Goal: Task Accomplishment & Management: Use online tool/utility

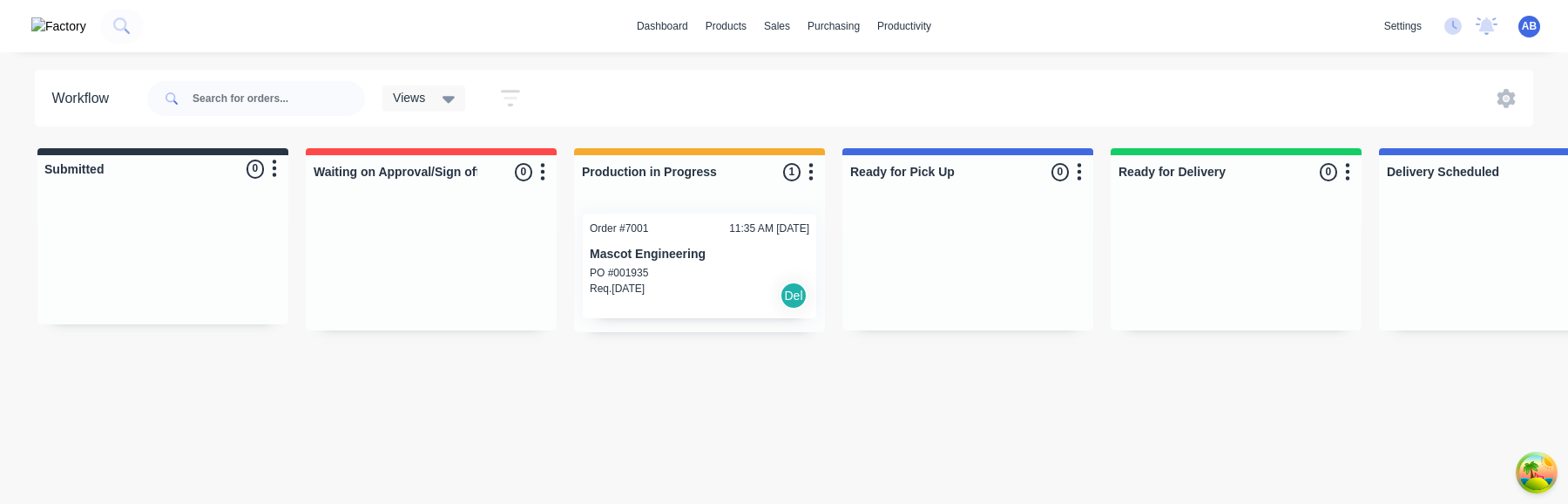
click at [691, 249] on p "Mascot Engineering" at bounding box center [699, 254] width 220 height 15
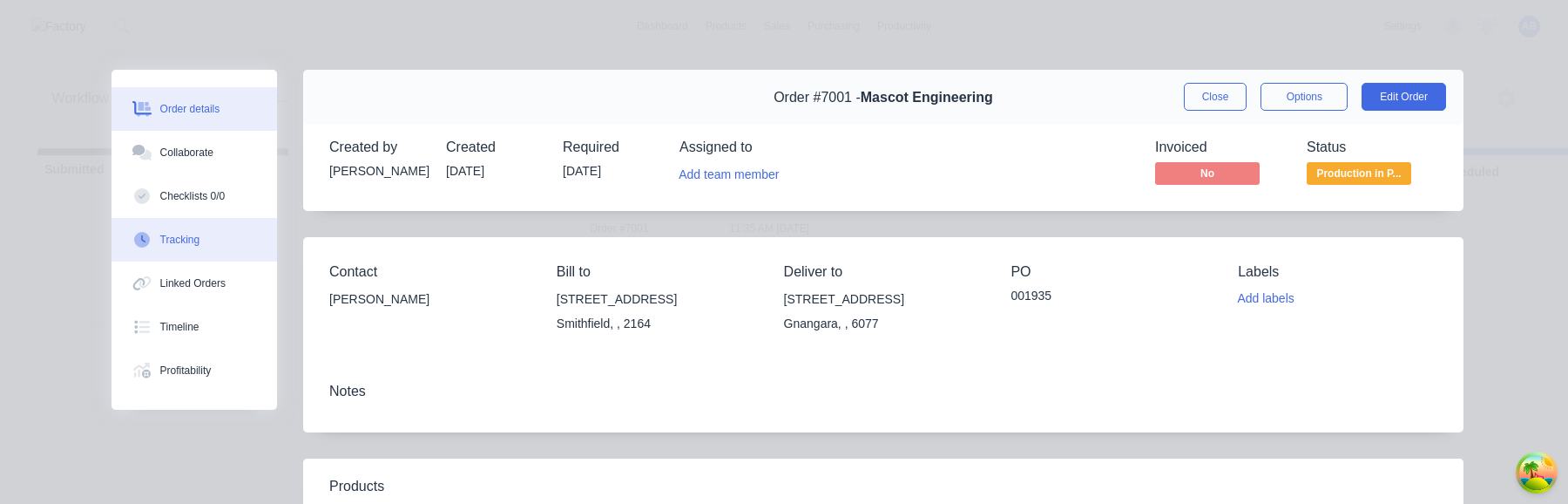
click at [193, 228] on button "Tracking" at bounding box center [194, 239] width 166 height 43
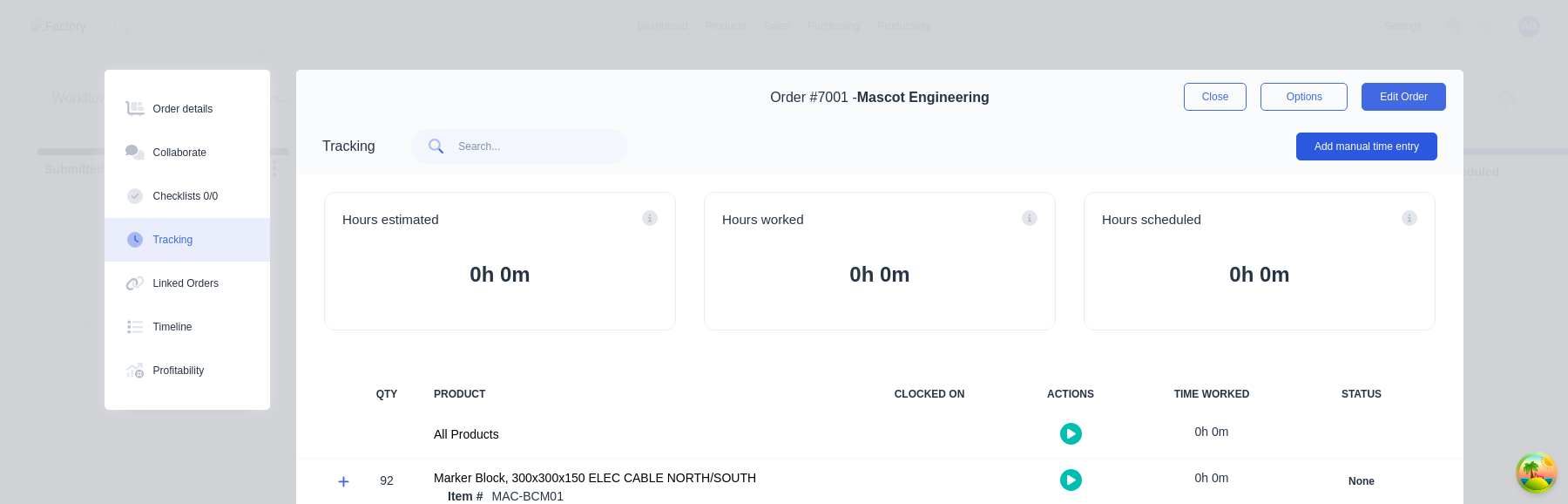
click at [1381, 156] on button "Add manual time entry" at bounding box center [1367, 147] width 141 height 28
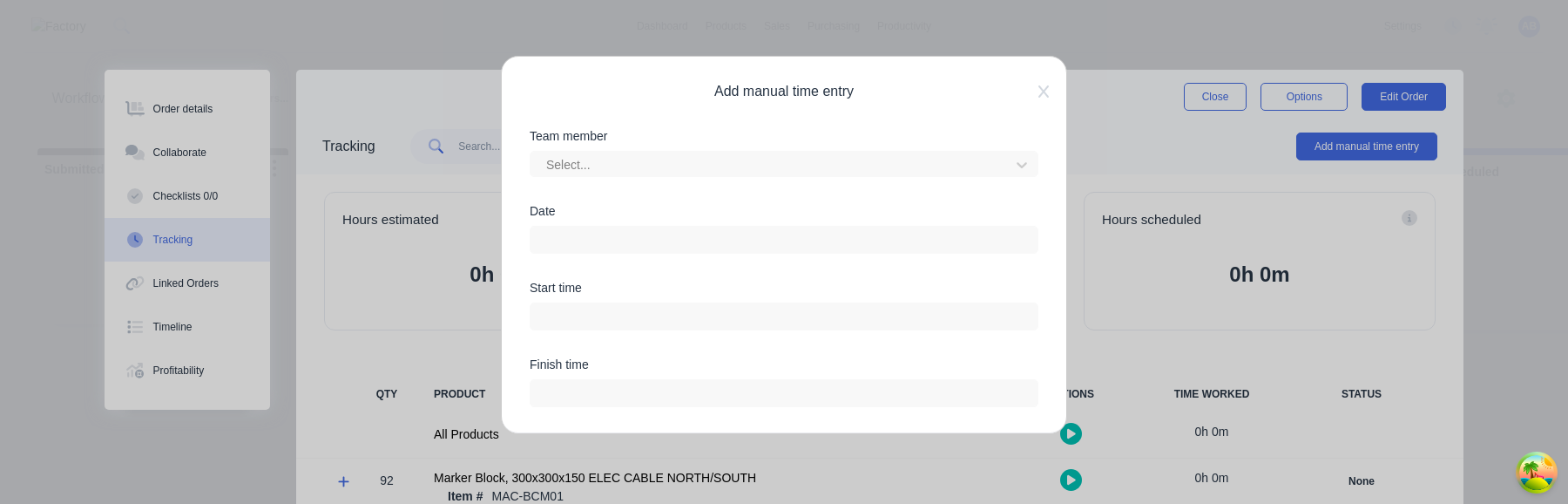
click at [627, 236] on input at bounding box center [784, 240] width 507 height 26
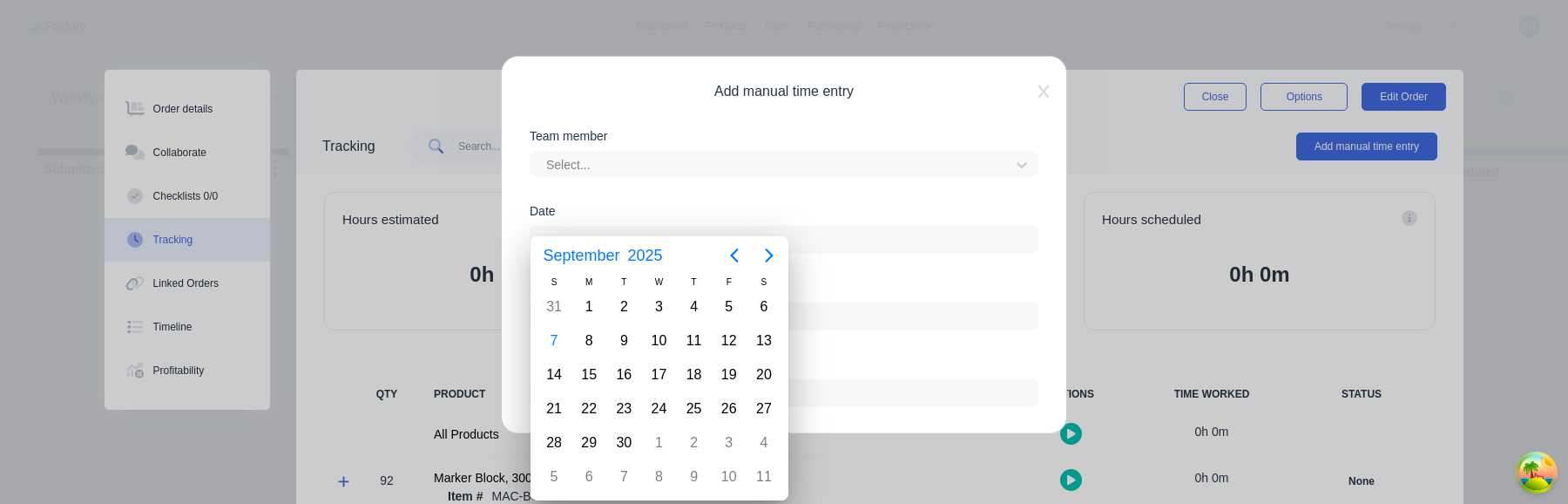
click at [840, 289] on div "Start time" at bounding box center [784, 288] width 509 height 12
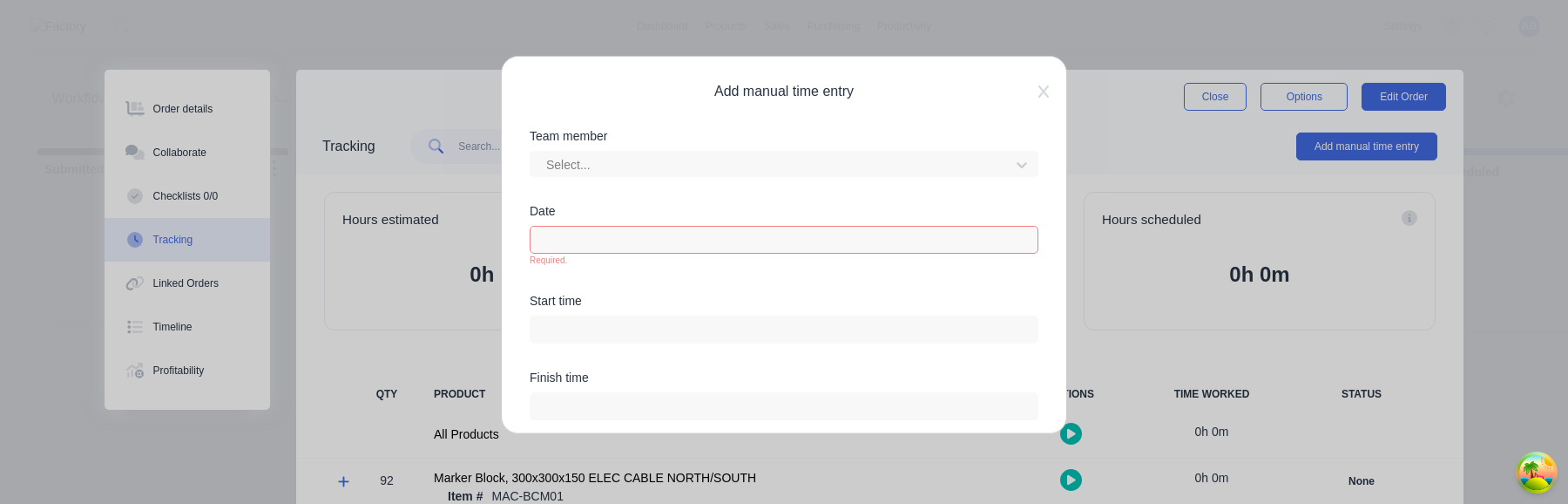
click at [721, 243] on input at bounding box center [784, 240] width 507 height 26
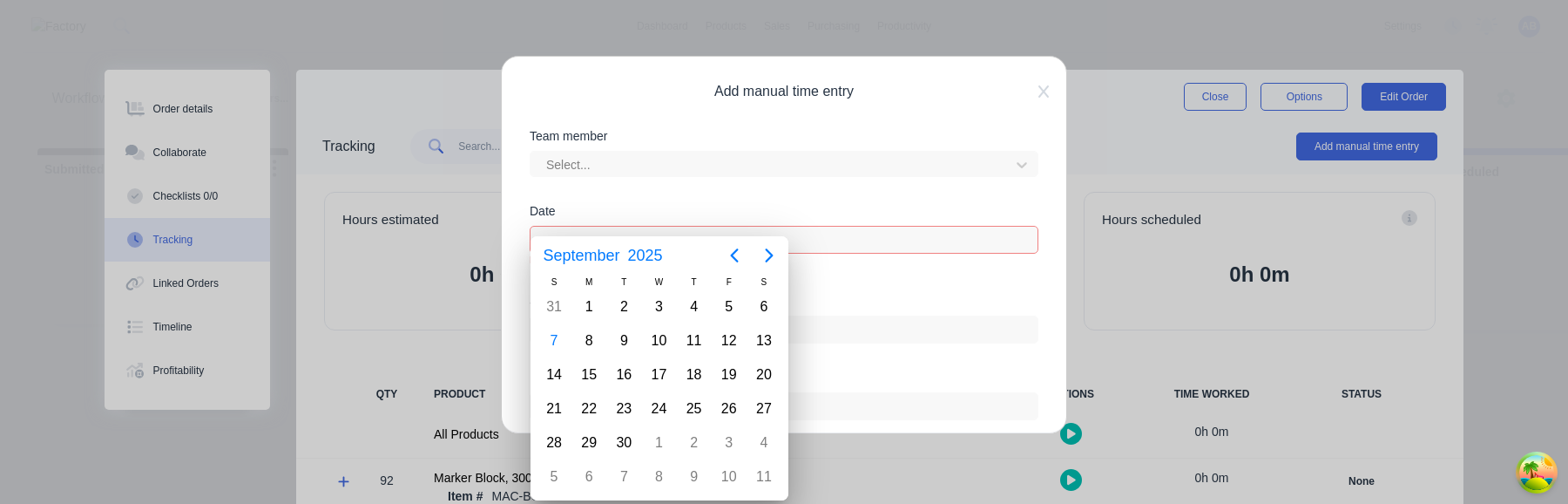
click at [857, 290] on div "Date Required." at bounding box center [784, 250] width 509 height 90
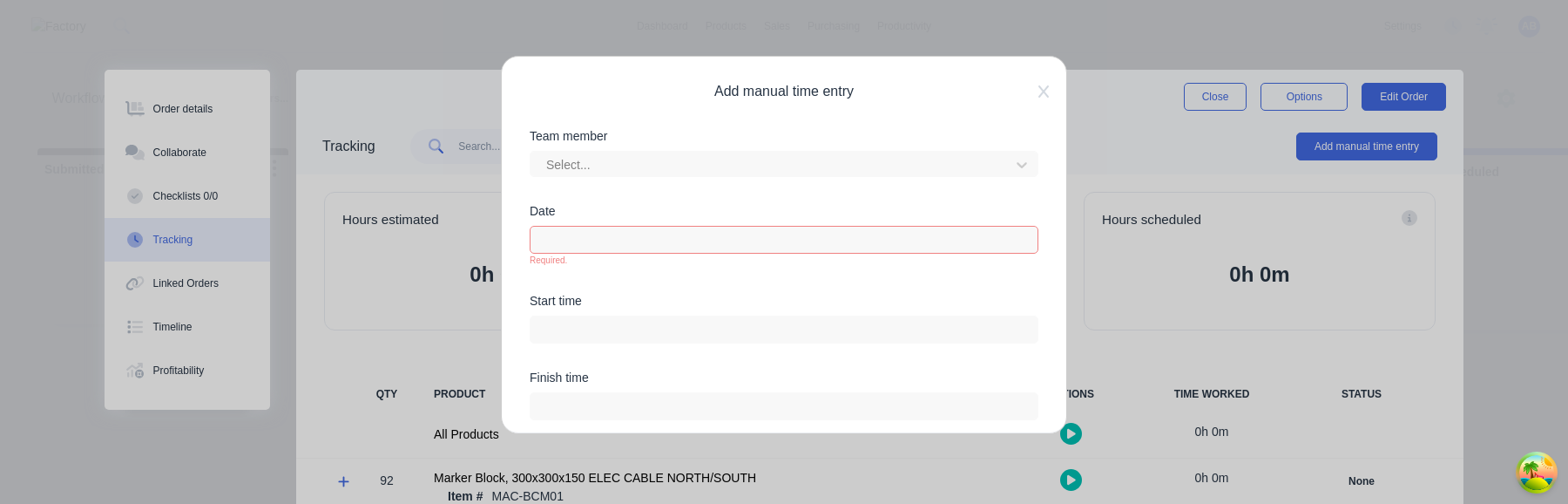
click at [753, 249] on input at bounding box center [784, 240] width 507 height 26
click at [844, 278] on div "Date Required." at bounding box center [784, 250] width 509 height 90
click at [801, 331] on input at bounding box center [784, 330] width 507 height 26
type input "05:58 AM"
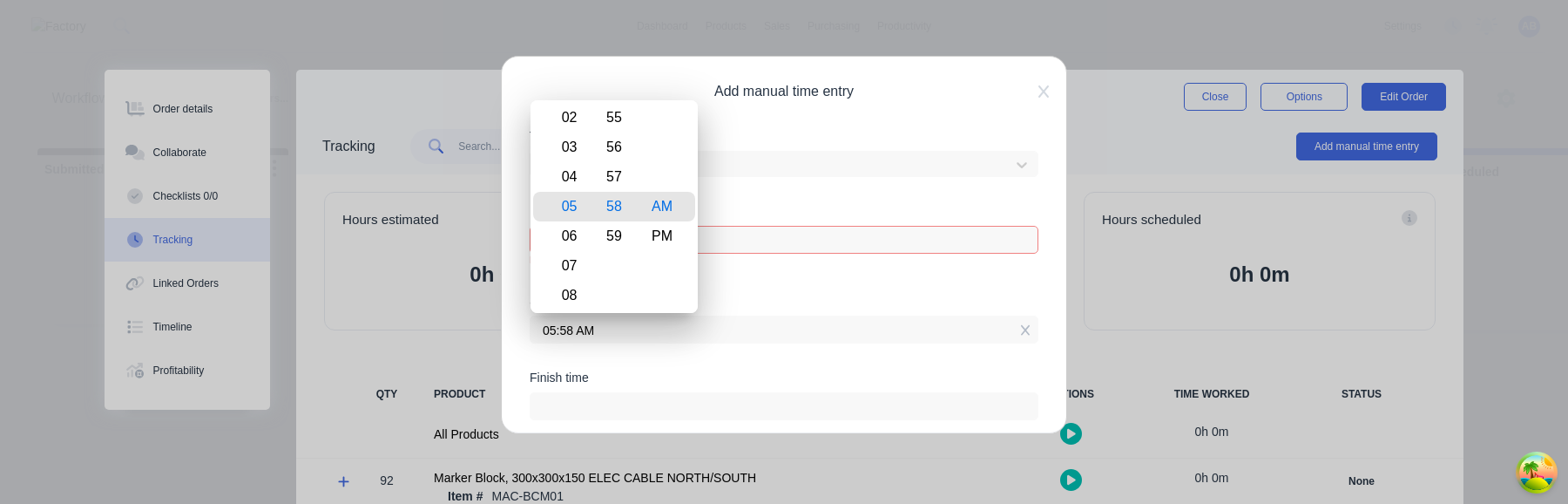
click at [804, 292] on div "Date Required." at bounding box center [784, 250] width 509 height 90
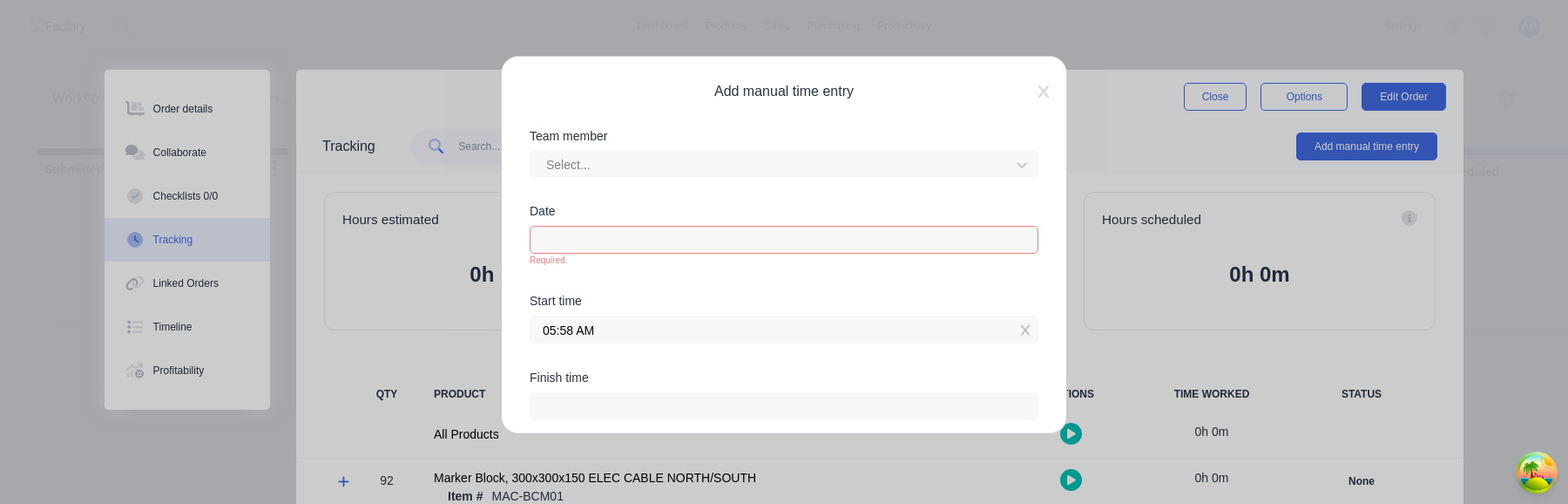
click at [725, 409] on input at bounding box center [784, 406] width 507 height 26
type input "05:58 AM"
type input "0"
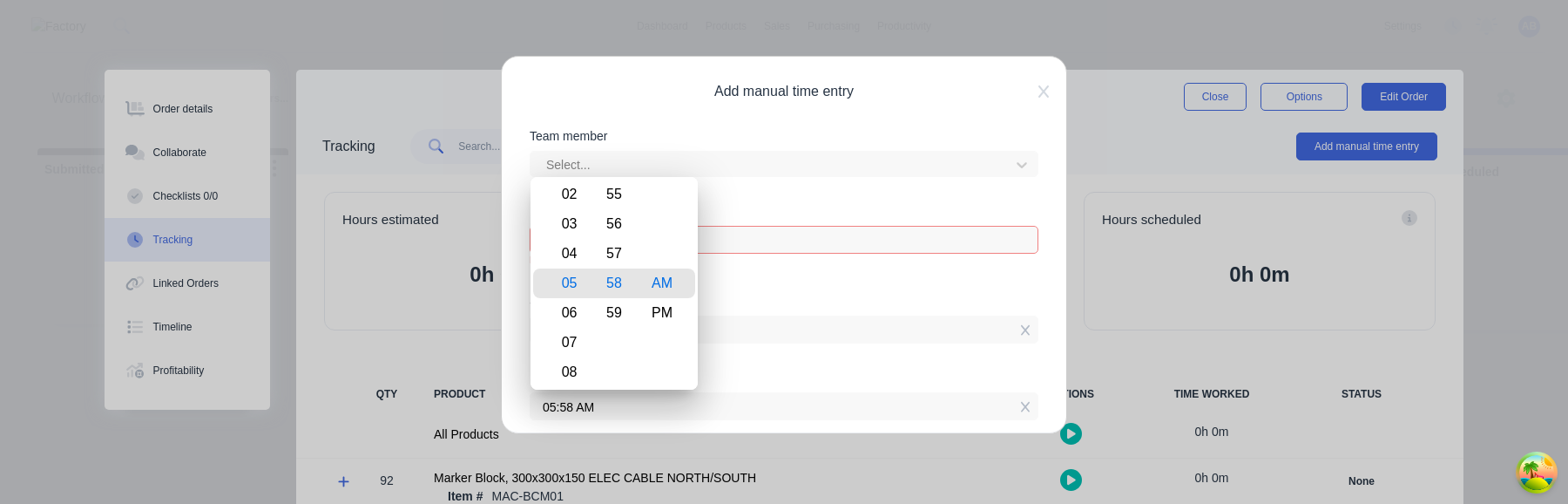
click at [814, 325] on input "05:58 AM" at bounding box center [784, 330] width 507 height 26
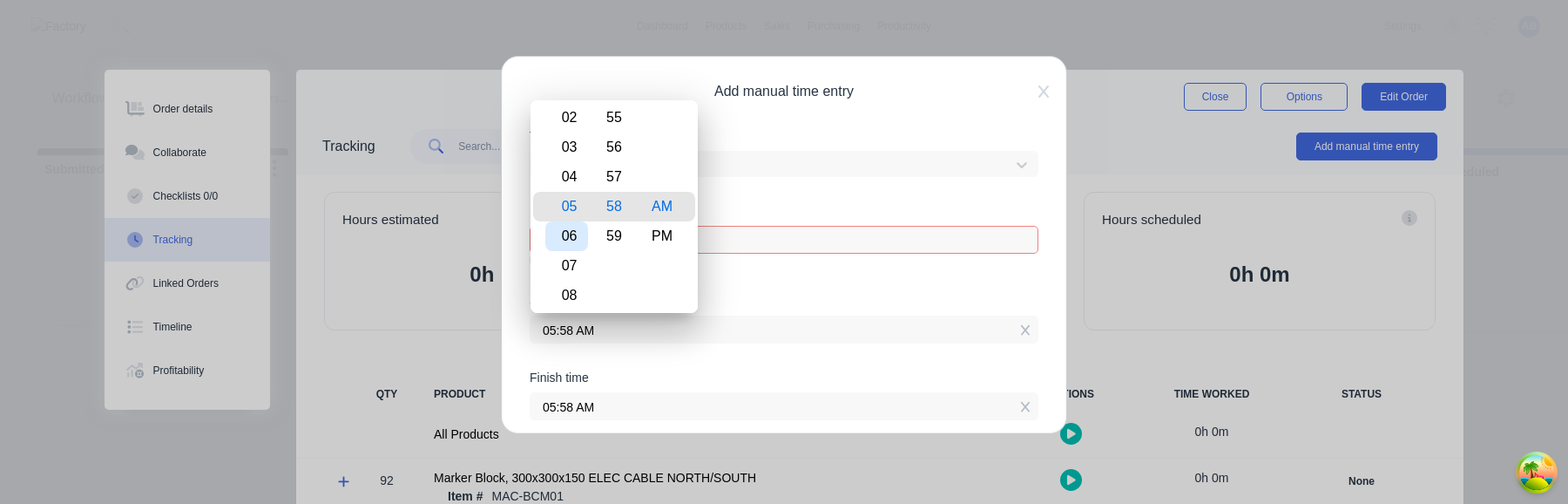
click at [571, 234] on div "06" at bounding box center [566, 237] width 42 height 30
type input "06:58 AM"
type input "23"
click at [746, 236] on input at bounding box center [784, 240] width 507 height 26
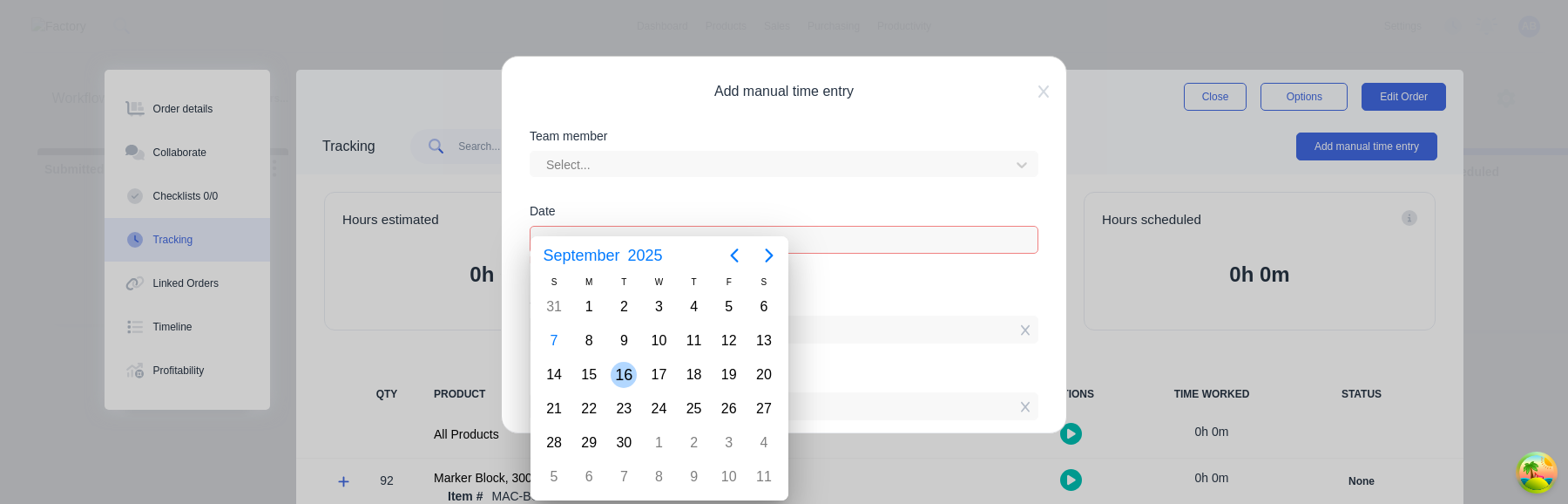
click at [633, 379] on div "16" at bounding box center [623, 375] width 26 height 26
type input "16/09/2025"
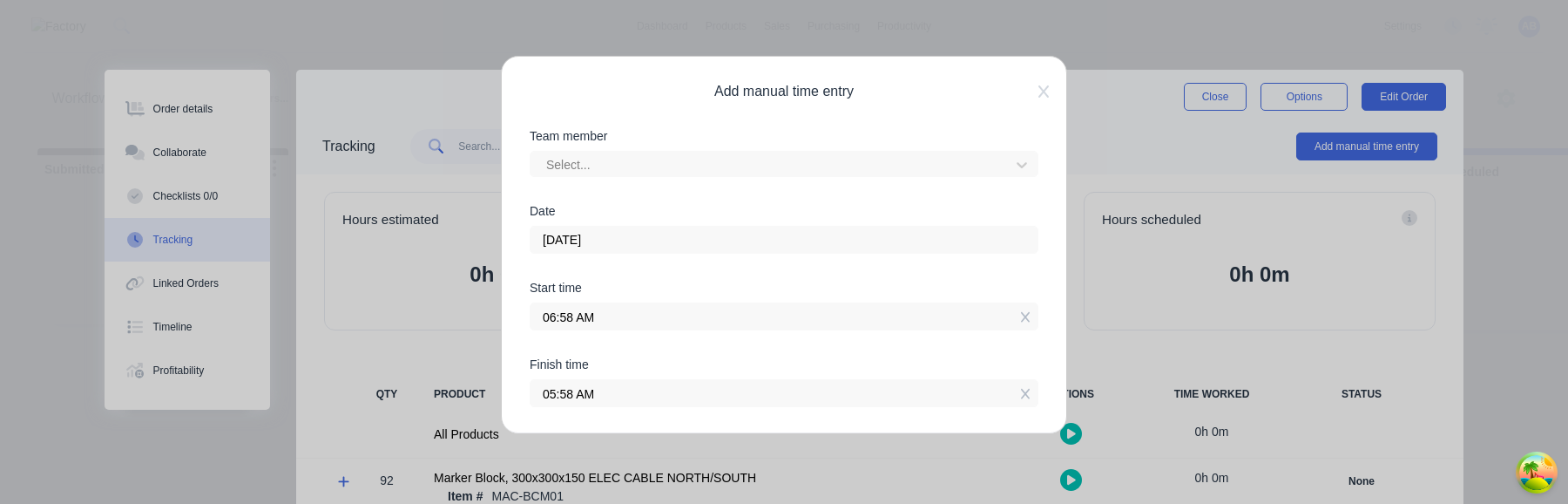
click at [851, 314] on input "06:58 AM" at bounding box center [784, 317] width 507 height 26
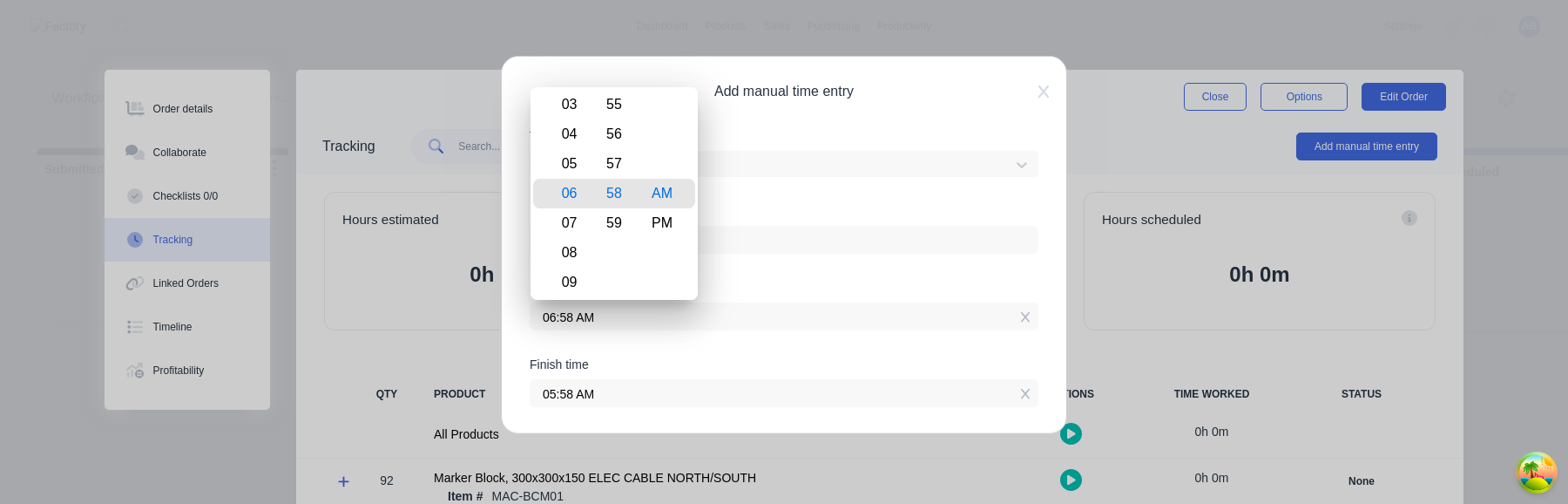
click at [1037, 98] on span "Add manual time entry" at bounding box center [784, 92] width 509 height 21
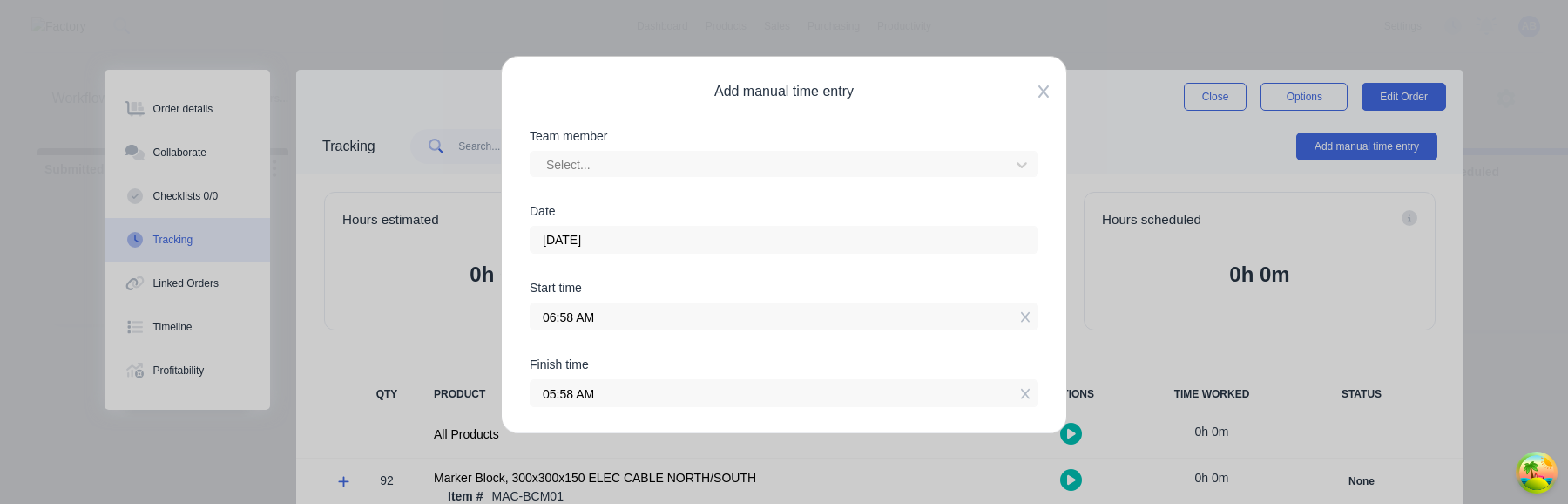
click at [1046, 95] on icon at bounding box center [1043, 92] width 11 height 12
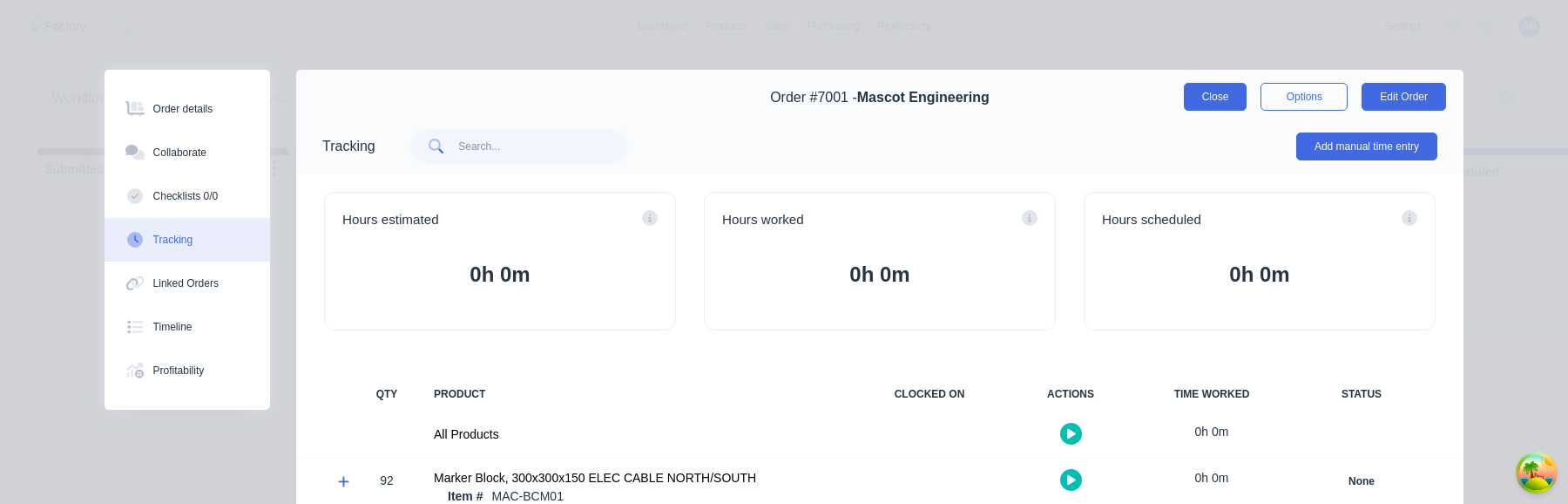
click at [1205, 95] on button "Close" at bounding box center [1215, 97] width 63 height 28
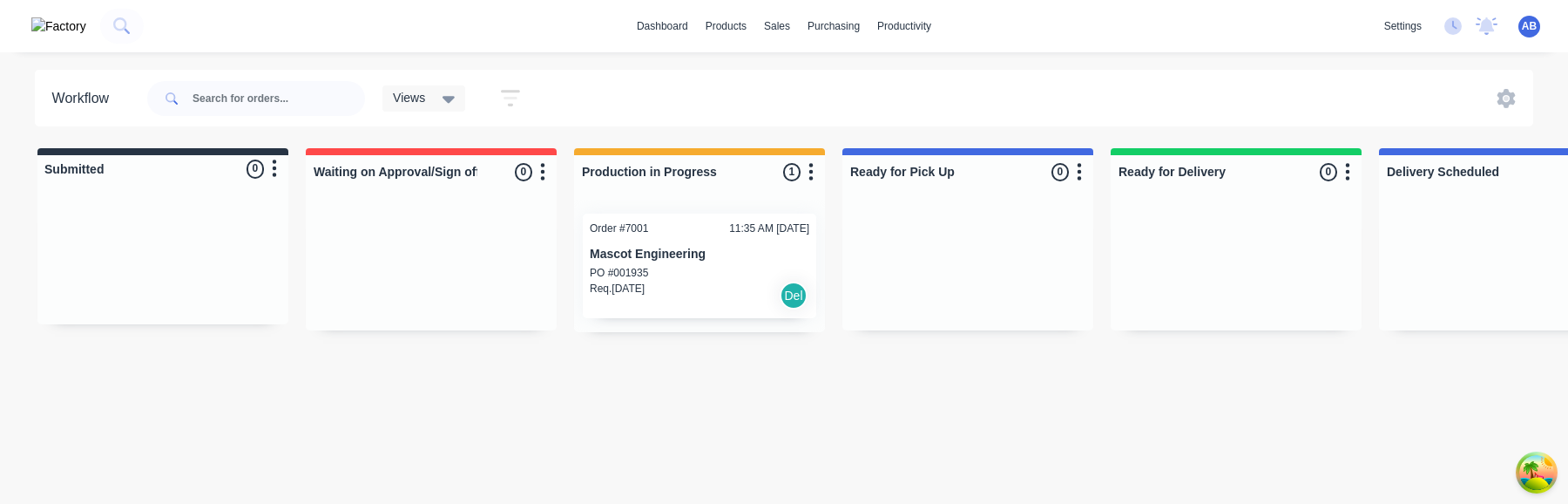
click at [725, 265] on div "PO #001935" at bounding box center [699, 273] width 220 height 16
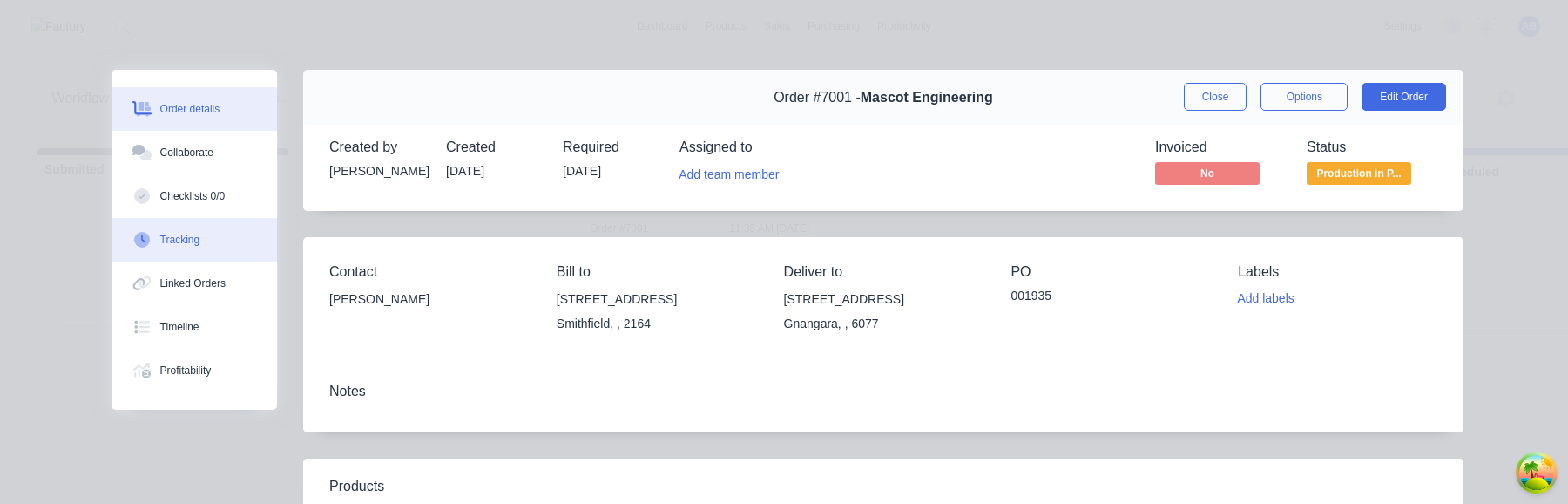
click at [265, 225] on button "Tracking" at bounding box center [194, 239] width 166 height 43
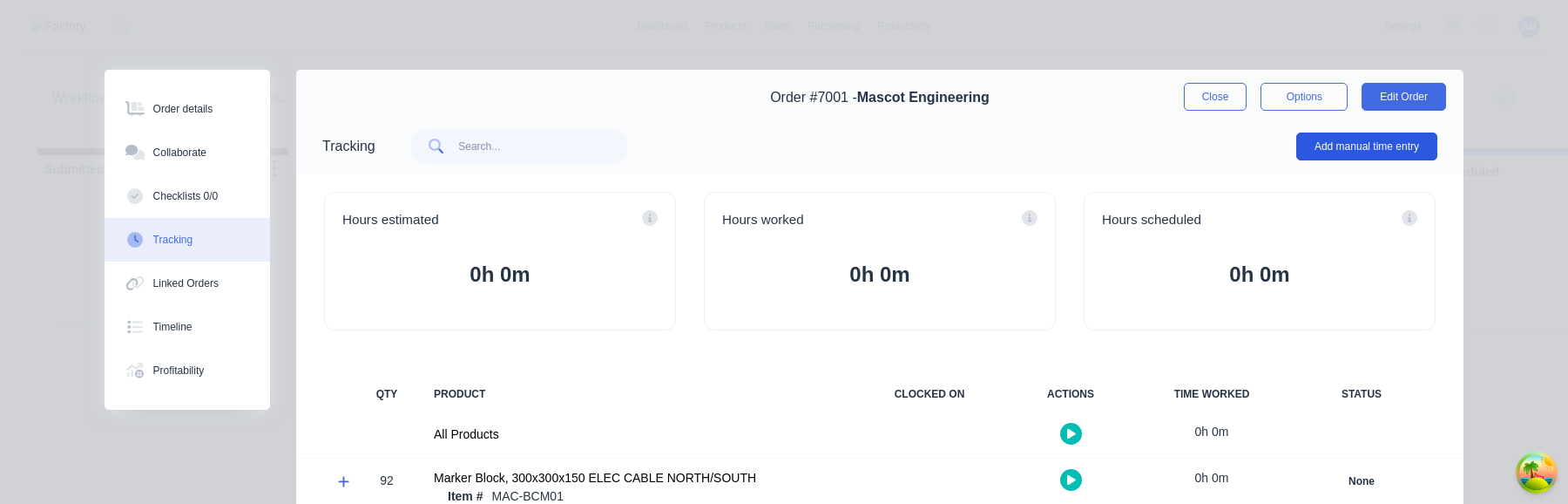
click at [1393, 151] on button "Add manual time entry" at bounding box center [1367, 147] width 141 height 28
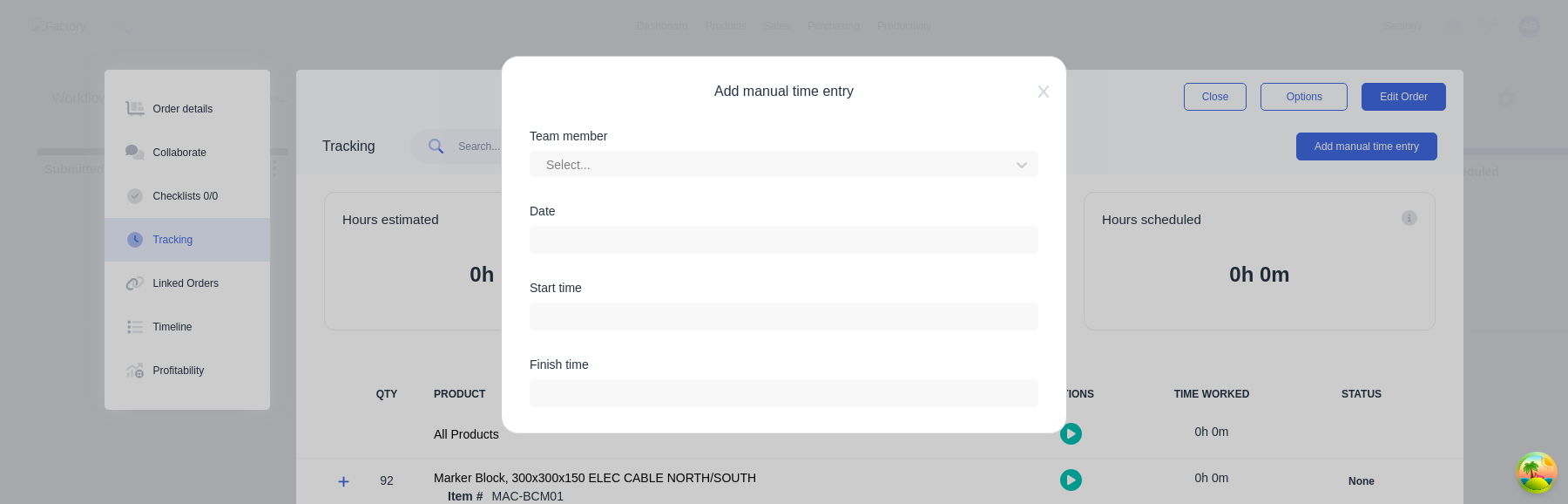
click at [730, 235] on input at bounding box center [784, 240] width 507 height 26
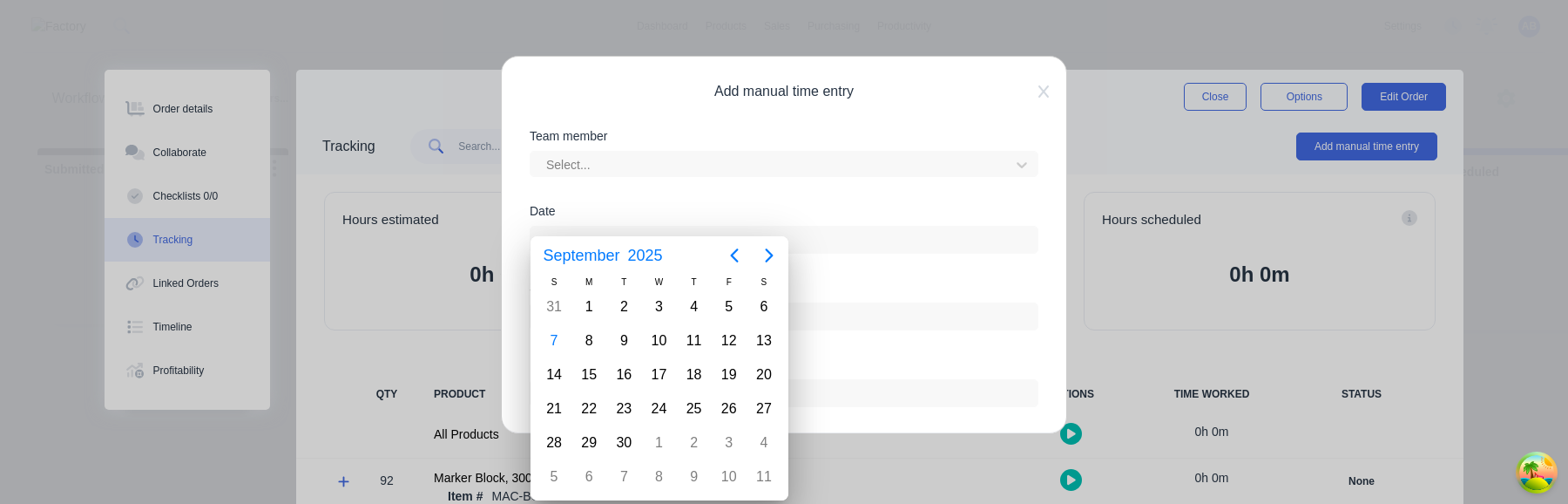
click at [855, 281] on div "Date" at bounding box center [784, 243] width 509 height 77
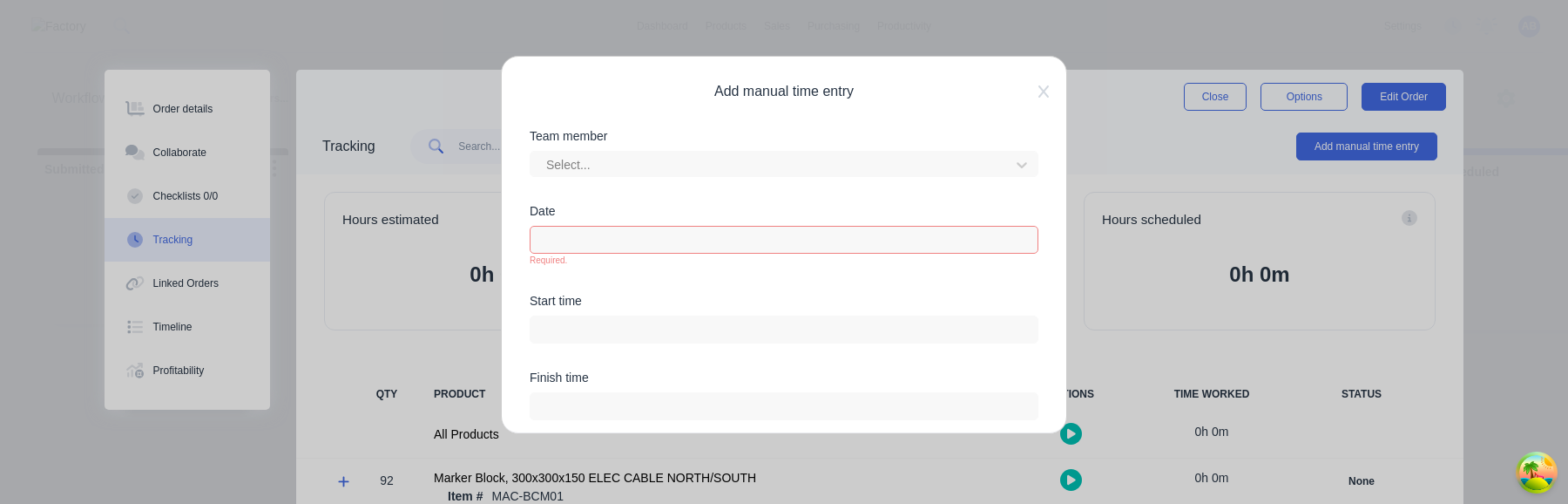
click at [740, 242] on input at bounding box center [784, 240] width 507 height 26
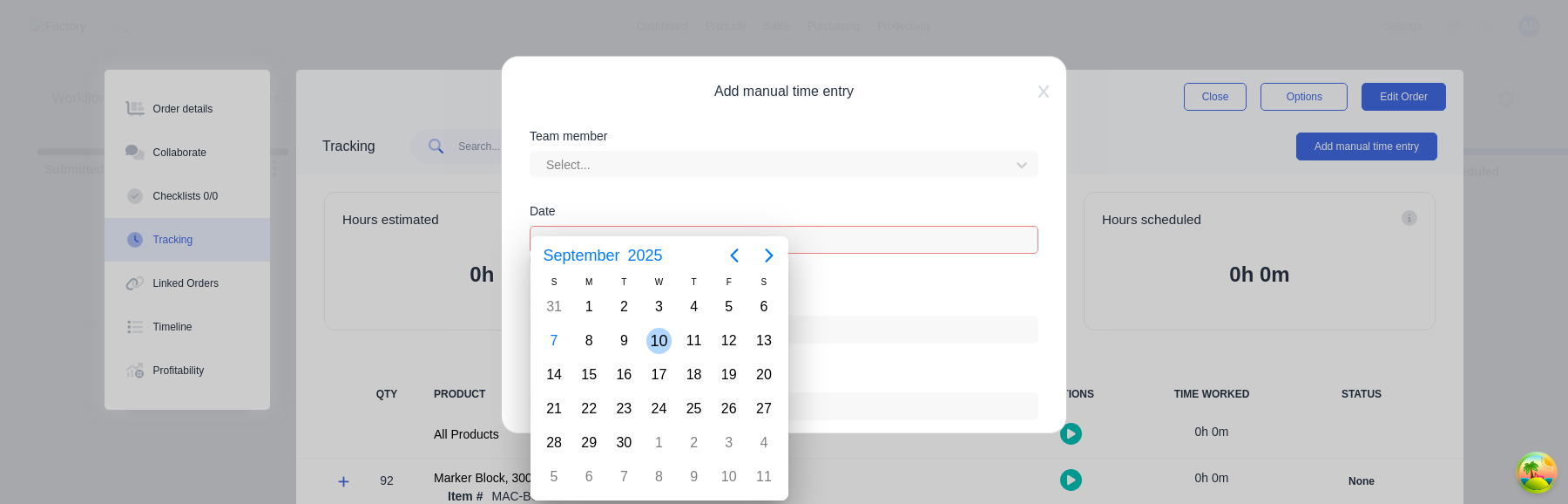
click at [653, 344] on div "10" at bounding box center [660, 341] width 26 height 26
type input "10/09/2025"
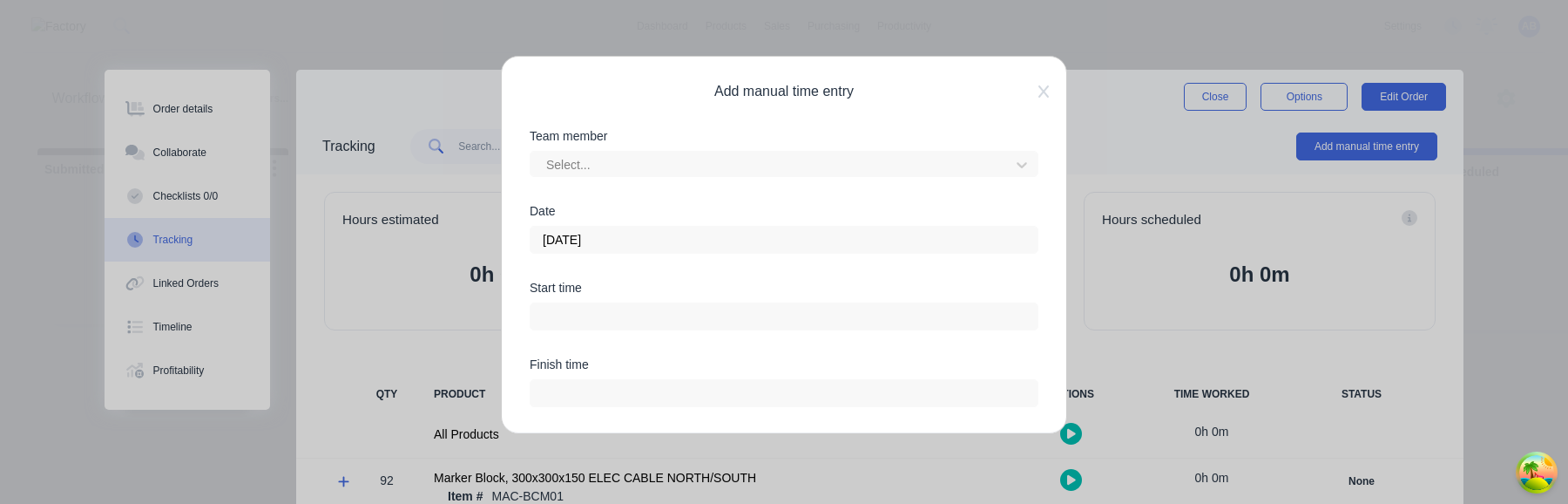
click at [875, 320] on input at bounding box center [784, 317] width 507 height 26
type input "05:59 AM"
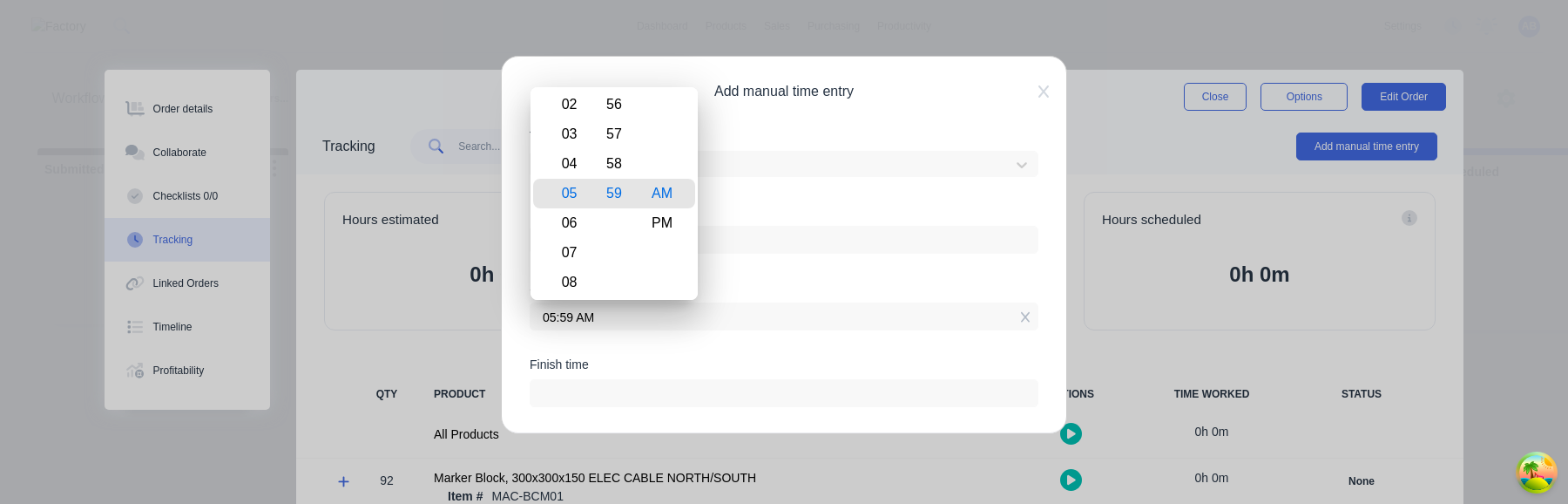
click at [1212, 109] on div "Add manual time entry Team member Select... Date 10/09/2025 Start time 05:59 AM…" at bounding box center [784, 252] width 1568 height 504
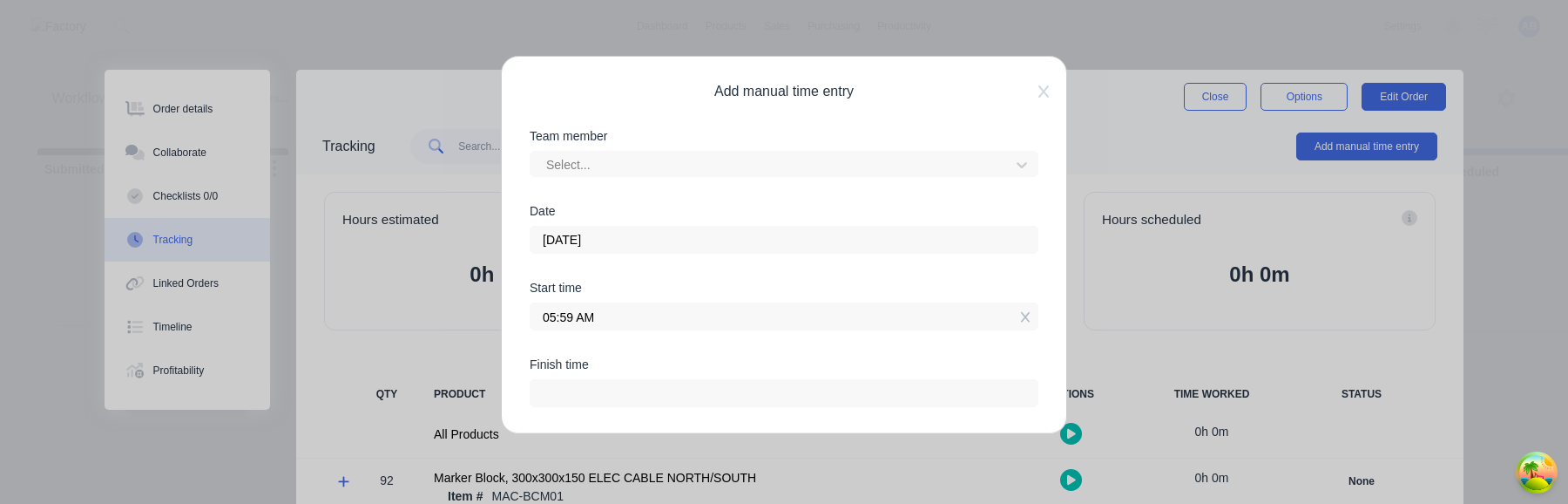
click at [1212, 101] on div "Add manual time entry Team member Select... Date 10/09/2025 Start time 05:59 AM…" at bounding box center [784, 252] width 1568 height 504
click at [1213, 91] on div "Add manual time entry Team member Select... Date 10/09/2025 Start time 05:59 AM…" at bounding box center [784, 252] width 1568 height 504
click at [1048, 90] on icon at bounding box center [1043, 92] width 11 height 14
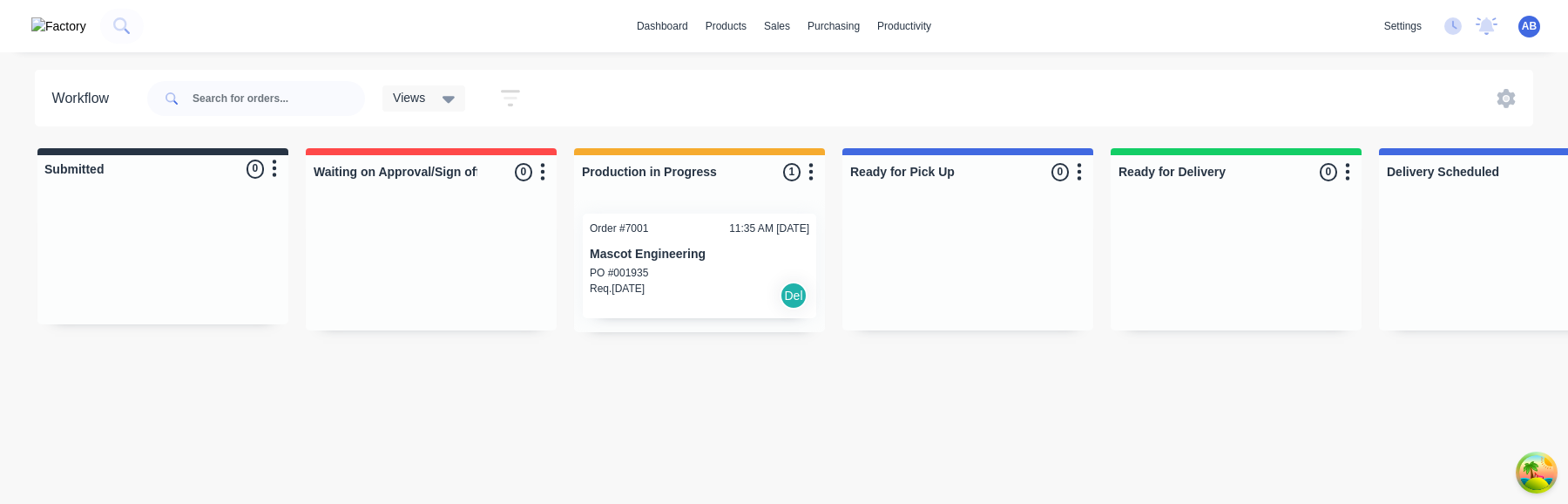
click at [661, 268] on div "PO #001935" at bounding box center [699, 273] width 220 height 16
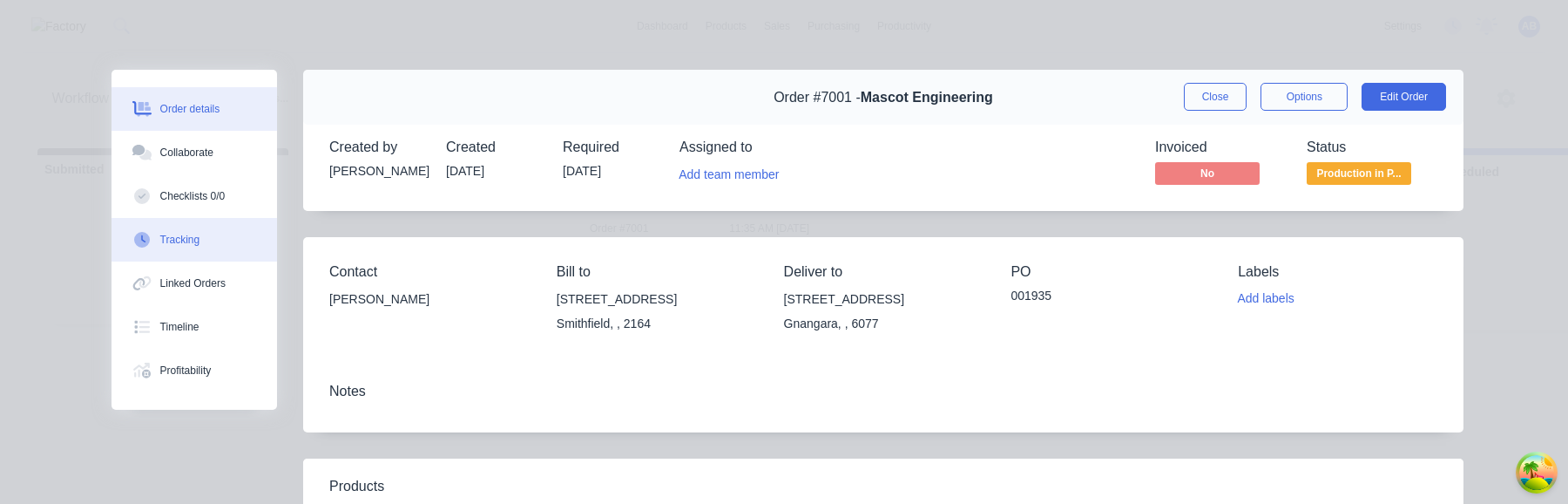
click at [220, 249] on button "Tracking" at bounding box center [194, 239] width 166 height 43
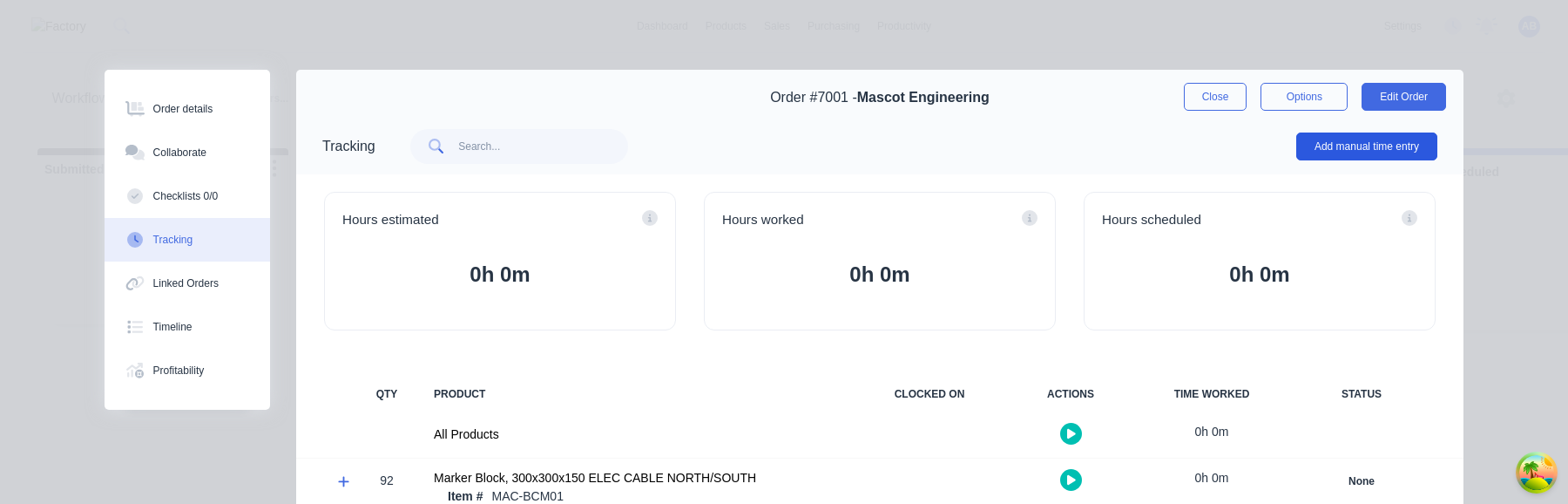
click at [1364, 146] on button "Add manual time entry" at bounding box center [1367, 147] width 141 height 28
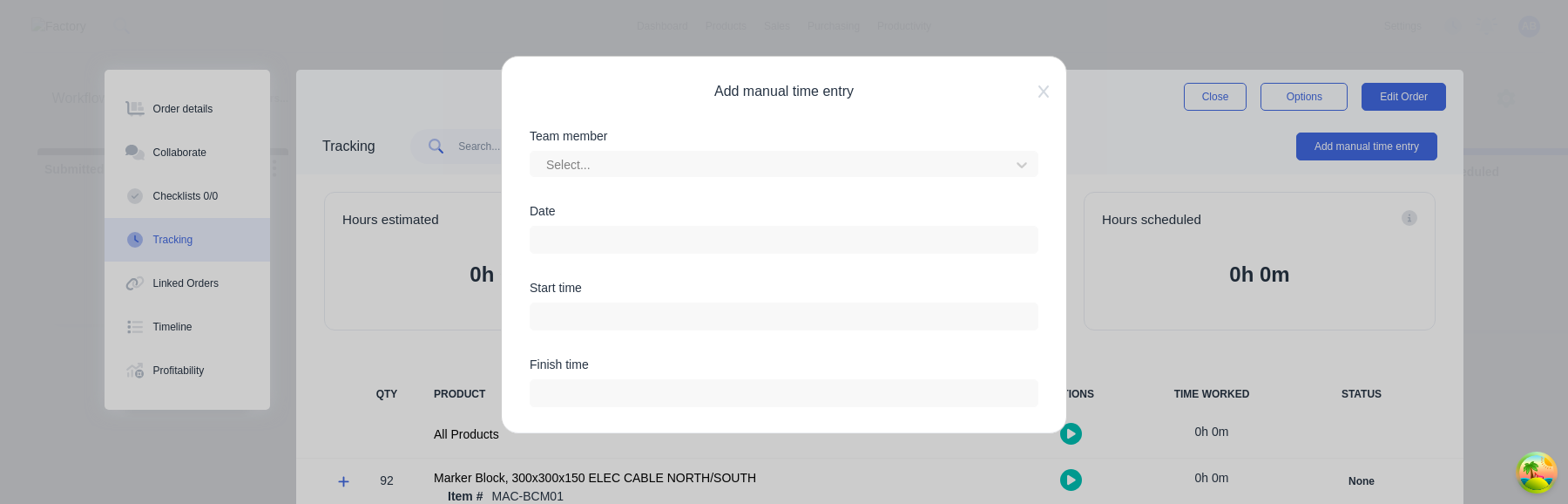
click at [737, 251] on input at bounding box center [784, 240] width 507 height 26
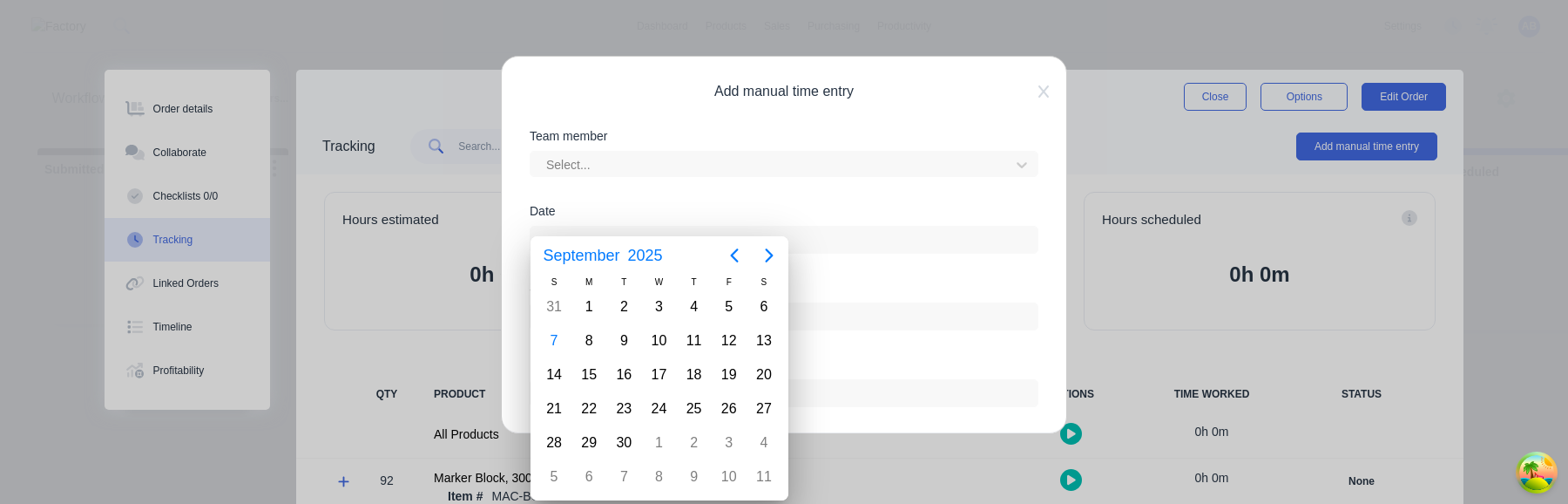
click at [884, 250] on input at bounding box center [784, 240] width 507 height 26
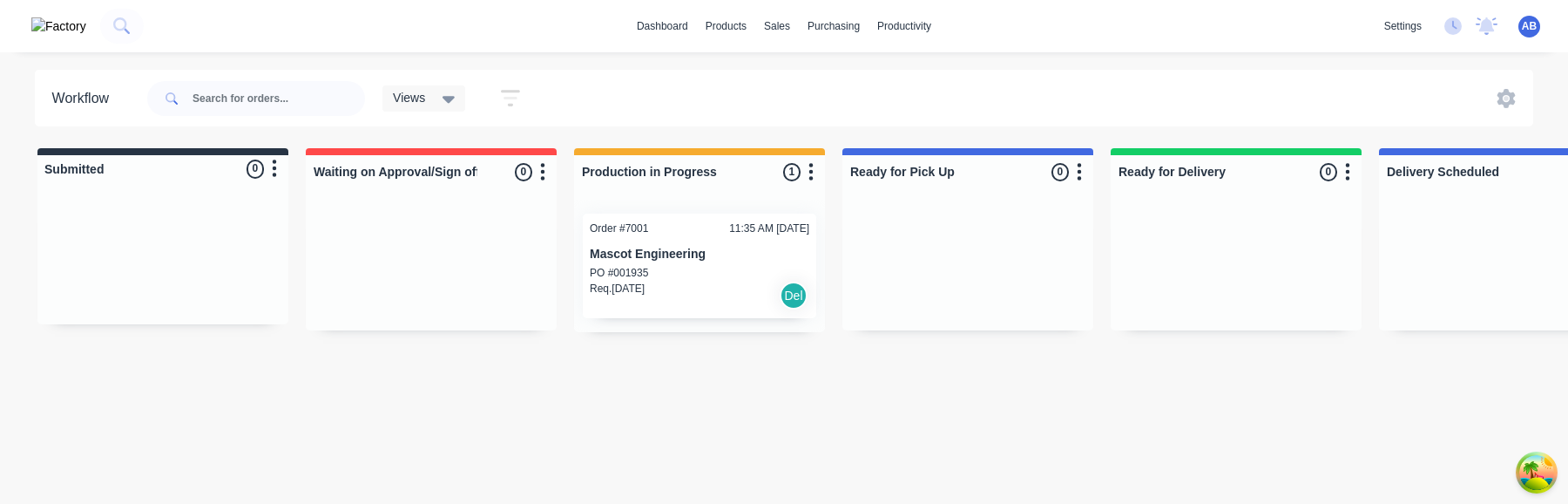
click at [640, 263] on div "Order #7001 11:35 AM [DATE] Mascot Engineering PO #001935 Req. [DATE] Del" at bounding box center [699, 266] width 234 height 105
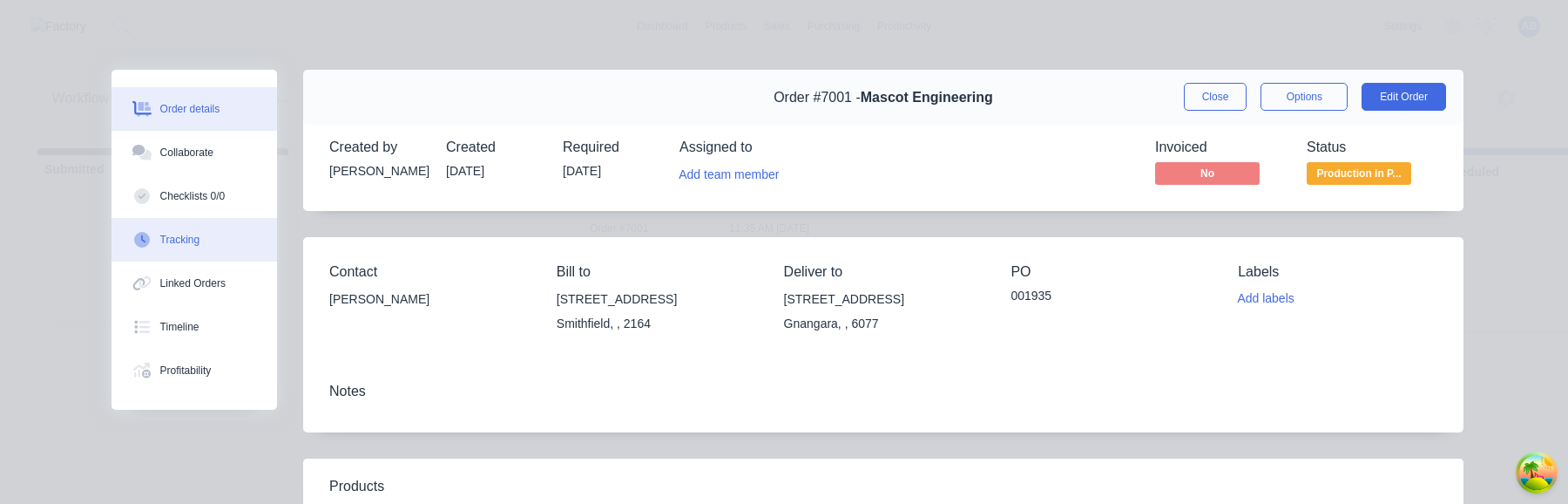
click at [241, 251] on button "Tracking" at bounding box center [194, 239] width 166 height 43
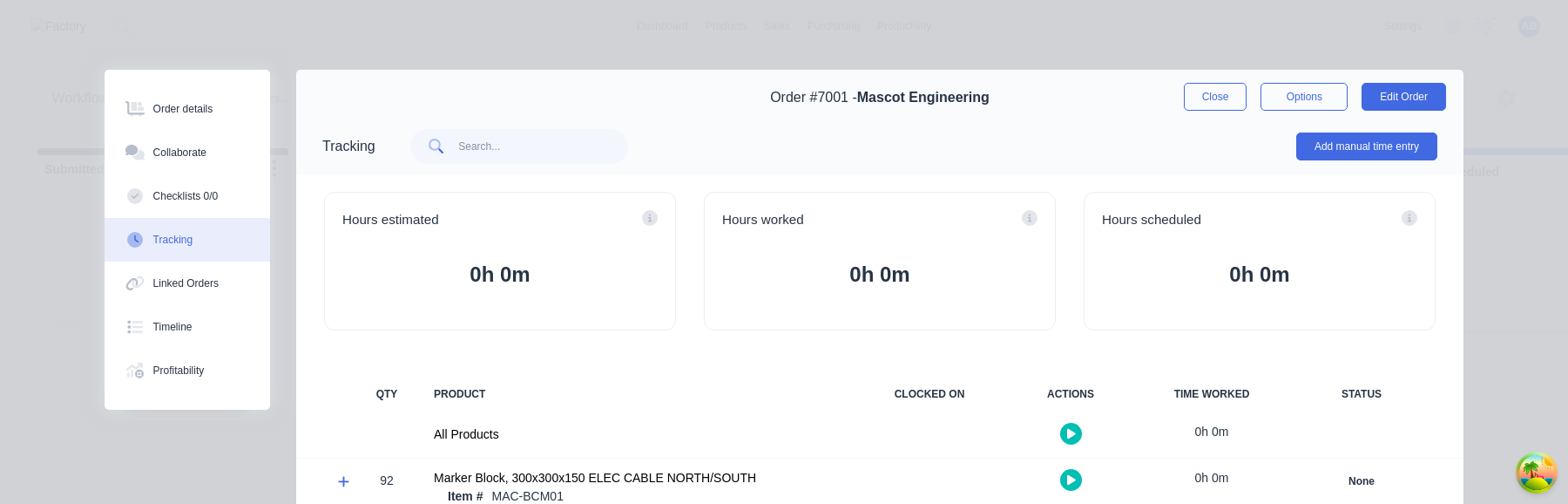
click at [219, 244] on button "Tracking" at bounding box center [188, 239] width 166 height 43
click at [1388, 142] on button "Add manual time entry" at bounding box center [1367, 147] width 141 height 28
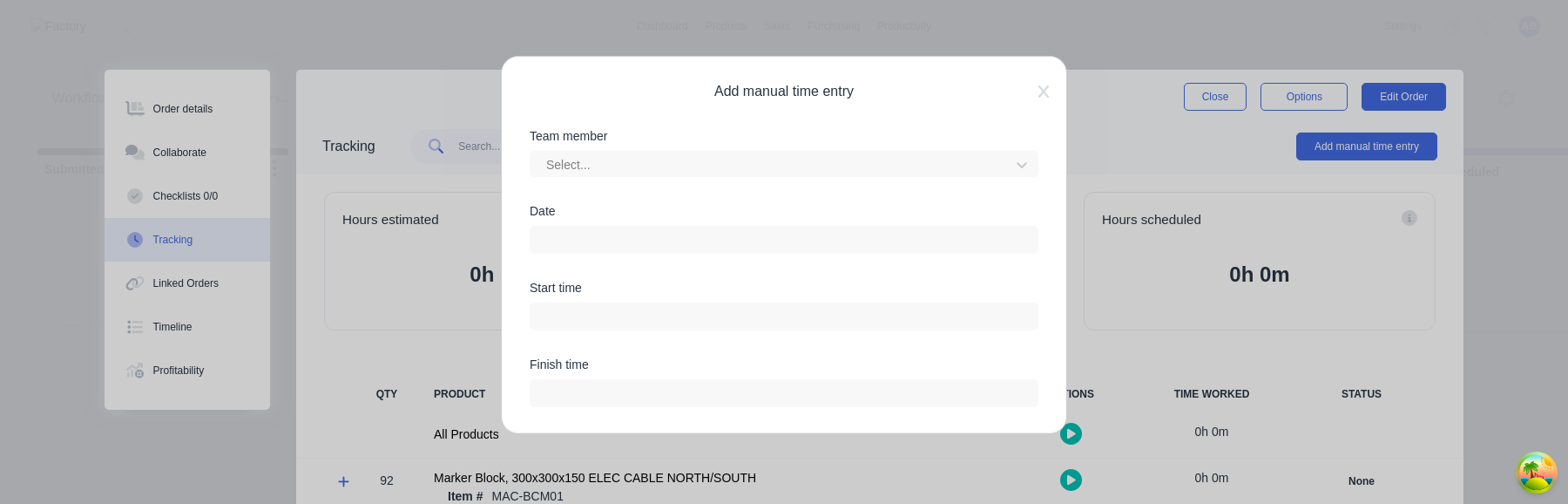
scroll to position [17, 0]
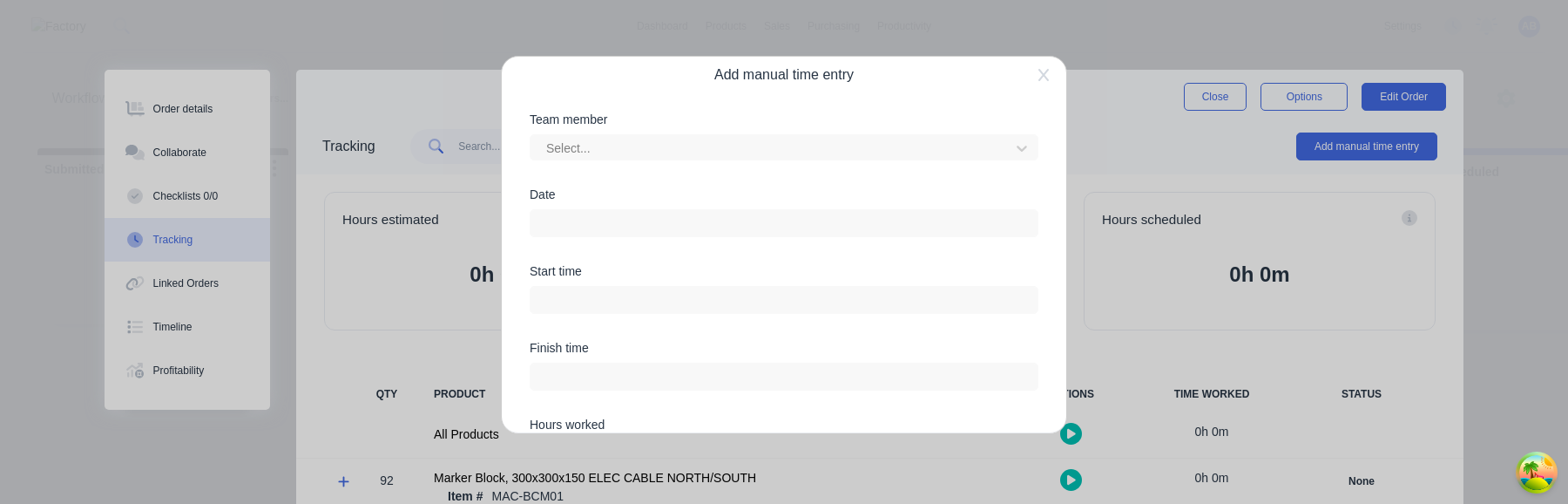
click at [818, 302] on input at bounding box center [784, 300] width 507 height 26
type input "05:59 AM"
click at [840, 262] on div "Date Required." at bounding box center [784, 233] width 509 height 90
click at [837, 382] on input at bounding box center [784, 390] width 507 height 26
type input "05:59 AM"
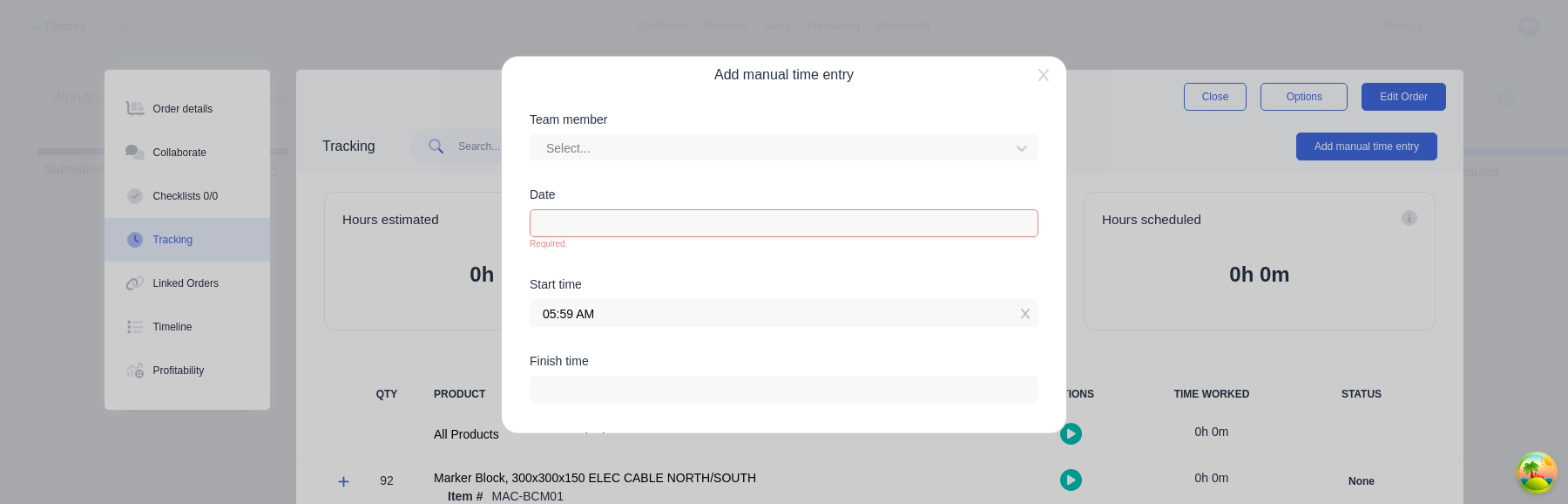
type input "0"
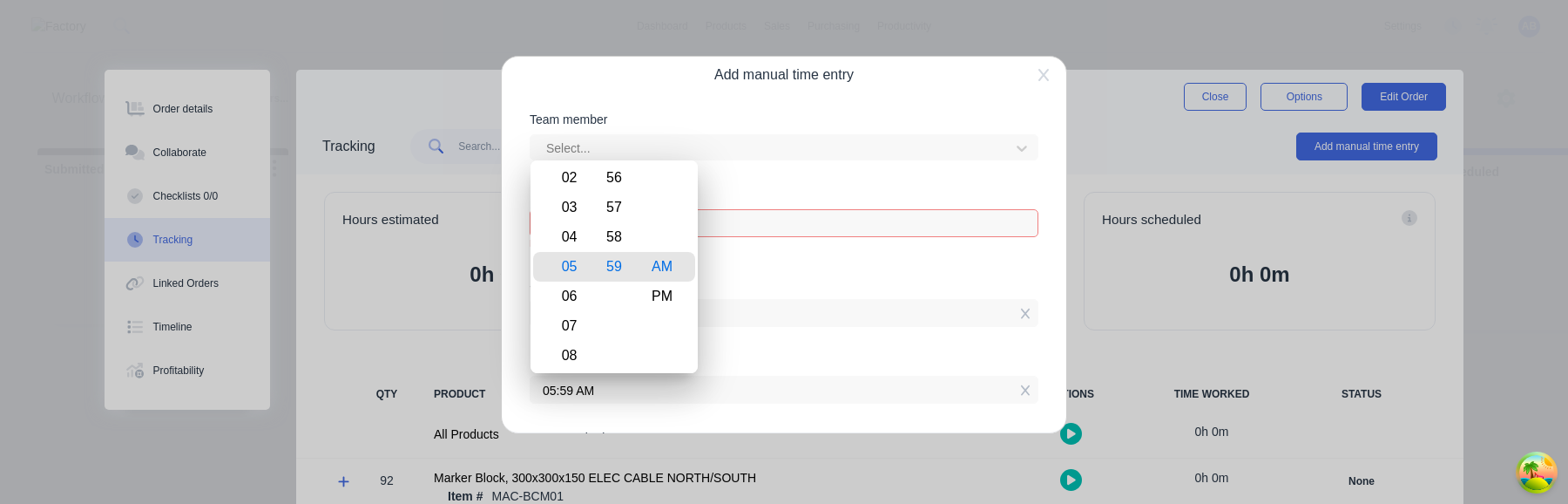
click at [832, 274] on div "Date Required." at bounding box center [784, 233] width 509 height 90
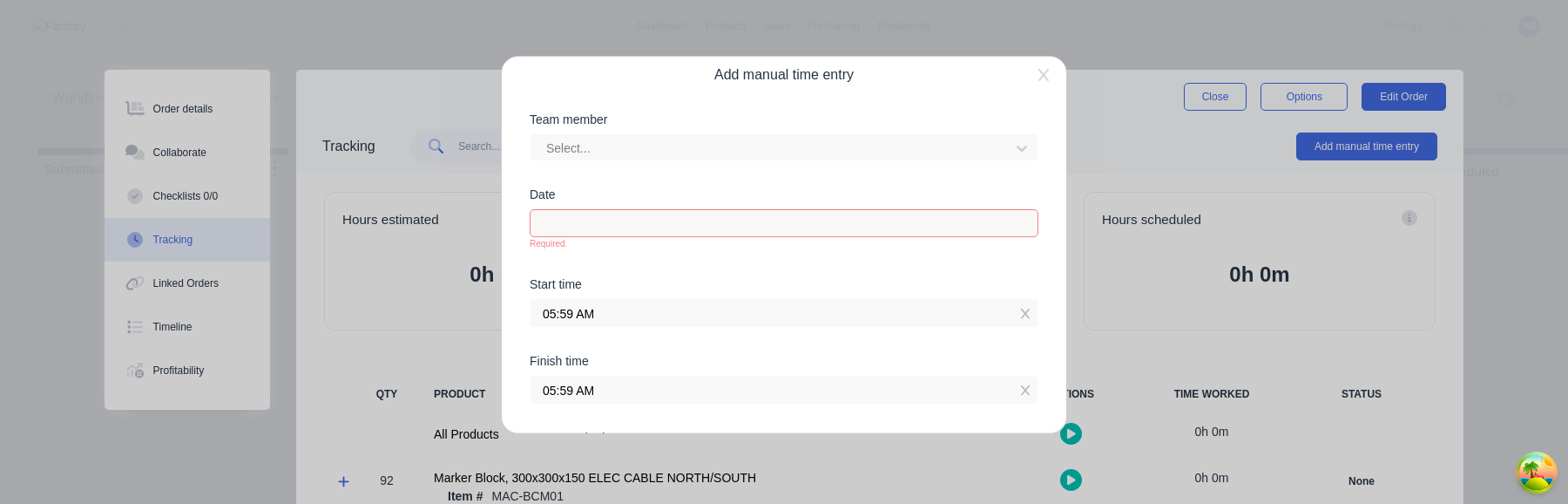
click at [845, 291] on div "Start time 05:59 AM" at bounding box center [784, 302] width 509 height 49
click at [1045, 86] on div "Add manual time entry Team member Select... Date Required. Start time 05:59 AM …" at bounding box center [784, 244] width 566 height 379
click at [1045, 78] on icon at bounding box center [1043, 75] width 11 height 12
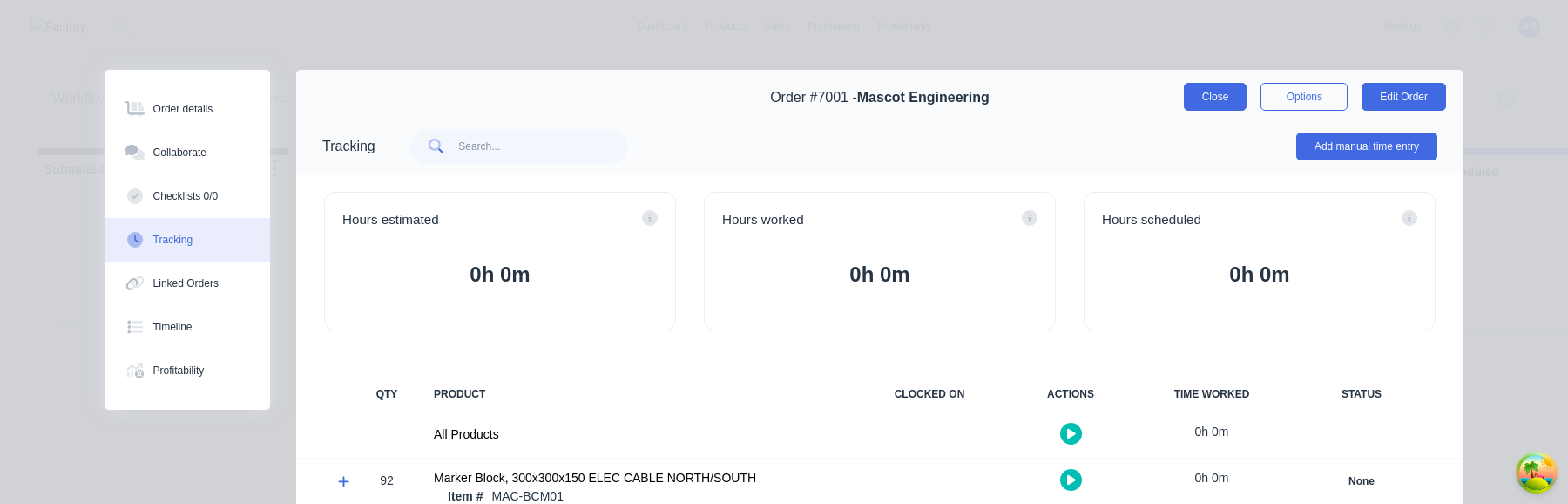
click at [1227, 102] on button "Close" at bounding box center [1215, 97] width 63 height 28
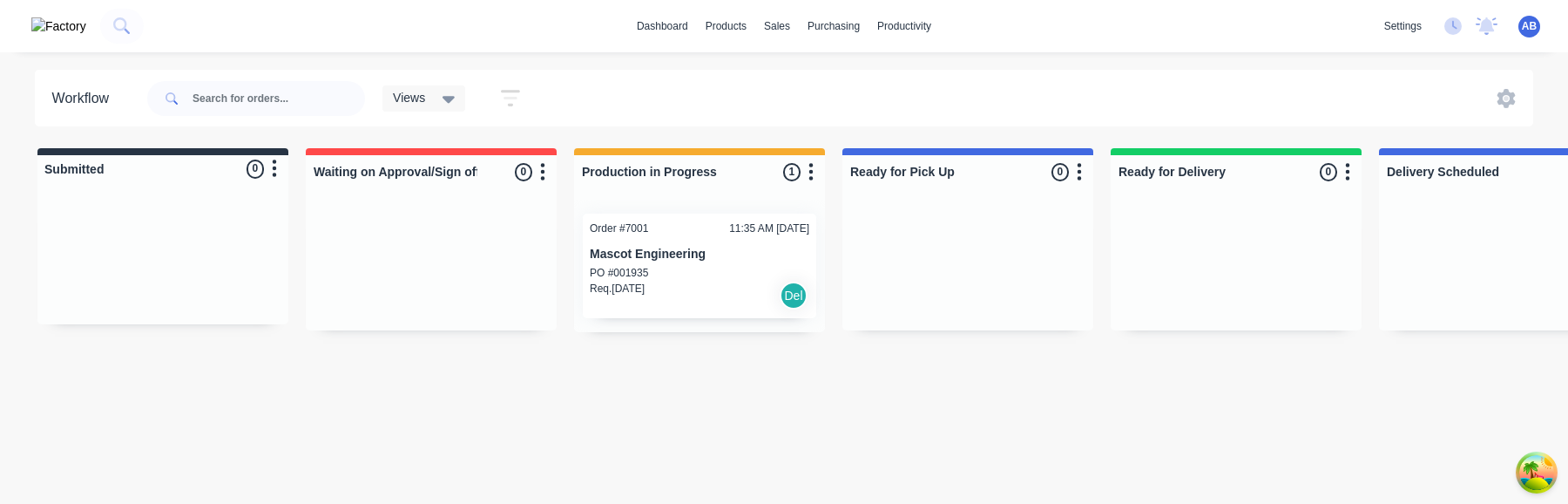
click at [646, 275] on p "PO #001935" at bounding box center [619, 273] width 58 height 16
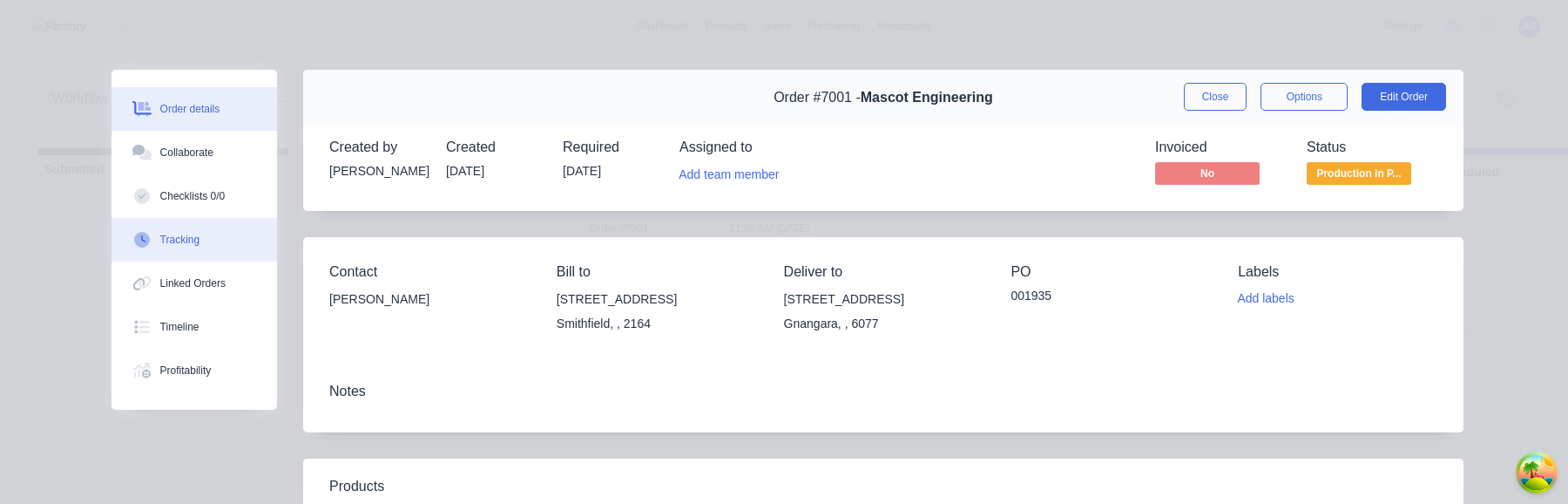
click at [213, 228] on button "Tracking" at bounding box center [194, 239] width 166 height 43
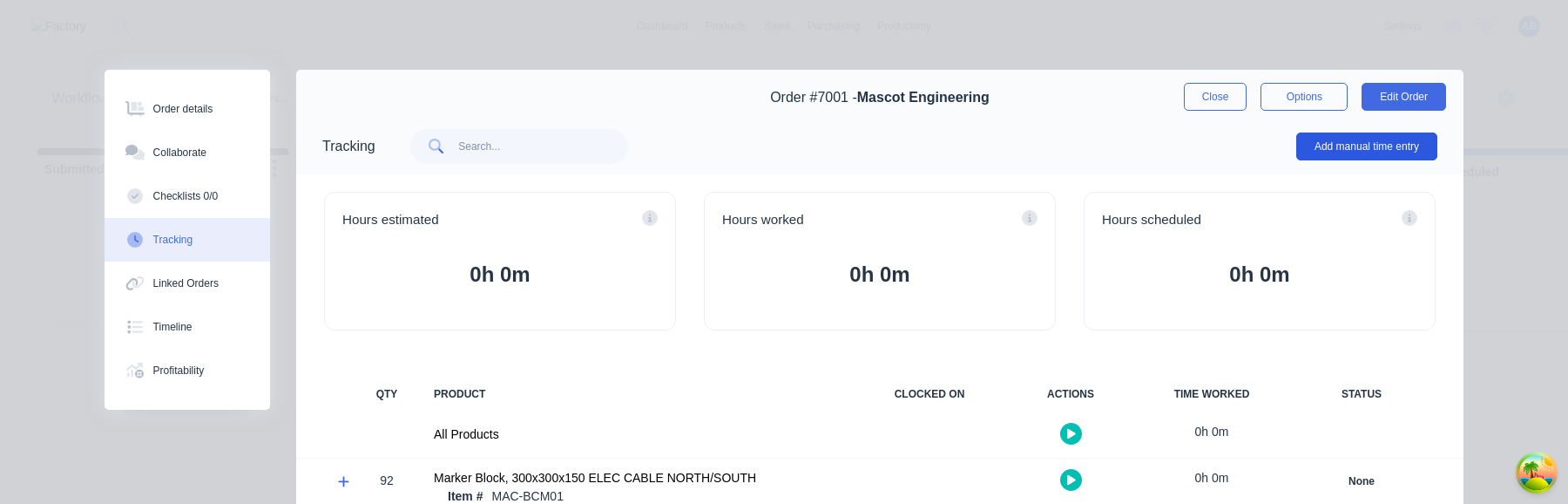
click at [1341, 141] on button "Add manual time entry" at bounding box center [1367, 147] width 141 height 28
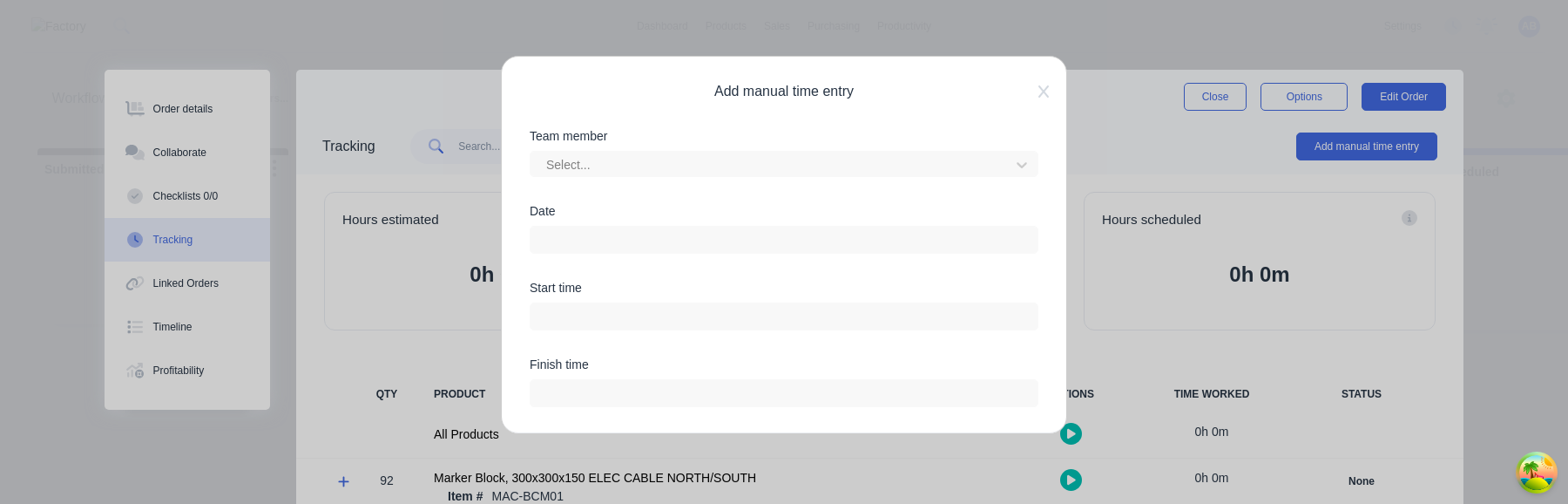
click at [701, 243] on input at bounding box center [784, 240] width 507 height 26
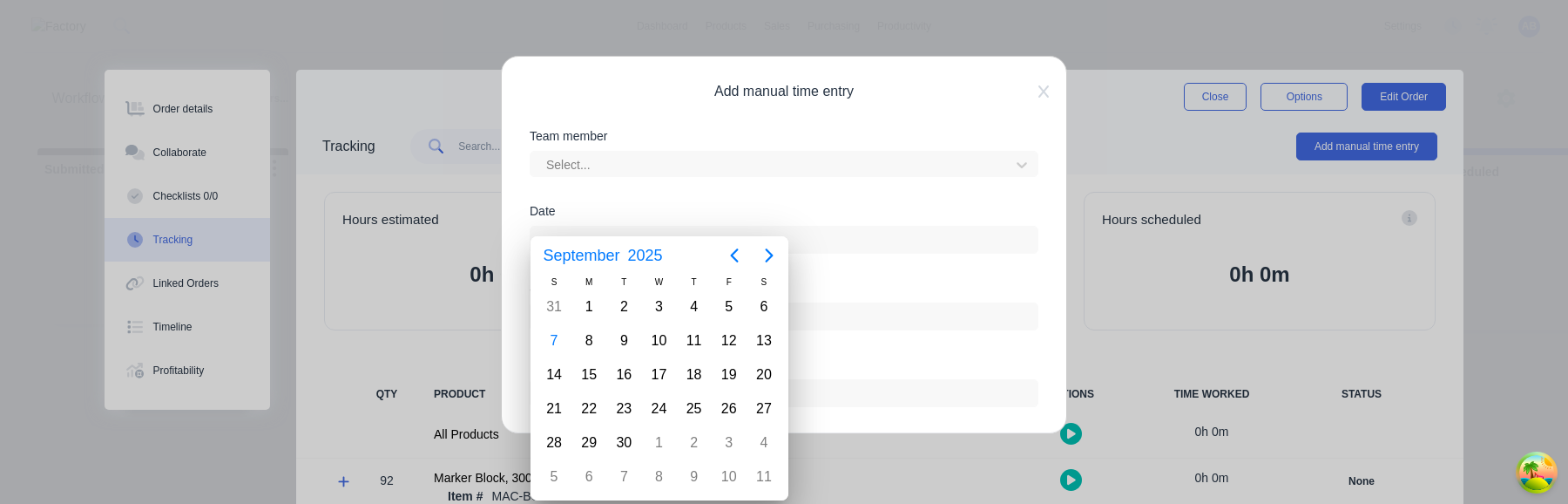
click at [900, 277] on div "Date" at bounding box center [784, 243] width 509 height 77
click at [883, 290] on div "Start time" at bounding box center [784, 288] width 509 height 12
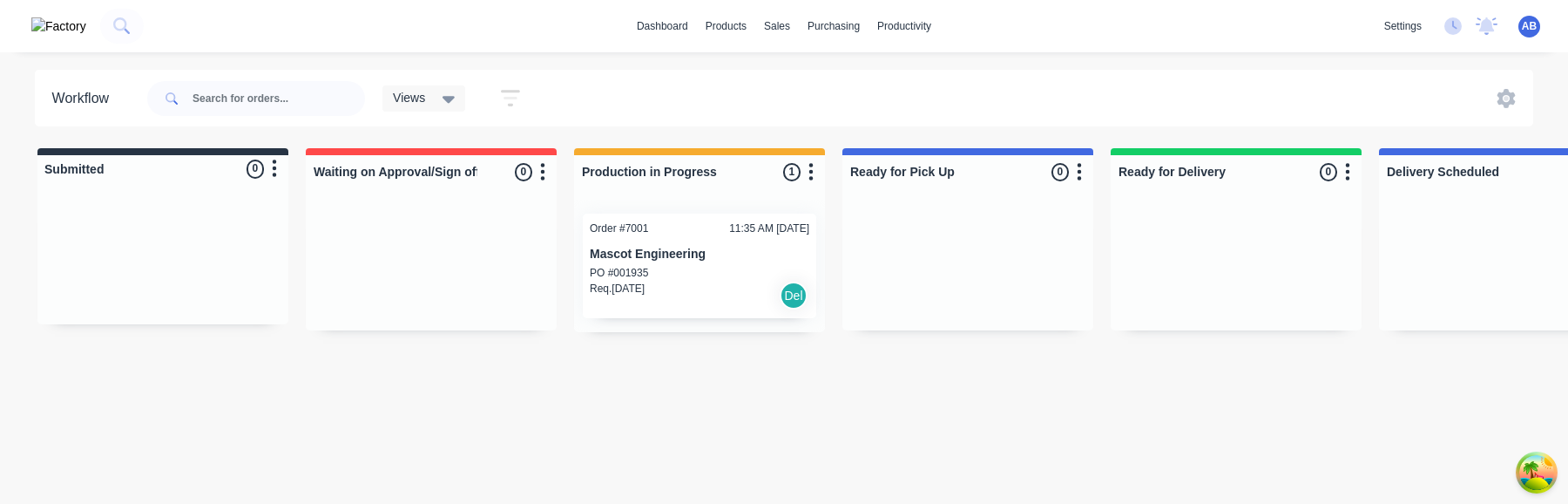
click at [706, 307] on div "Req. [DATE] Del" at bounding box center [699, 296] width 220 height 30
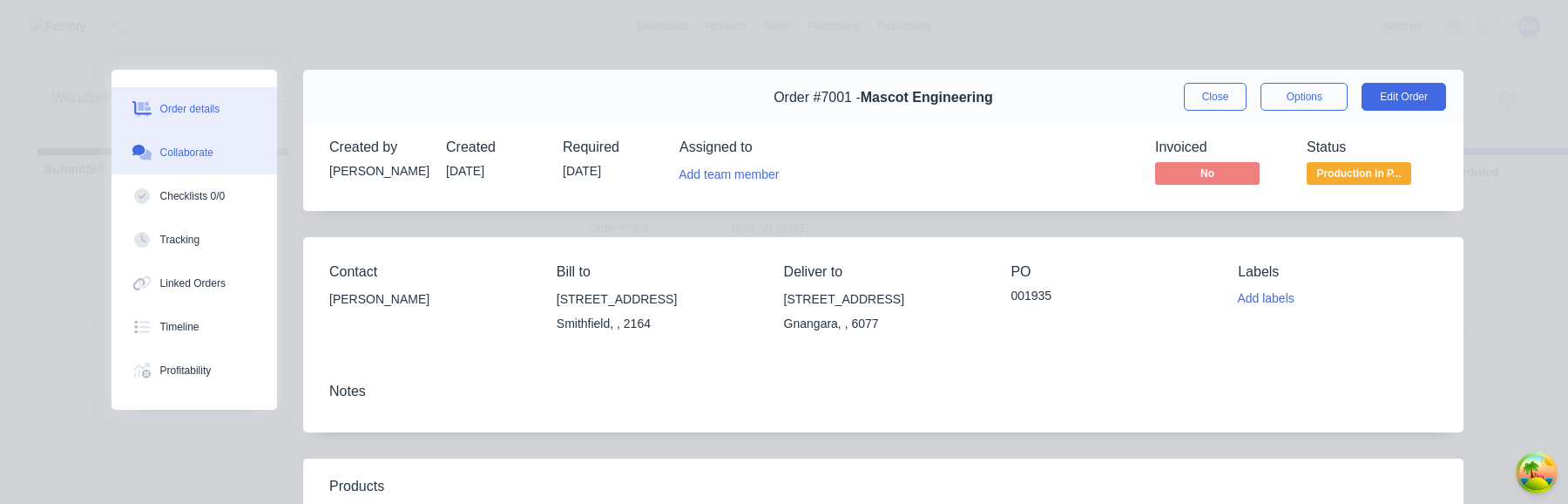
click at [235, 153] on button "Collaborate" at bounding box center [194, 152] width 166 height 43
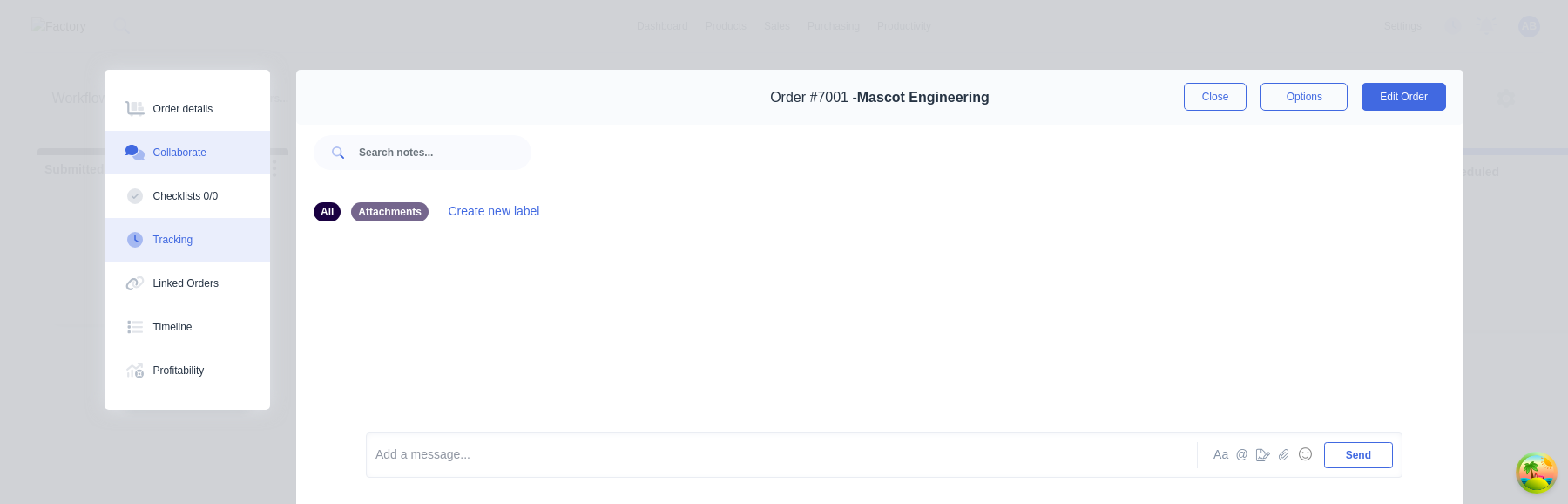
click at [193, 238] on div "Tracking" at bounding box center [173, 240] width 40 height 16
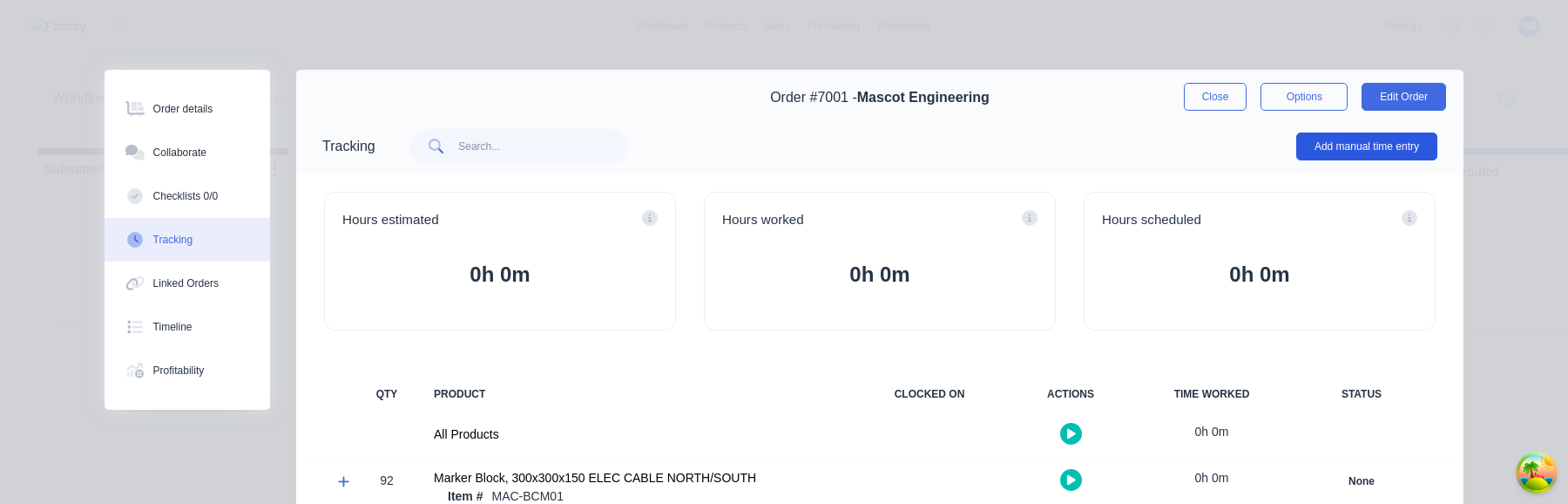
click at [1330, 154] on button "Add manual time entry" at bounding box center [1367, 147] width 141 height 28
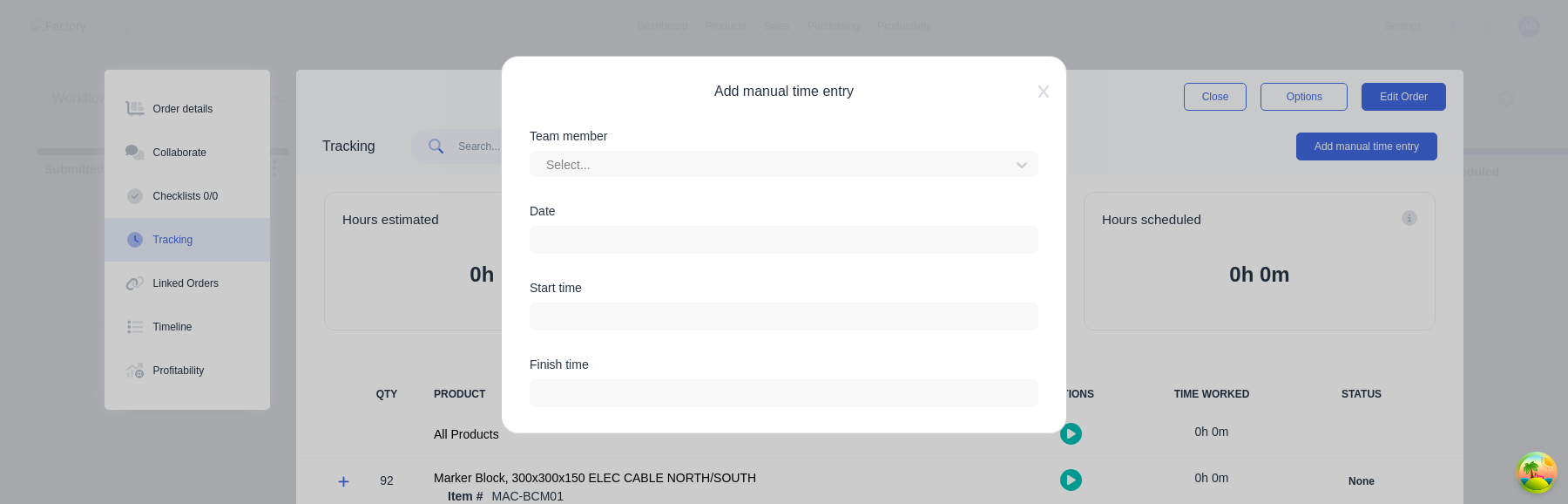
click at [695, 235] on input at bounding box center [784, 240] width 507 height 26
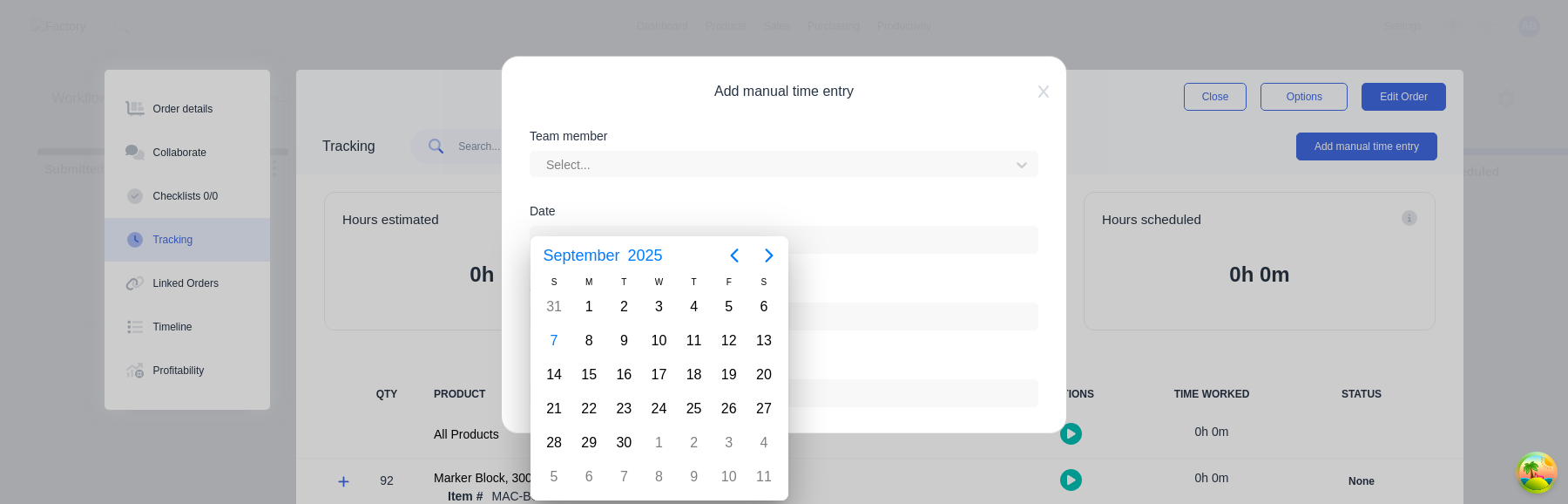
click at [845, 277] on div "Date" at bounding box center [784, 243] width 509 height 77
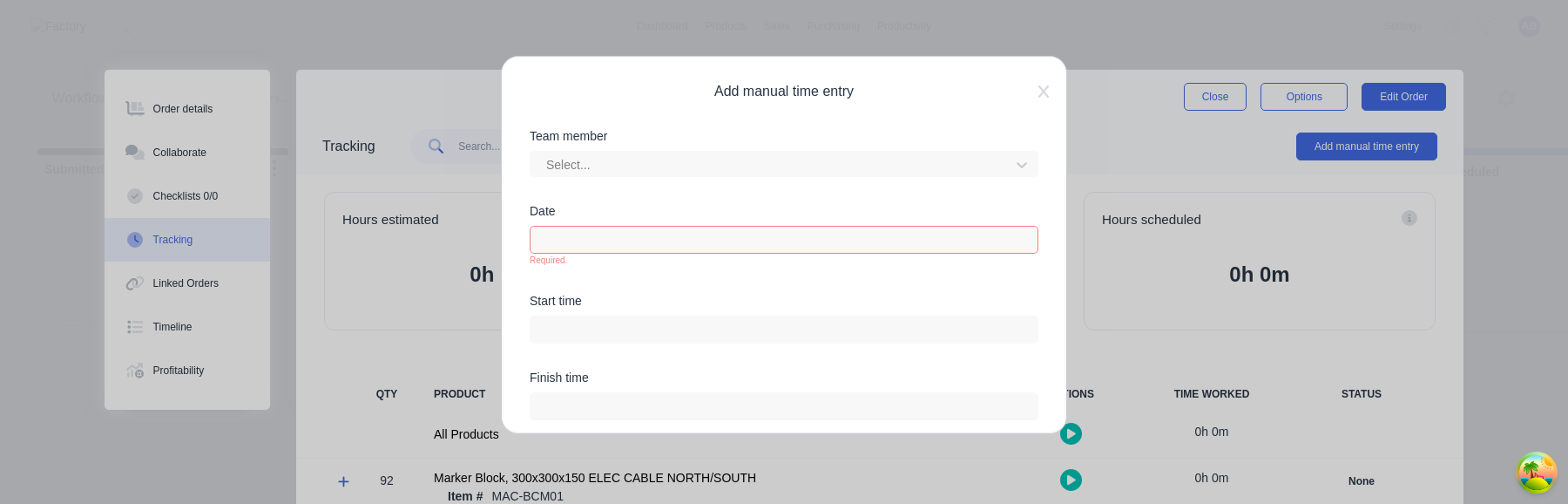
click at [835, 275] on div "Date Required." at bounding box center [784, 250] width 509 height 90
click at [790, 329] on input at bounding box center [784, 330] width 507 height 26
type input "06:05 AM"
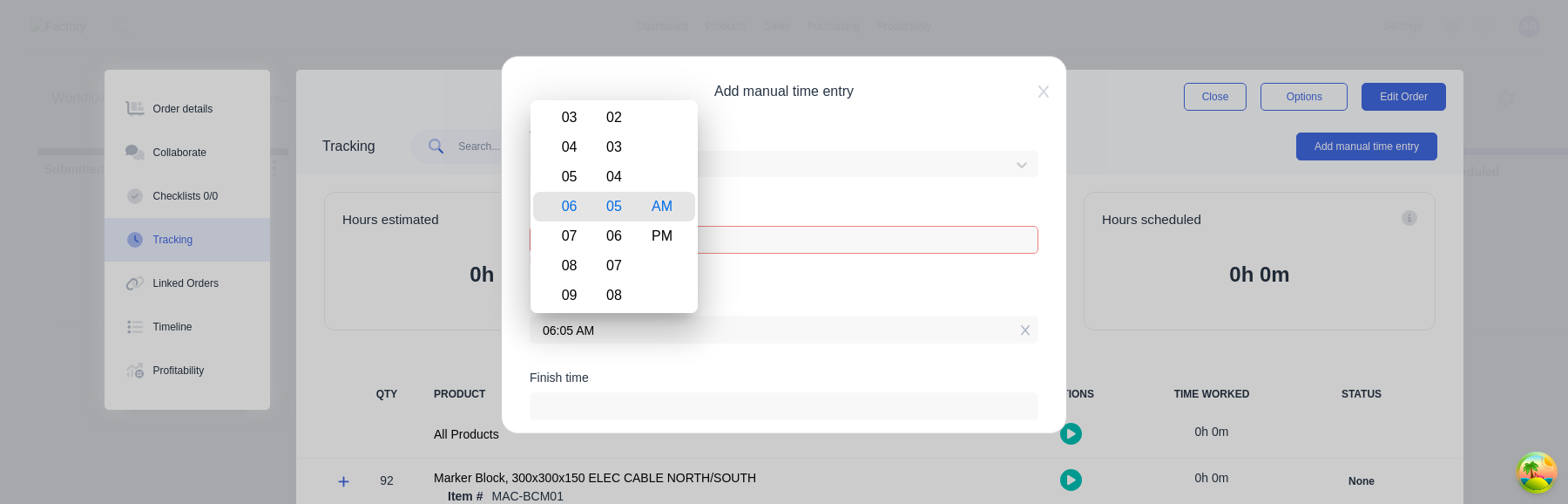
click at [743, 283] on div "Date Required." at bounding box center [784, 250] width 509 height 90
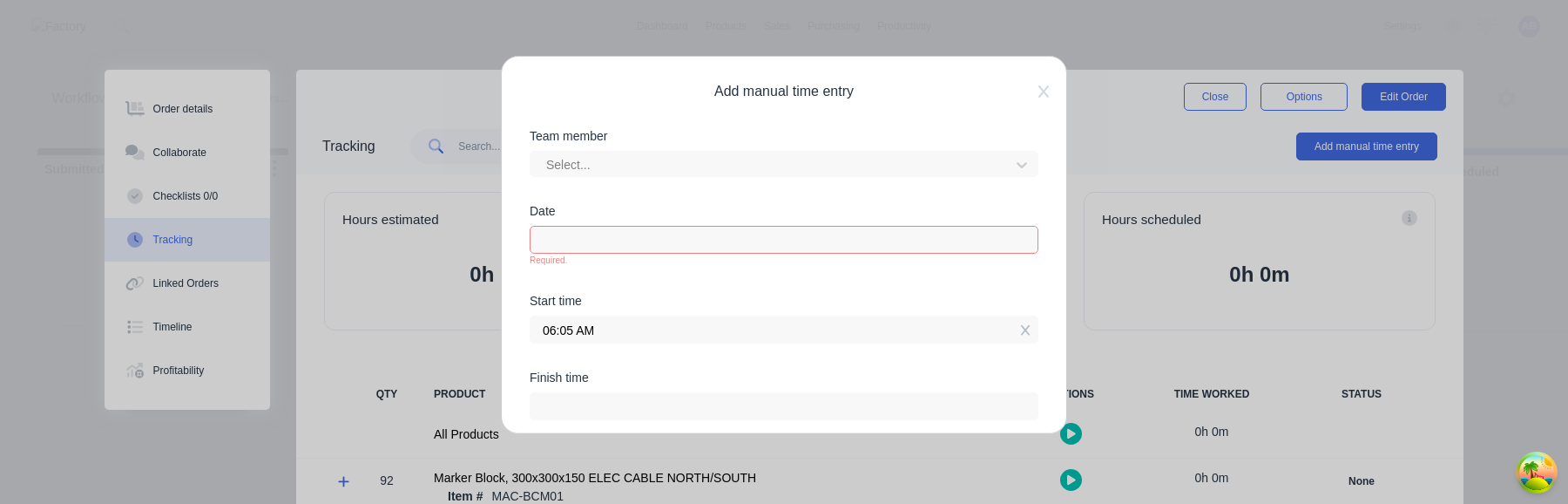
click at [732, 395] on input at bounding box center [784, 406] width 507 height 26
type input "06:05 AM"
type input "0"
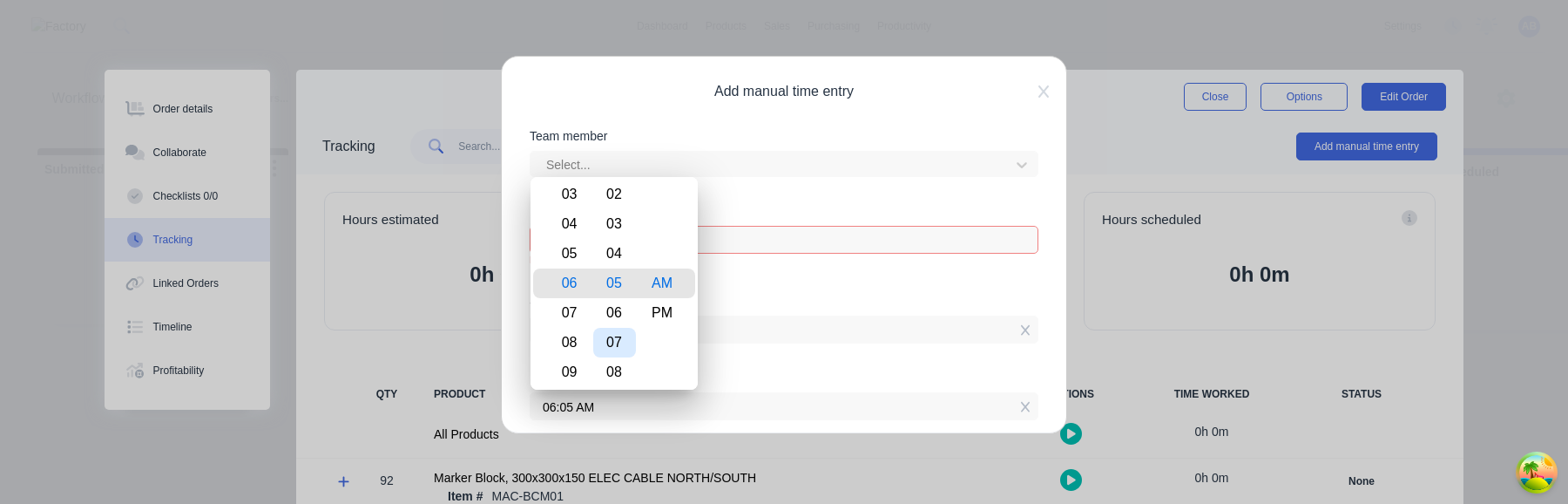
click at [619, 330] on div "07" at bounding box center [615, 342] width 42 height 30
type input "06:07 AM"
type input "2"
click at [817, 298] on div "Start time" at bounding box center [784, 301] width 509 height 12
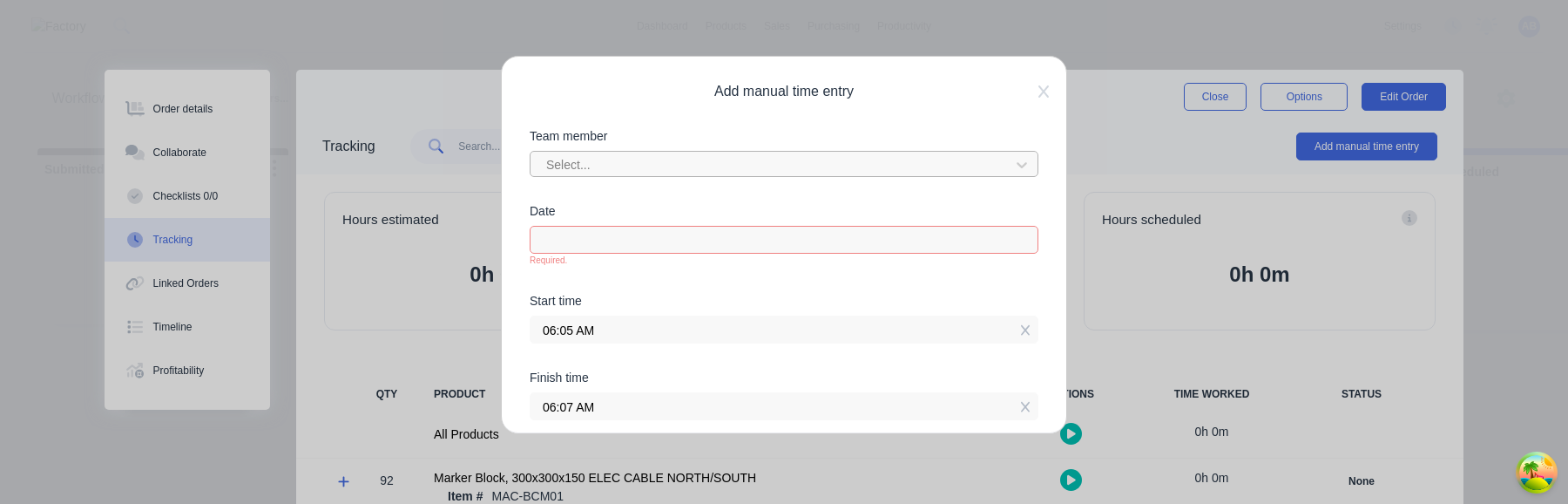
click at [830, 174] on div at bounding box center [773, 165] width 457 height 22
click at [860, 133] on div "Team member" at bounding box center [784, 136] width 509 height 12
click at [1046, 95] on icon at bounding box center [1043, 92] width 11 height 12
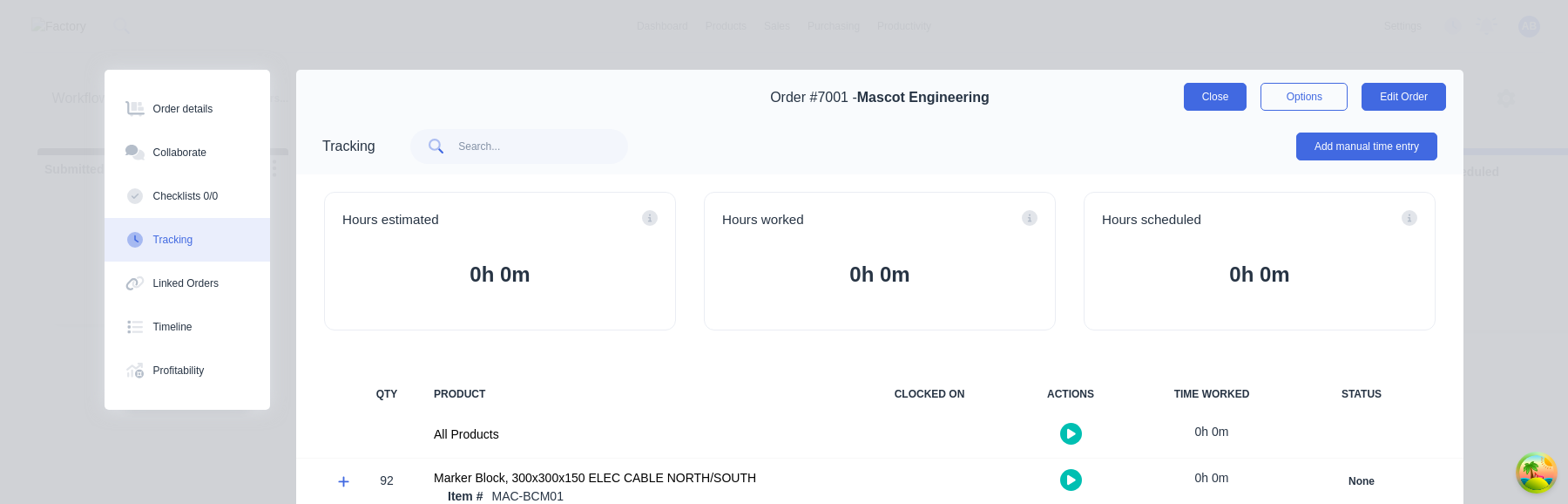
click at [1235, 99] on button "Close" at bounding box center [1215, 97] width 63 height 28
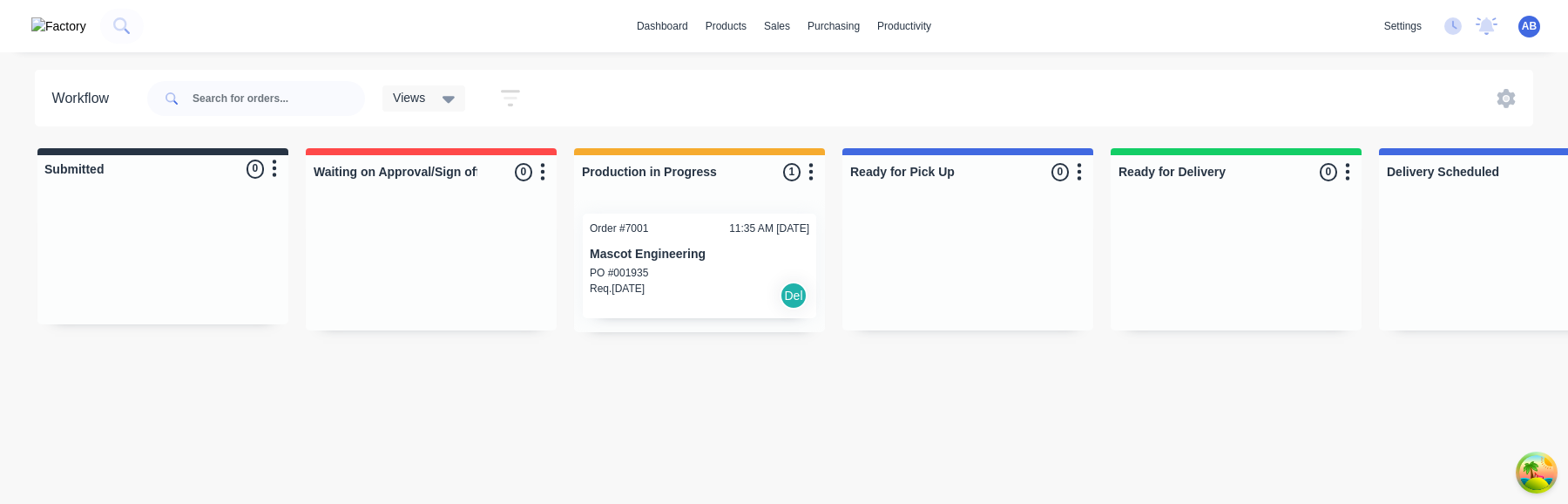
click at [658, 274] on div "PO #001935" at bounding box center [699, 273] width 220 height 16
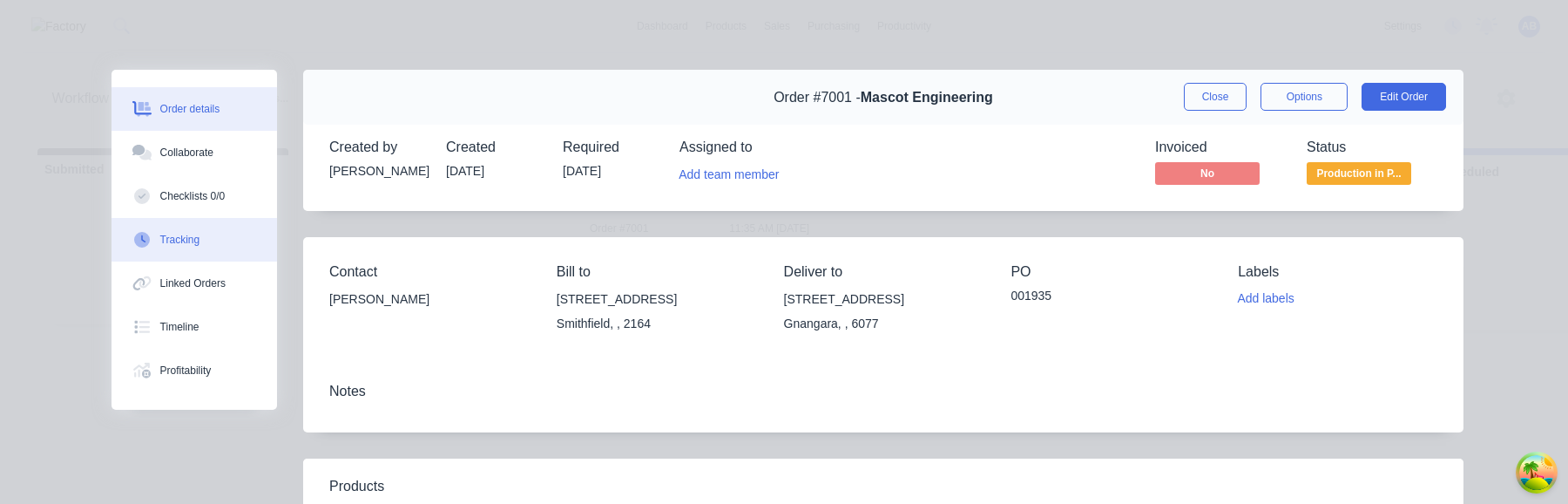
click at [161, 232] on div "Tracking" at bounding box center [180, 240] width 40 height 16
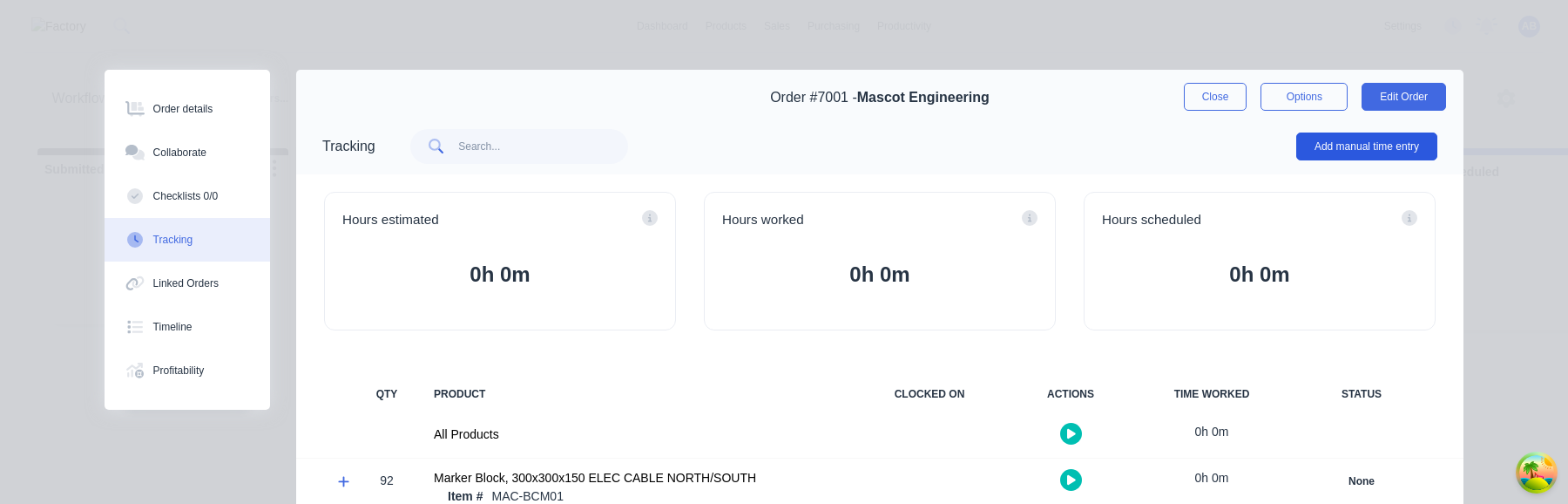
click at [1351, 139] on button "Add manual time entry" at bounding box center [1367, 147] width 141 height 28
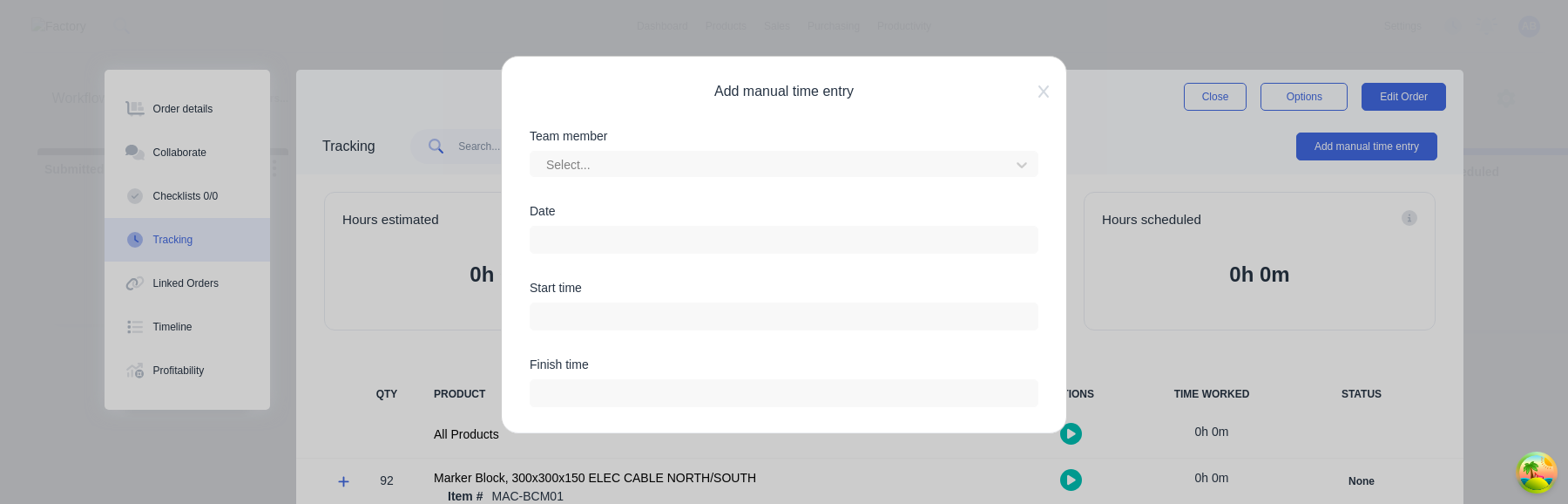
click at [721, 249] on input at bounding box center [784, 240] width 507 height 26
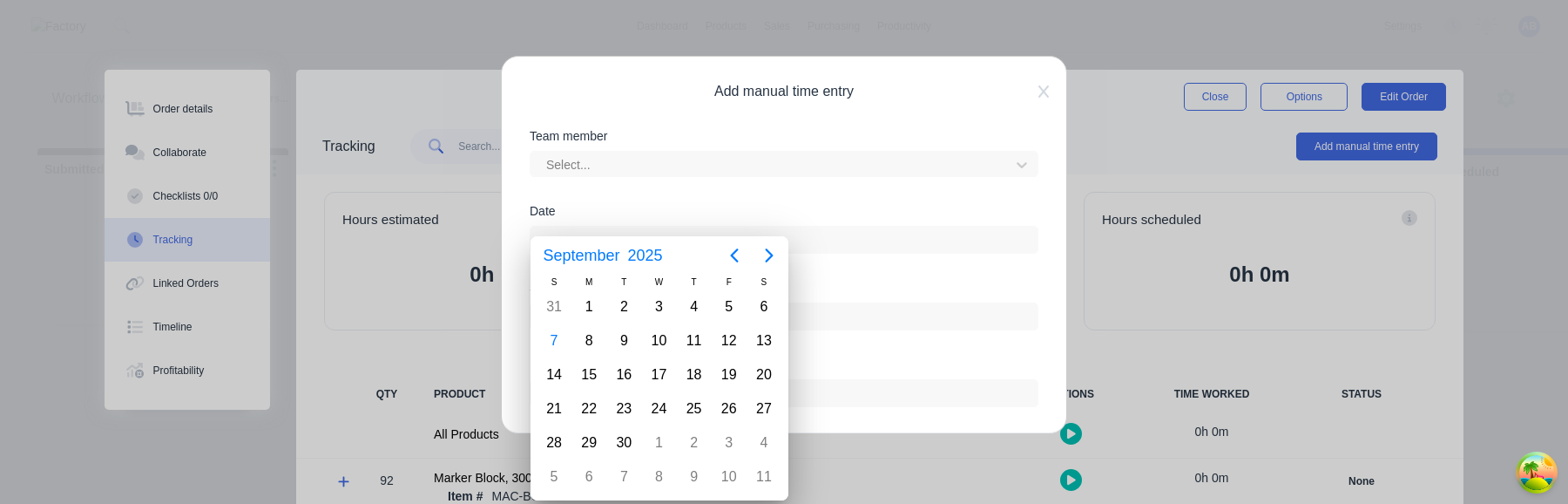
click at [849, 271] on div "Date" at bounding box center [784, 243] width 509 height 77
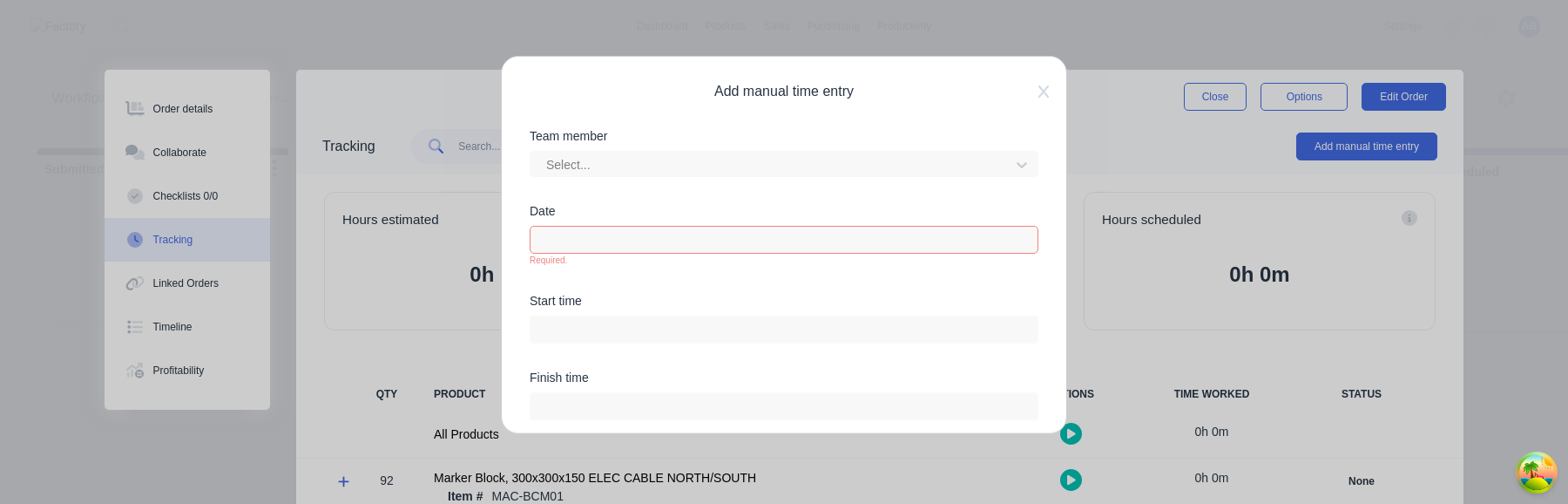
click at [850, 275] on div "Date Required." at bounding box center [784, 250] width 509 height 90
click at [796, 244] on input at bounding box center [784, 240] width 507 height 26
click at [830, 285] on div "Date Required." at bounding box center [784, 250] width 509 height 90
click at [1046, 92] on icon at bounding box center [1043, 92] width 11 height 14
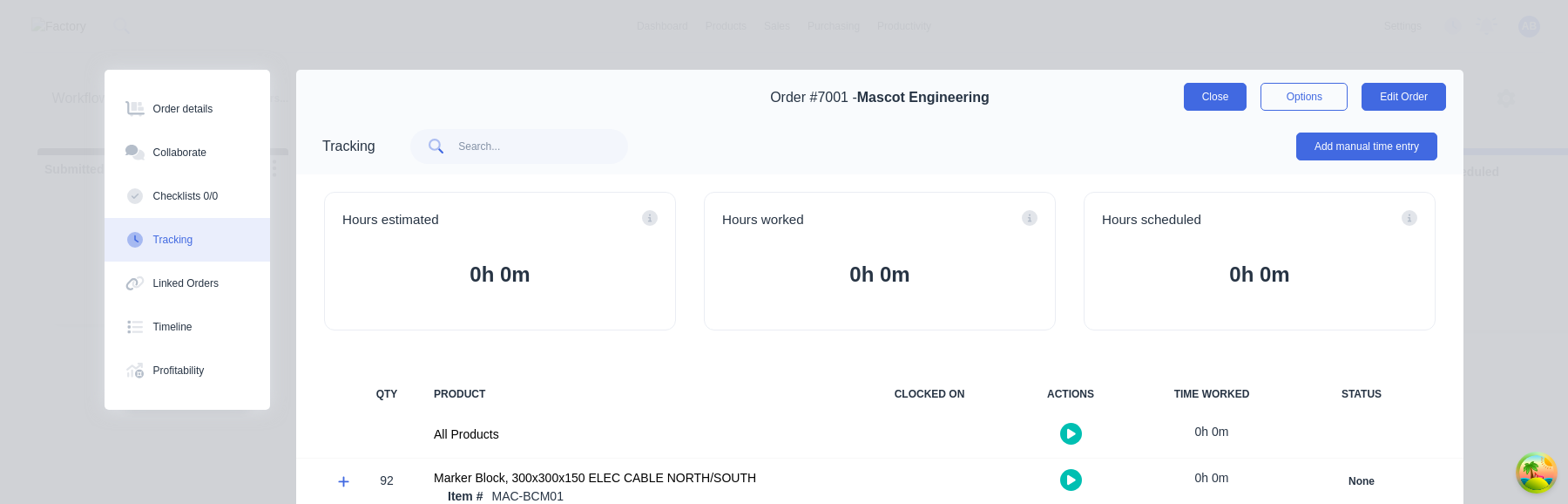
click at [1201, 107] on button "Close" at bounding box center [1215, 97] width 63 height 28
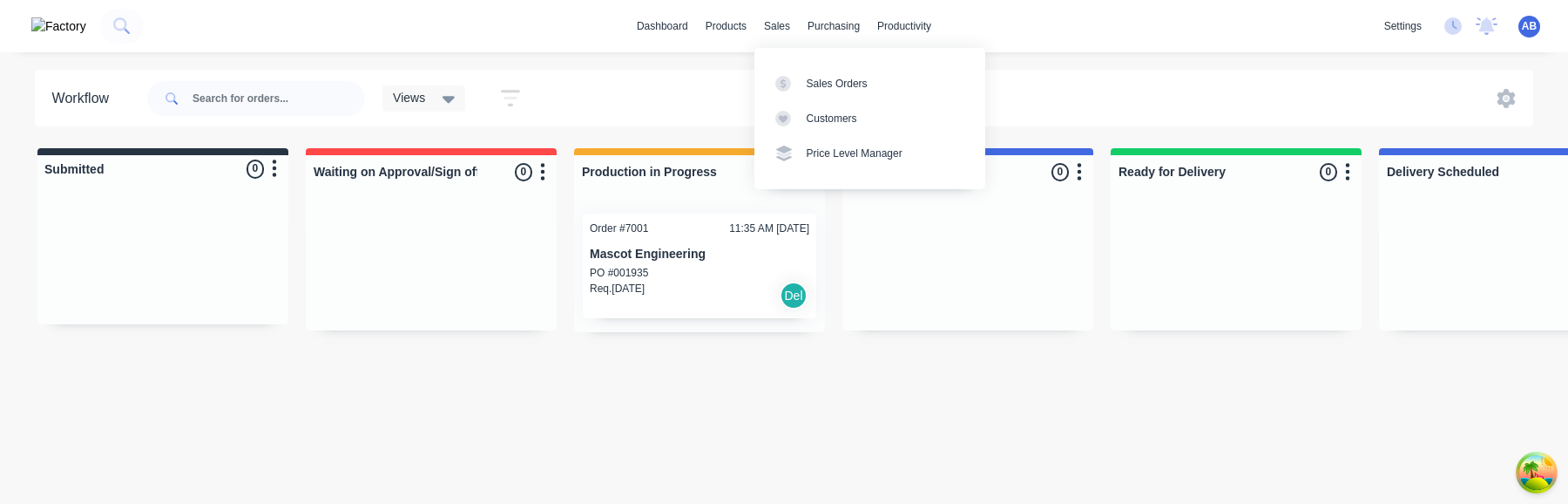
click at [793, 62] on div "Sales Orders Customers Price Level Manager" at bounding box center [870, 117] width 231 height 140
click at [793, 63] on div "Sales Orders Customers Price Level Manager" at bounding box center [870, 117] width 231 height 140
click at [805, 82] on link "Sales Orders" at bounding box center [870, 83] width 231 height 35
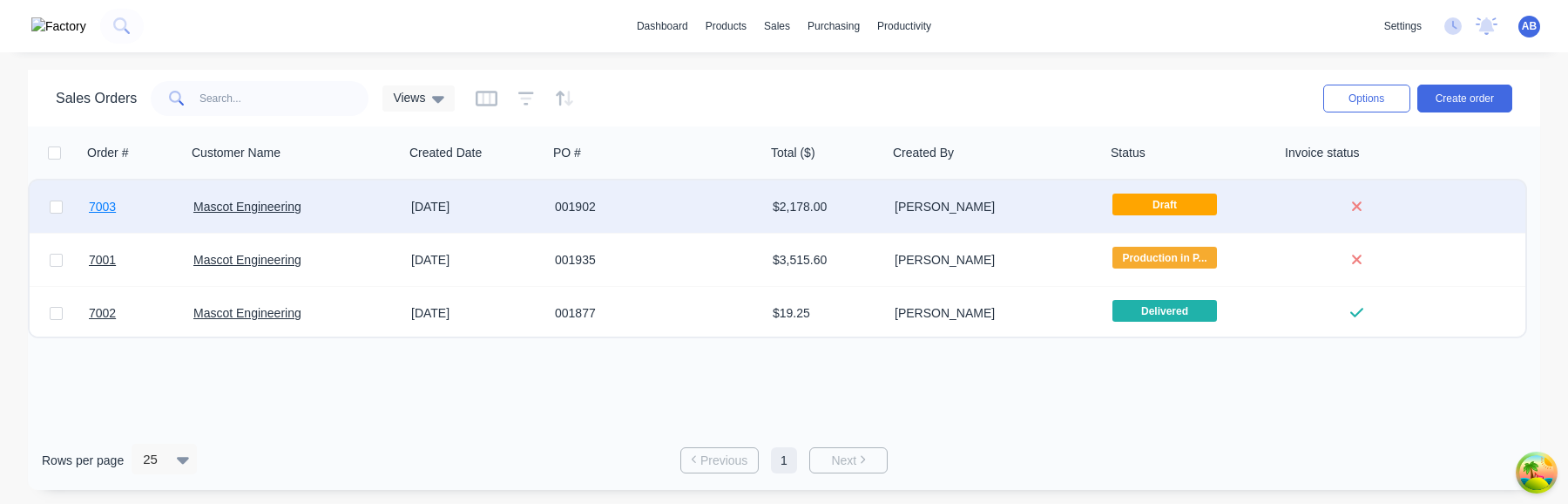
click at [114, 208] on span "7003" at bounding box center [102, 207] width 27 height 18
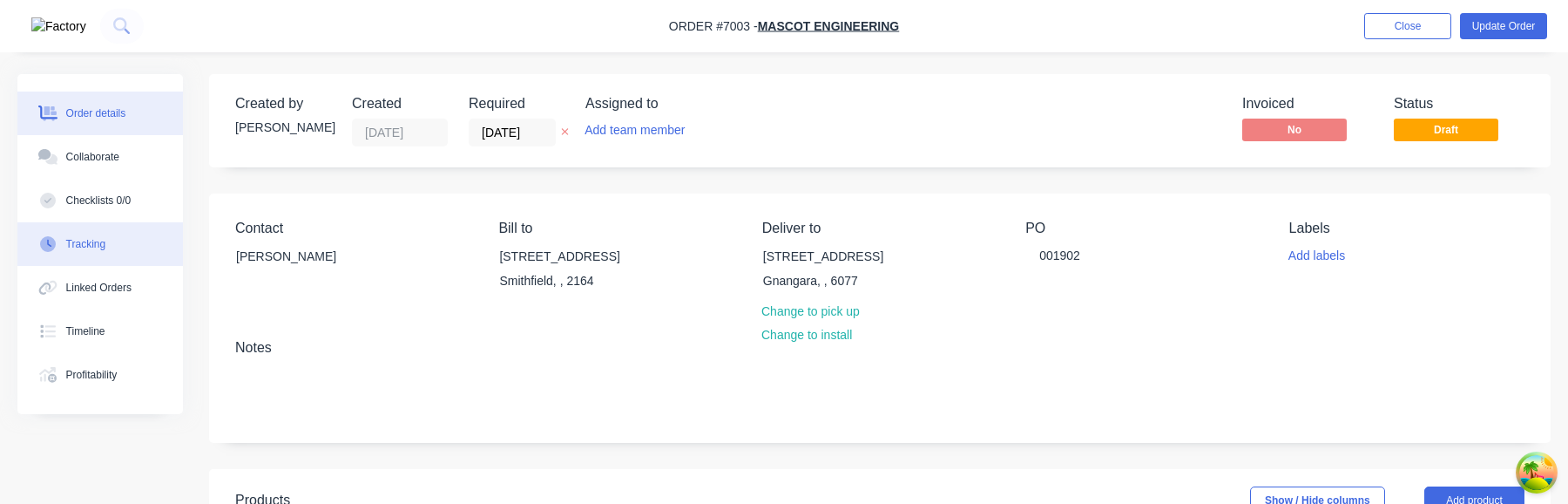
click at [101, 243] on div "Tracking" at bounding box center [86, 244] width 40 height 16
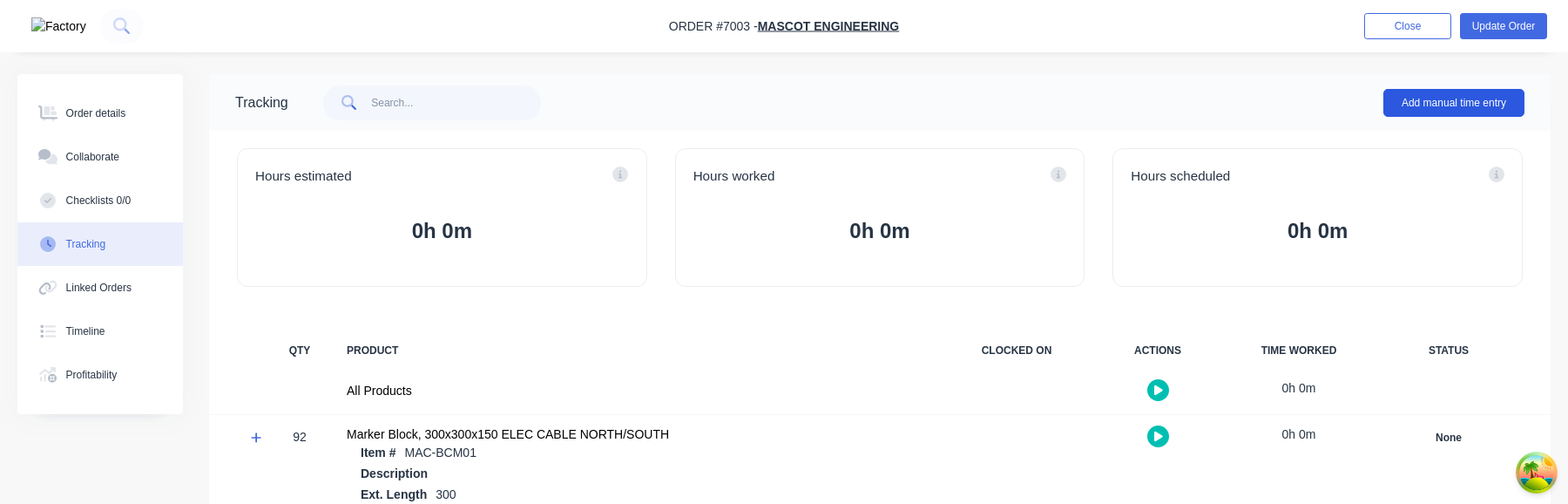
click at [1490, 99] on button "Add manual time entry" at bounding box center [1454, 103] width 141 height 28
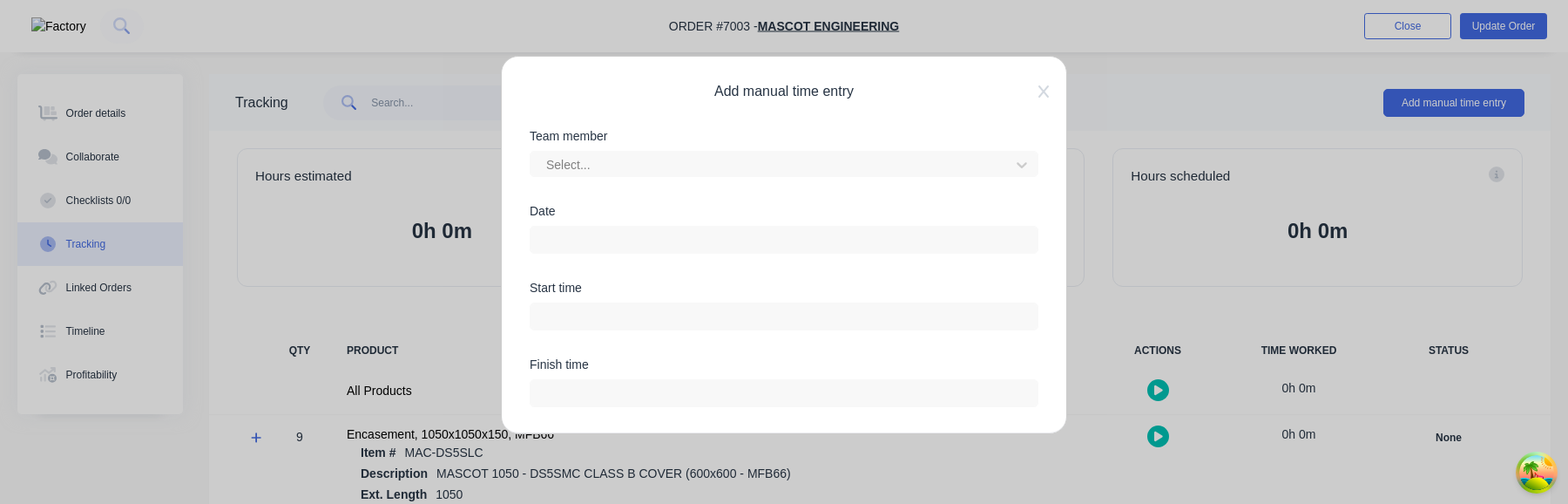
click at [687, 248] on input at bounding box center [784, 240] width 507 height 26
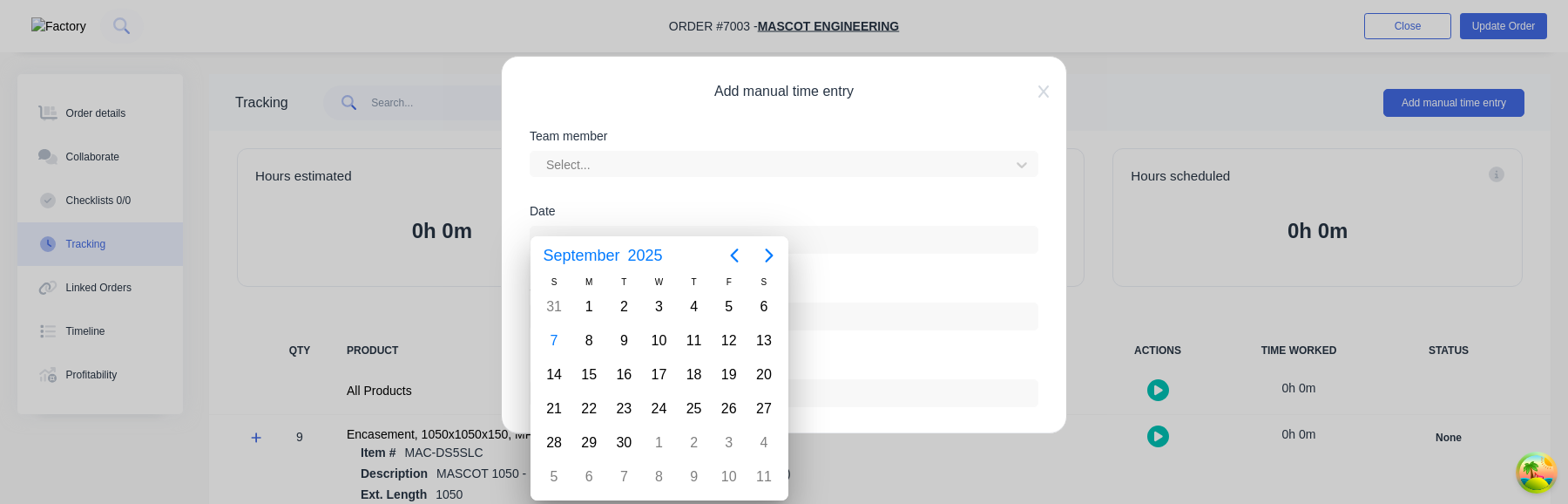
click at [859, 283] on div "Start time" at bounding box center [784, 288] width 509 height 12
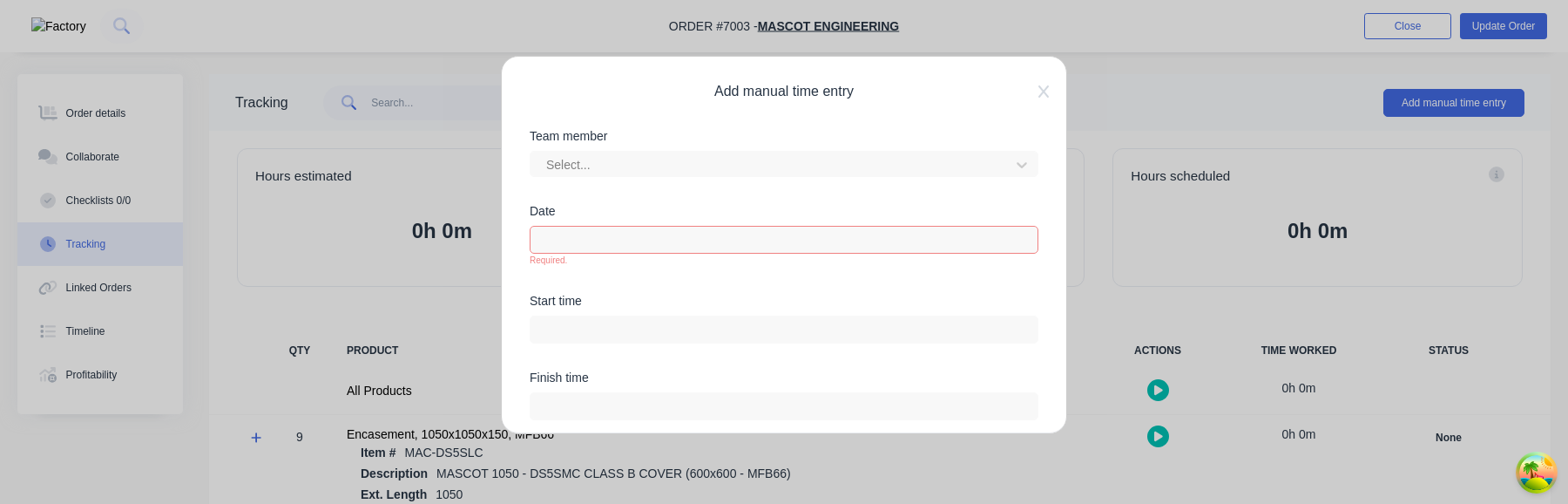
click at [733, 321] on input at bounding box center [784, 330] width 507 height 26
type input "06:06 AM"
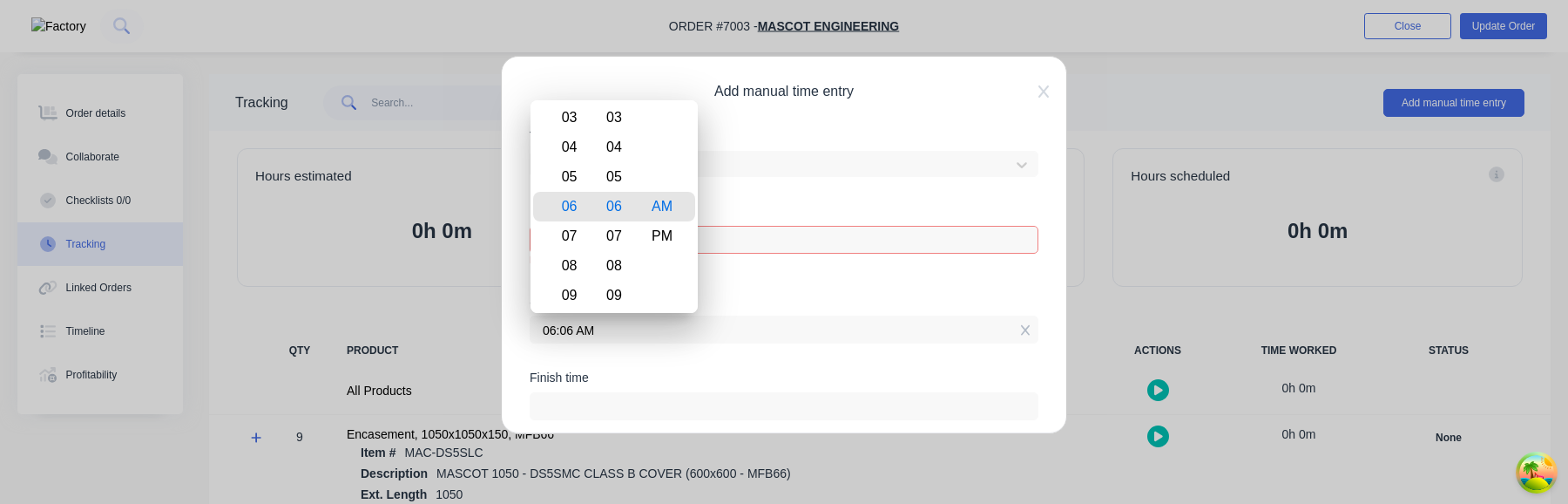
click at [762, 281] on div "Date Required." at bounding box center [784, 250] width 509 height 90
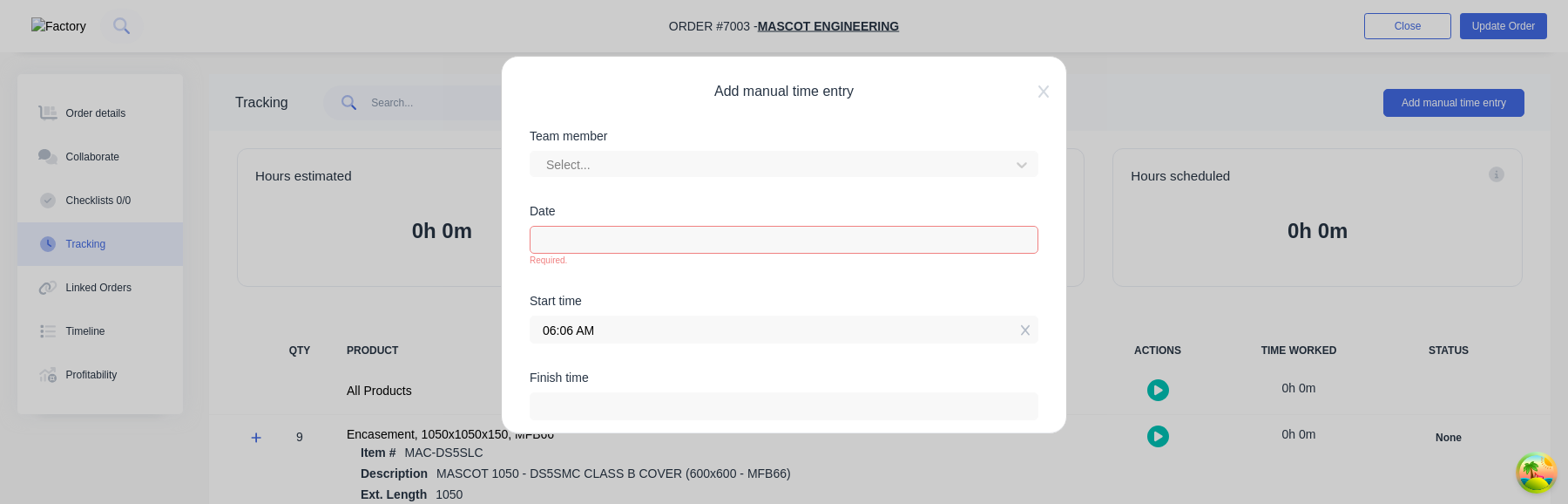
click at [698, 401] on input at bounding box center [784, 406] width 507 height 26
type input "06:06 AM"
type input "0"
click at [875, 344] on div "Start time 06:06 AM" at bounding box center [784, 333] width 509 height 77
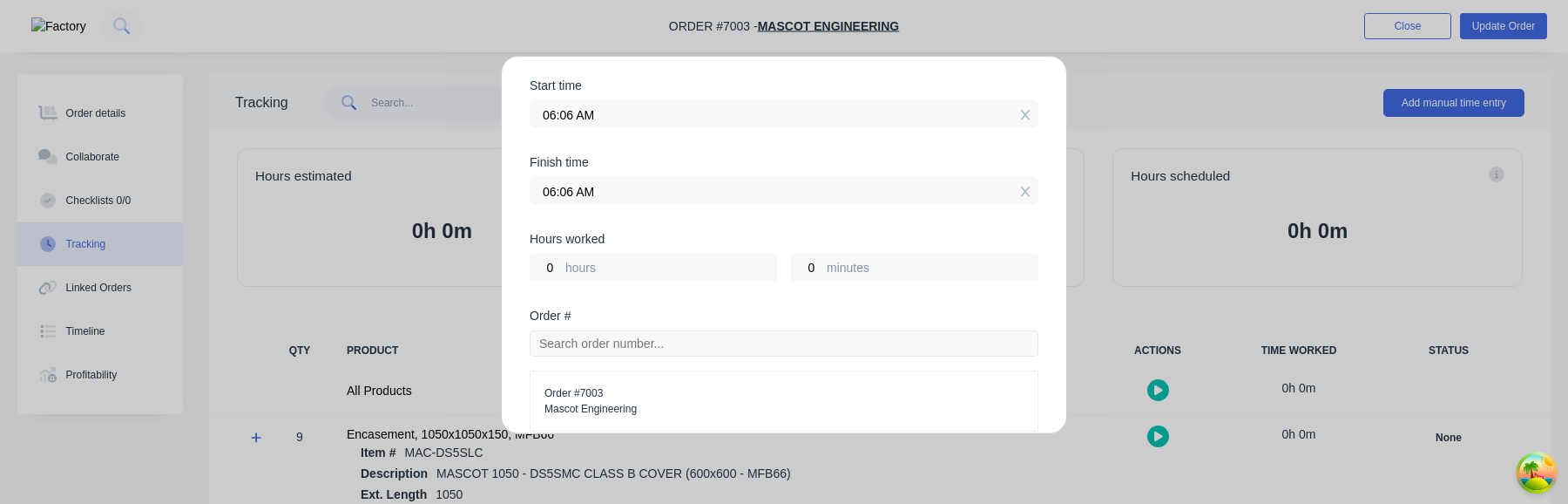
scroll to position [178, 0]
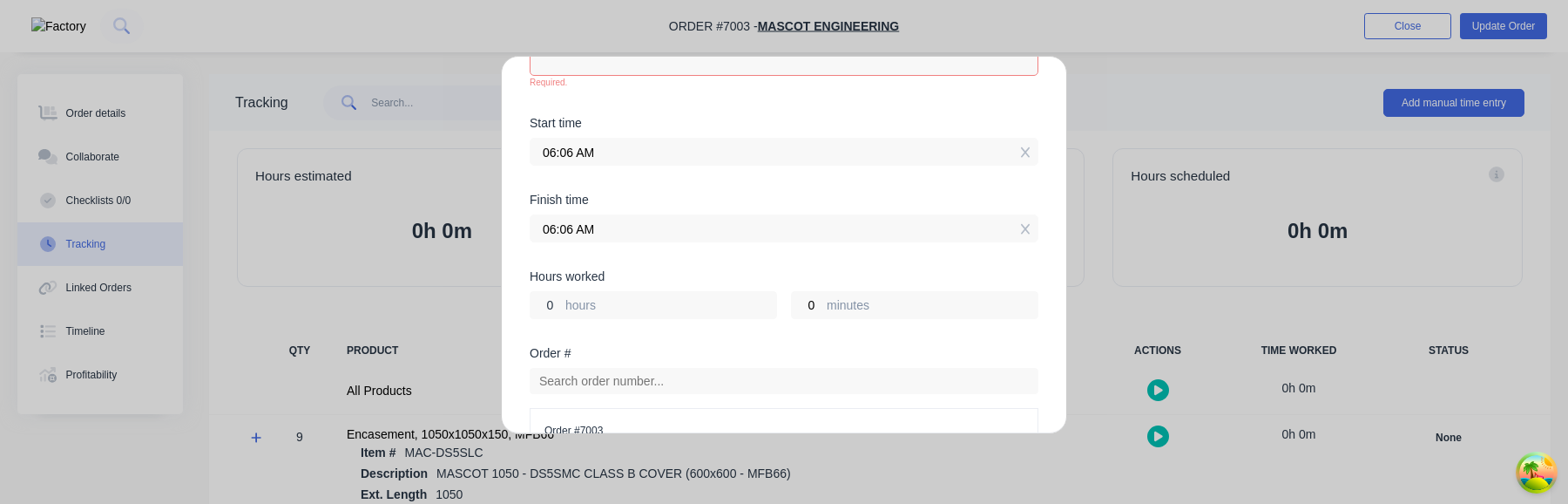
click at [557, 309] on input "0" at bounding box center [546, 305] width 31 height 26
click at [605, 223] on input "06:06 AM" at bounding box center [784, 229] width 507 height 26
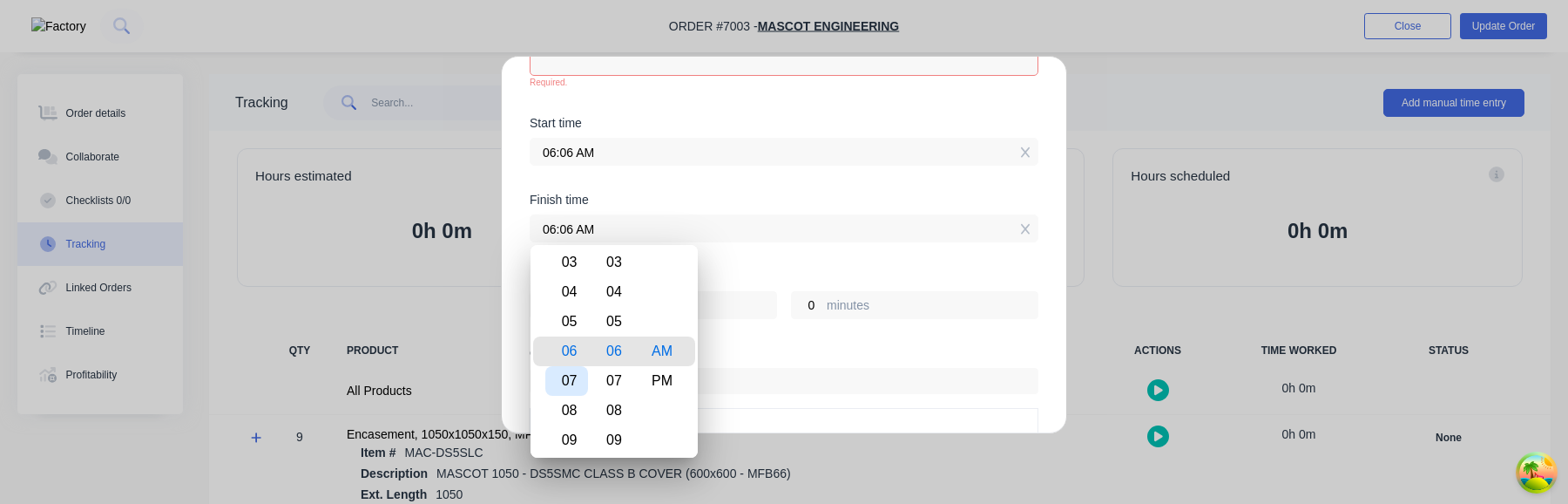
click at [571, 382] on div "07" at bounding box center [566, 381] width 42 height 30
type input "07:06 AM"
type input "1"
click at [774, 278] on div "Hours worked" at bounding box center [784, 276] width 509 height 12
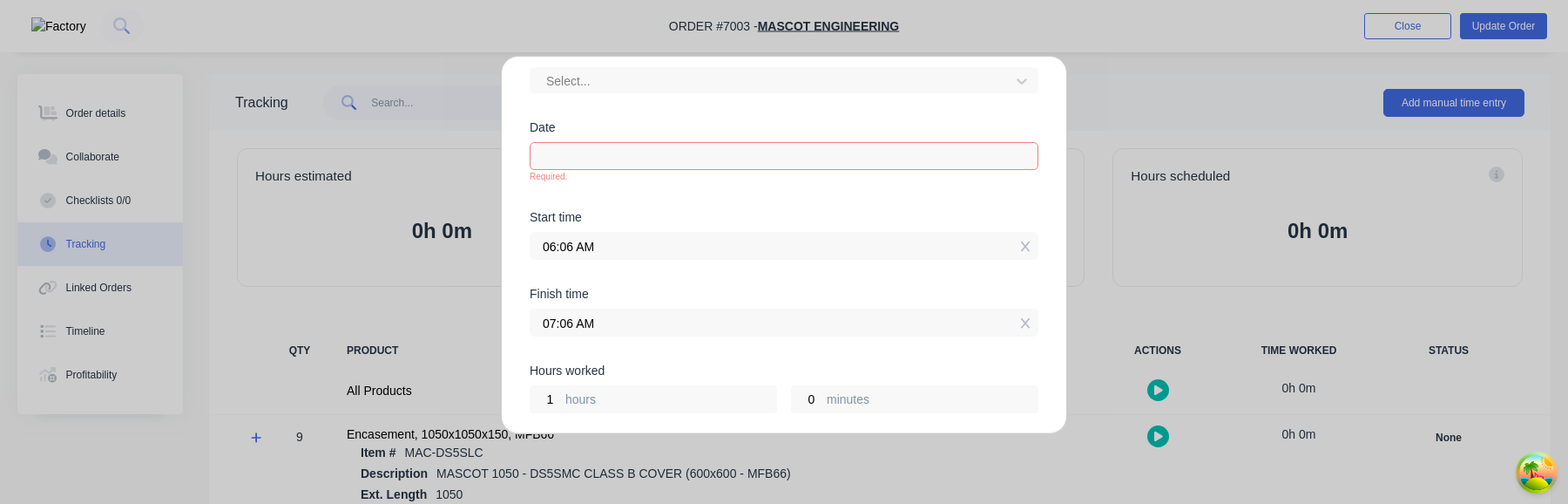
scroll to position [0, 0]
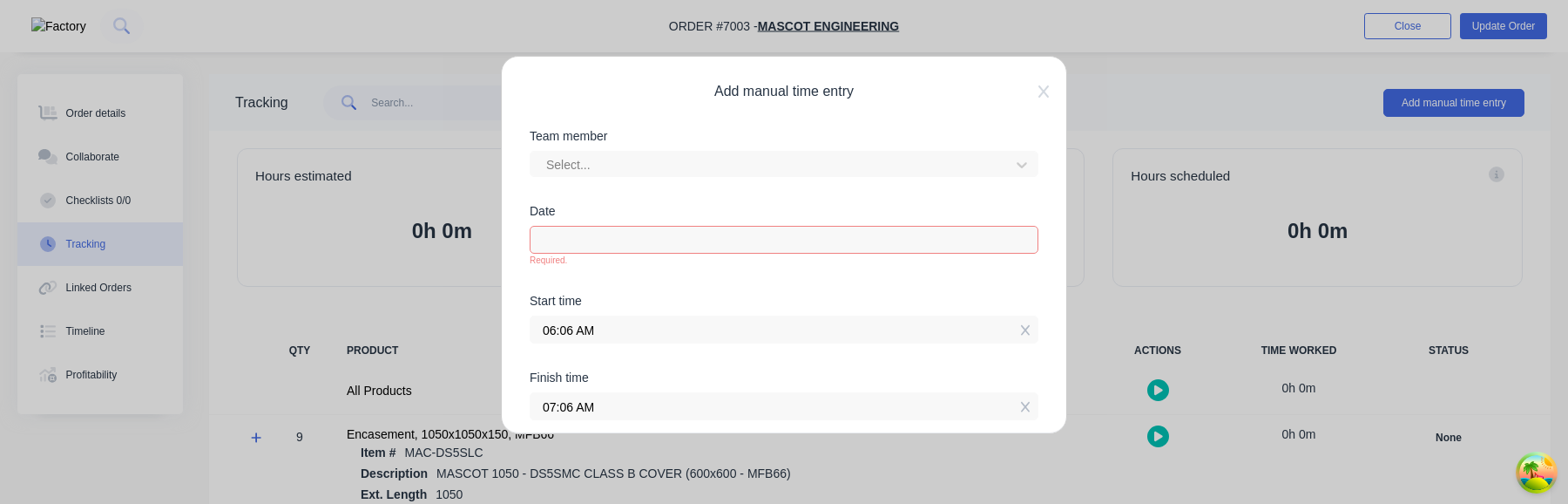
click at [1036, 93] on span "Add manual time entry" at bounding box center [784, 92] width 509 height 21
click at [1040, 91] on icon at bounding box center [1043, 92] width 11 height 14
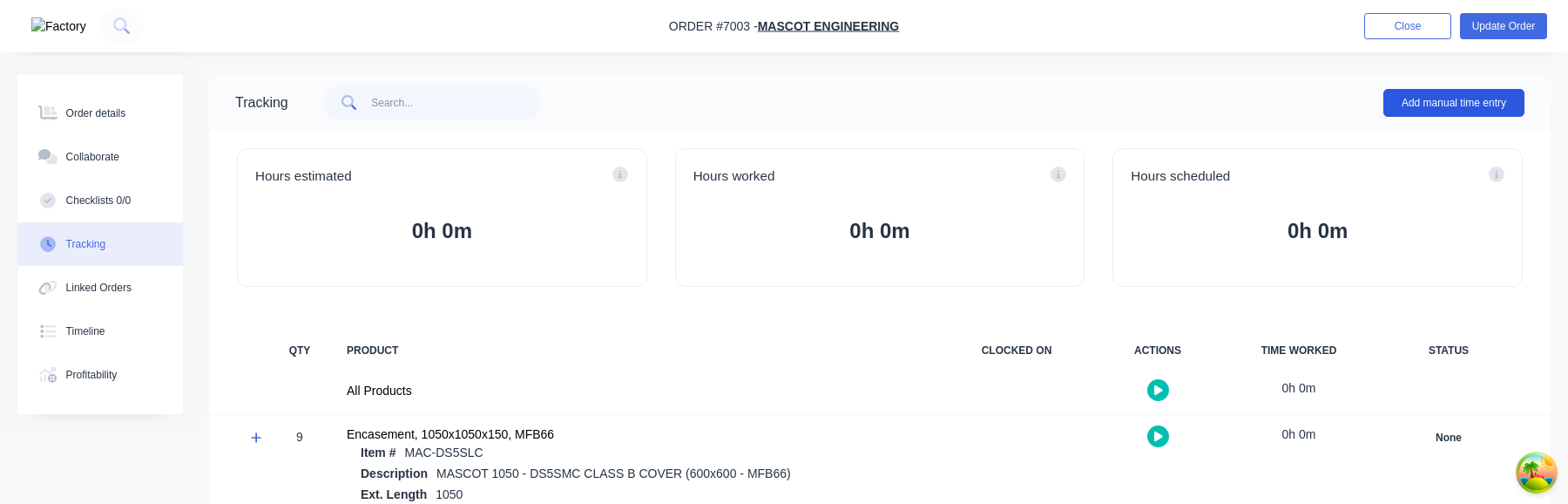
click at [1430, 102] on button "Add manual time entry" at bounding box center [1454, 103] width 141 height 28
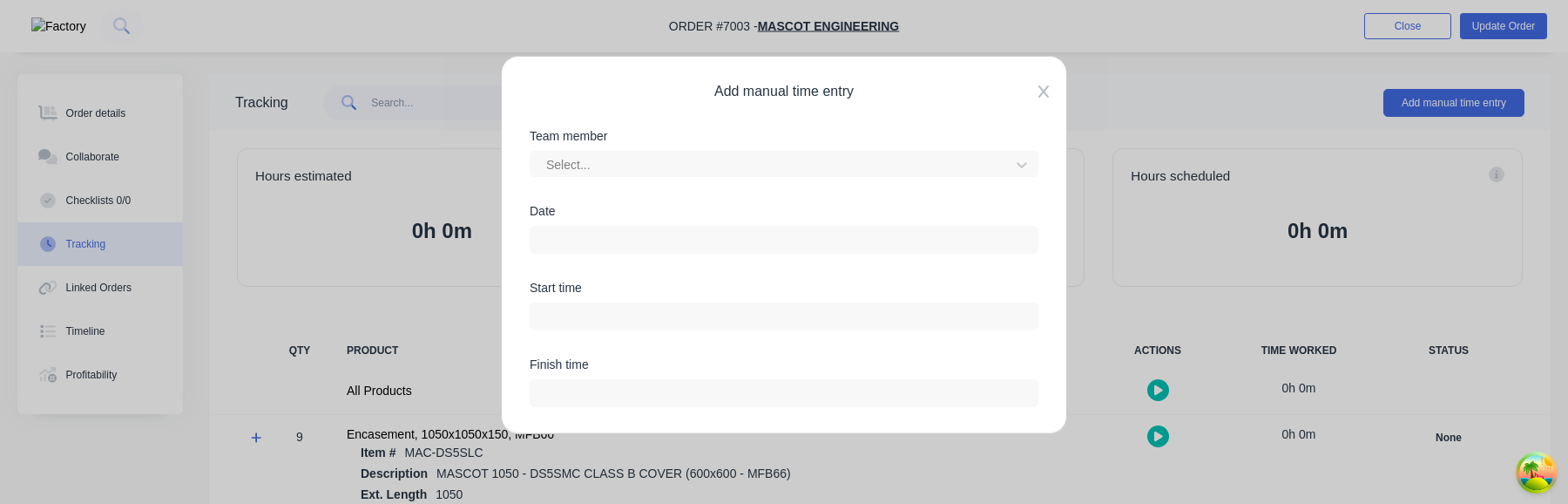
click at [1047, 92] on icon at bounding box center [1043, 92] width 11 height 14
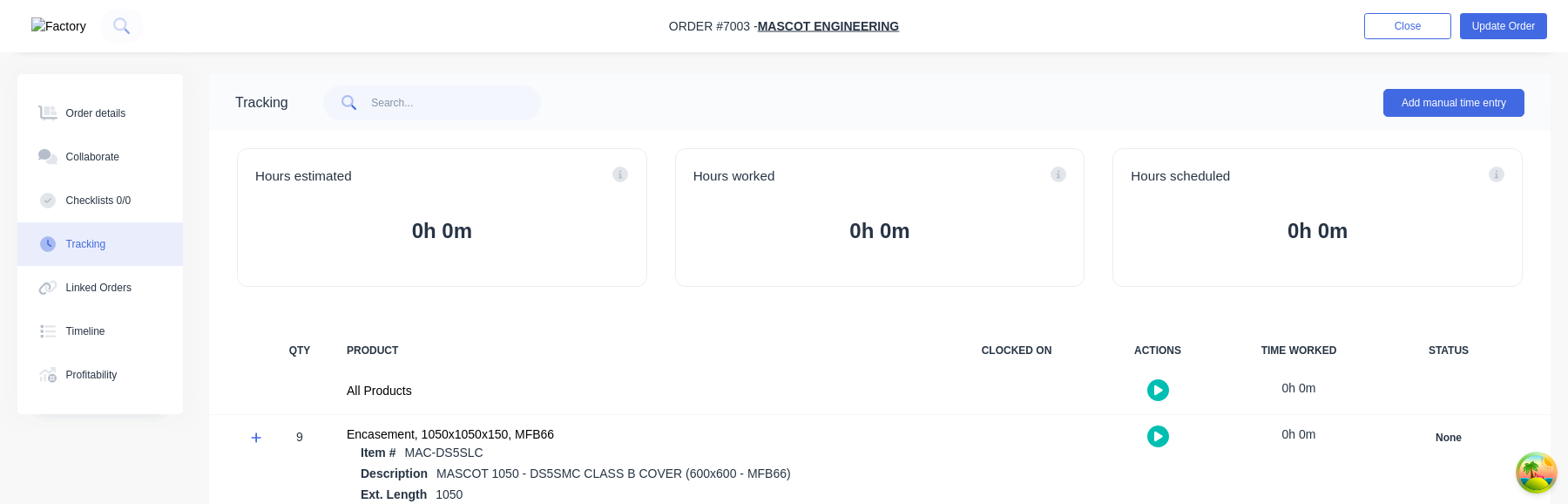
click at [1161, 438] on icon "button" at bounding box center [1159, 436] width 9 height 10
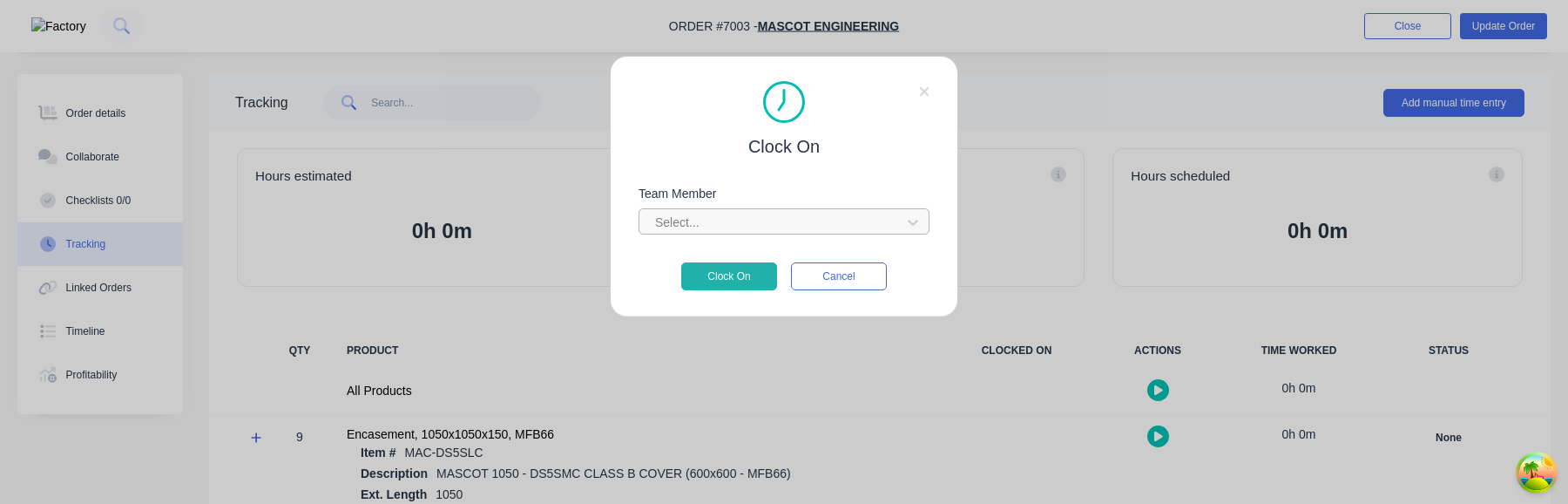
click at [810, 224] on div at bounding box center [773, 222] width 239 height 22
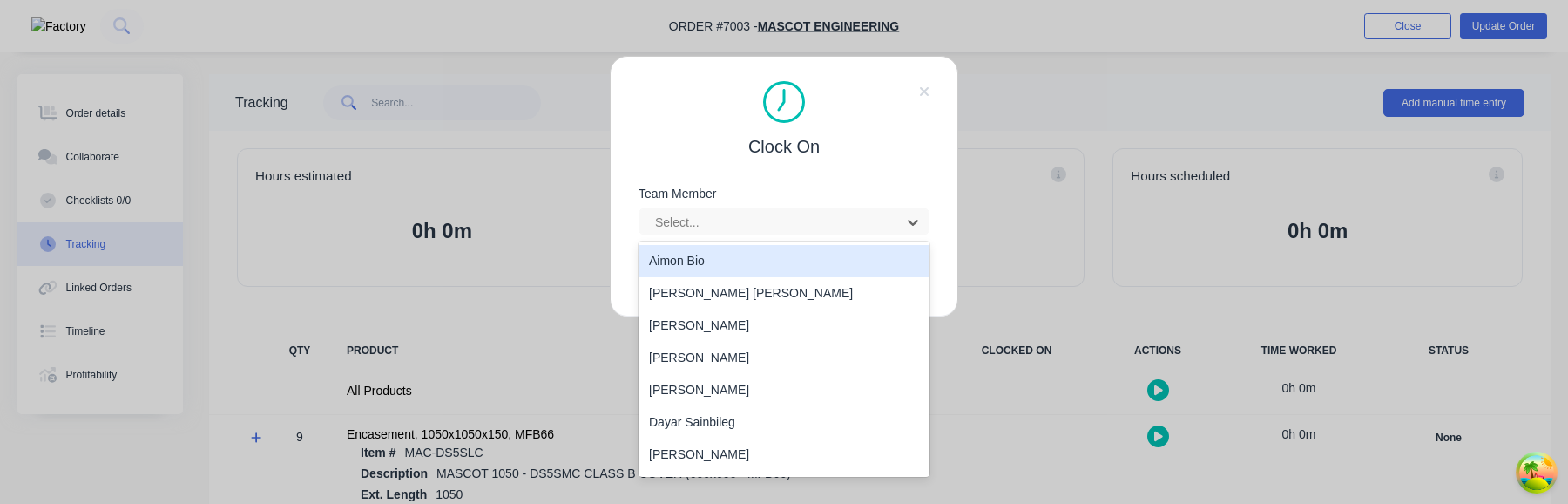
click at [777, 261] on div "Aimon Bio" at bounding box center [784, 261] width 291 height 33
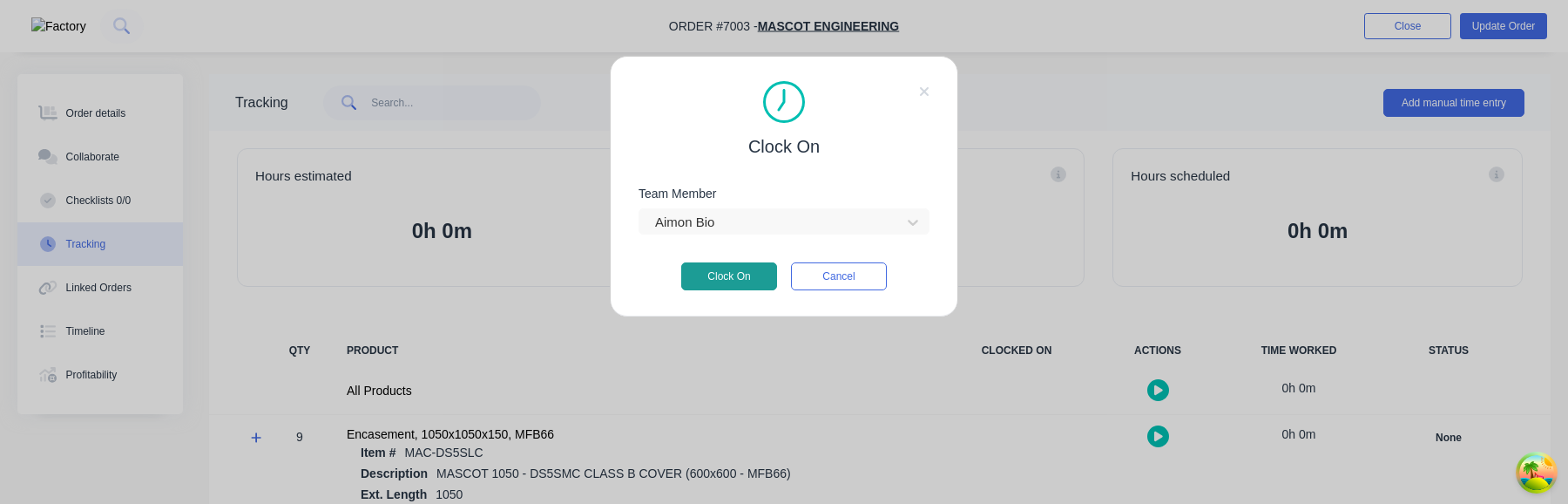
click at [724, 266] on button "Clock On" at bounding box center [728, 276] width 96 height 28
click at [856, 278] on button "Cancel" at bounding box center [839, 276] width 96 height 28
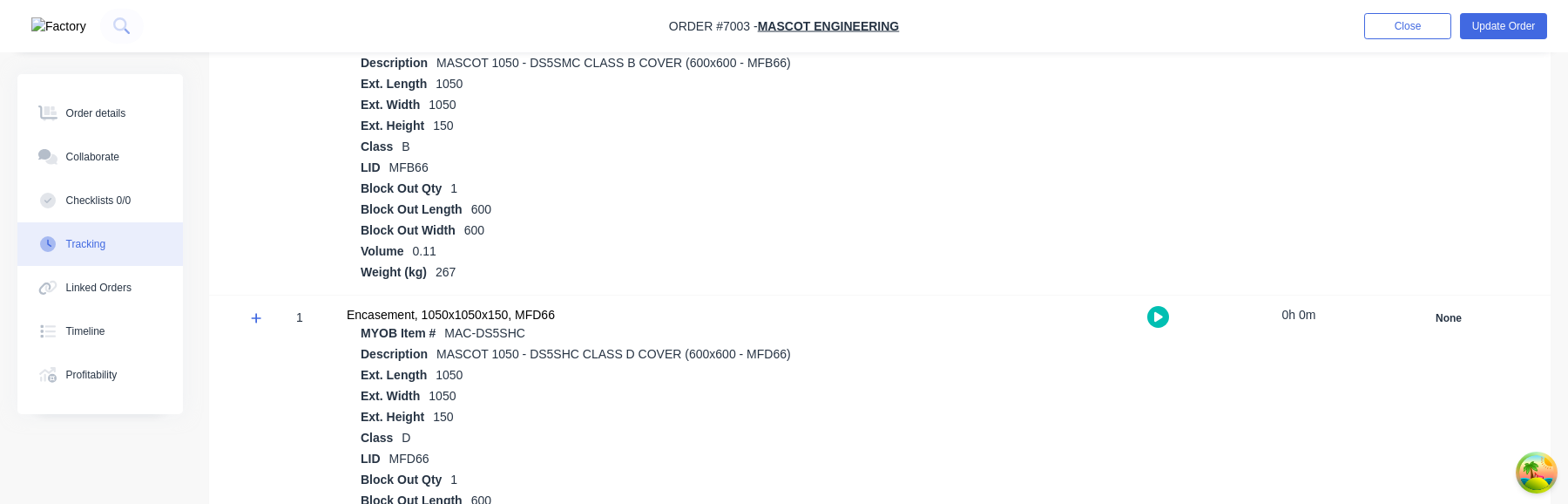
scroll to position [511, 0]
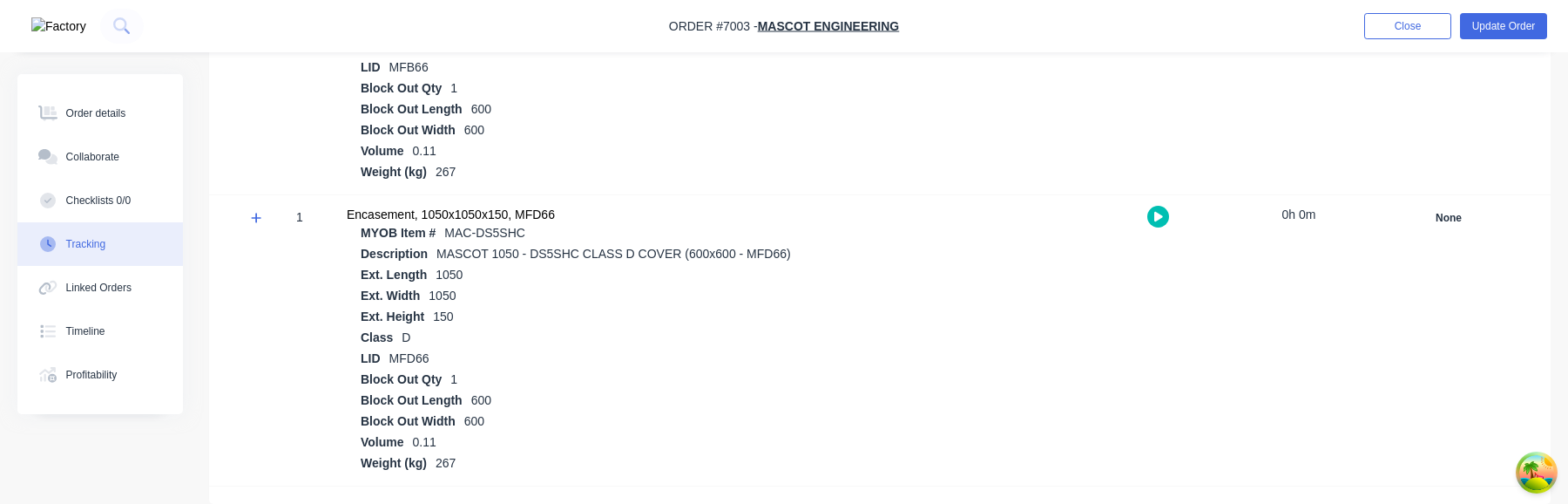
click at [1169, 212] on div at bounding box center [1158, 216] width 131 height 42
click at [1162, 214] on icon "button" at bounding box center [1159, 216] width 9 height 11
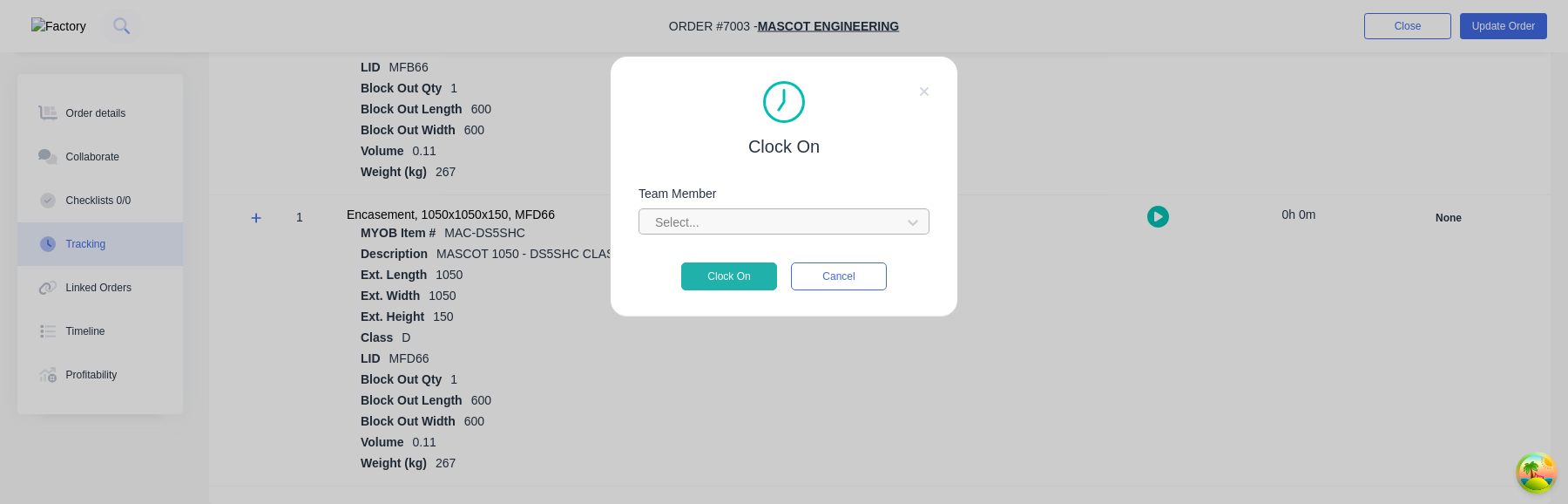
click at [769, 217] on div at bounding box center [773, 222] width 239 height 22
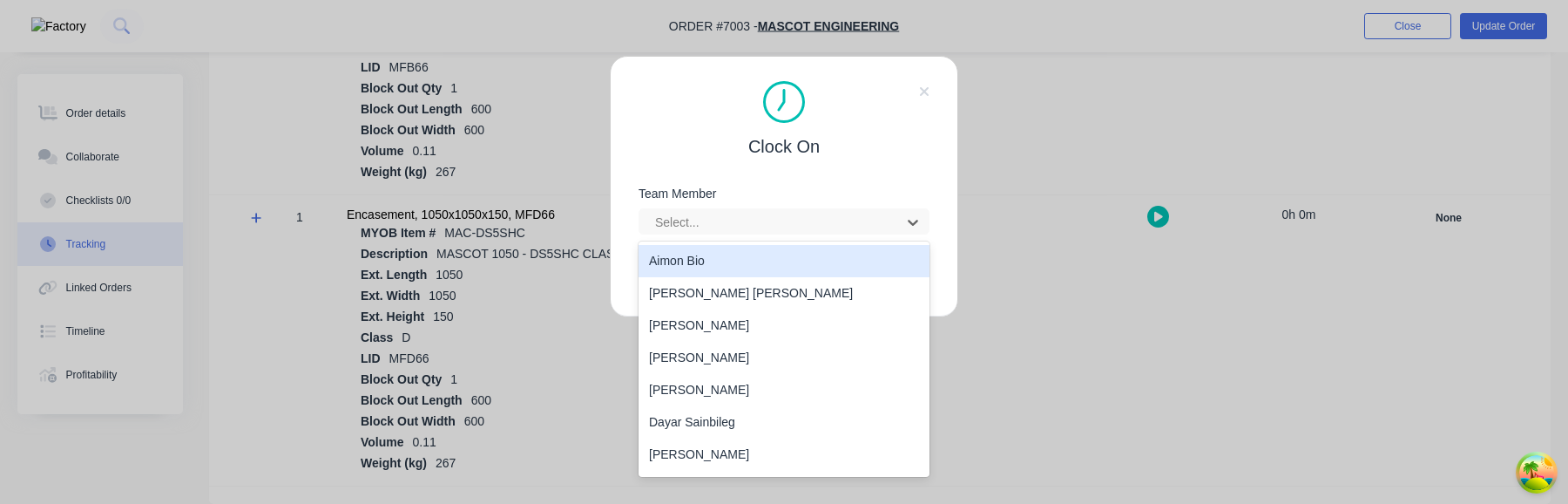
click at [759, 267] on div "Aimon Bio" at bounding box center [784, 261] width 291 height 33
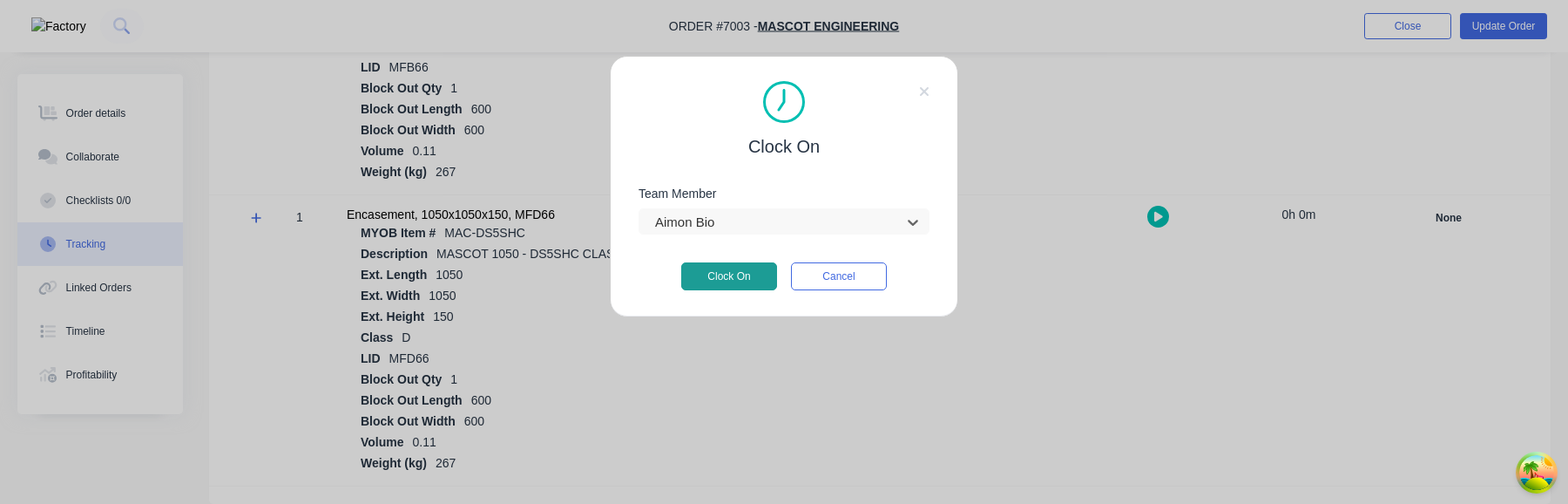
click at [759, 272] on button "Clock On" at bounding box center [728, 276] width 96 height 28
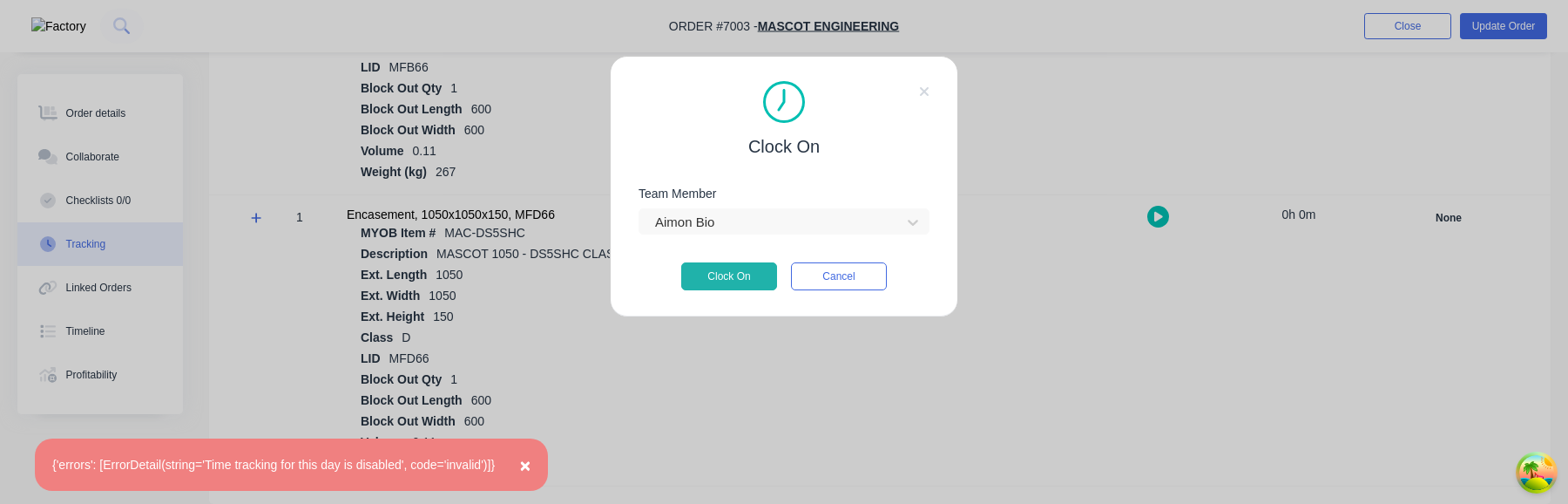
click at [862, 257] on div "Team Member Aimon Bio" at bounding box center [784, 224] width 291 height 75
click at [862, 268] on button "Cancel" at bounding box center [839, 276] width 96 height 28
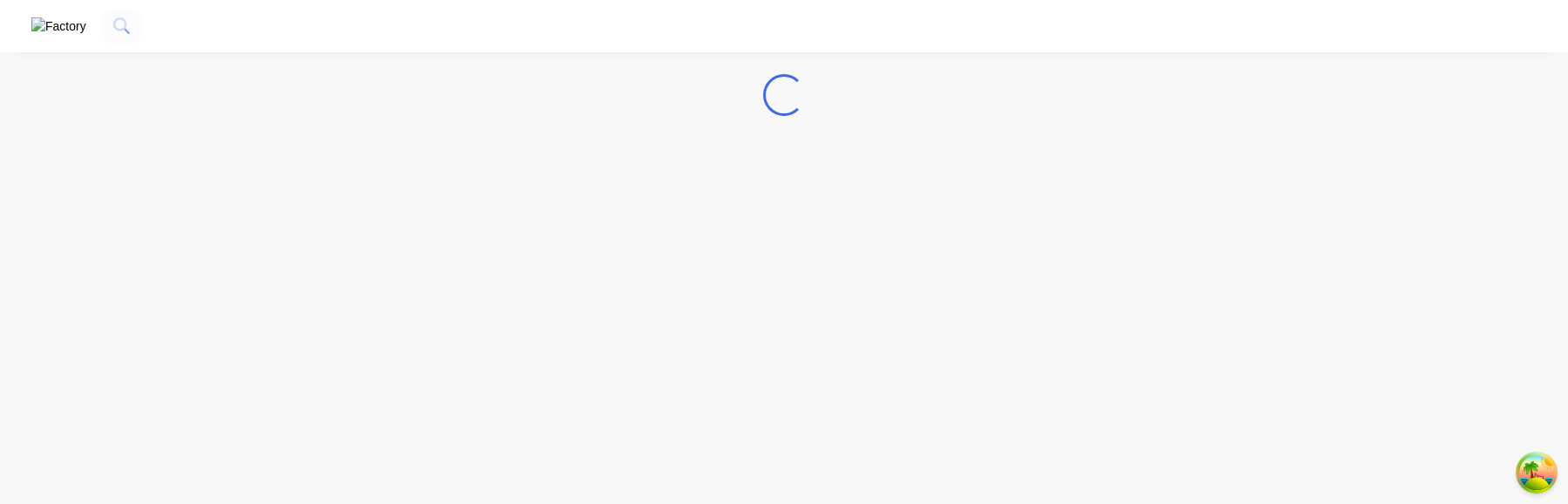
click at [46, 34] on img "button" at bounding box center [59, 26] width 55 height 19
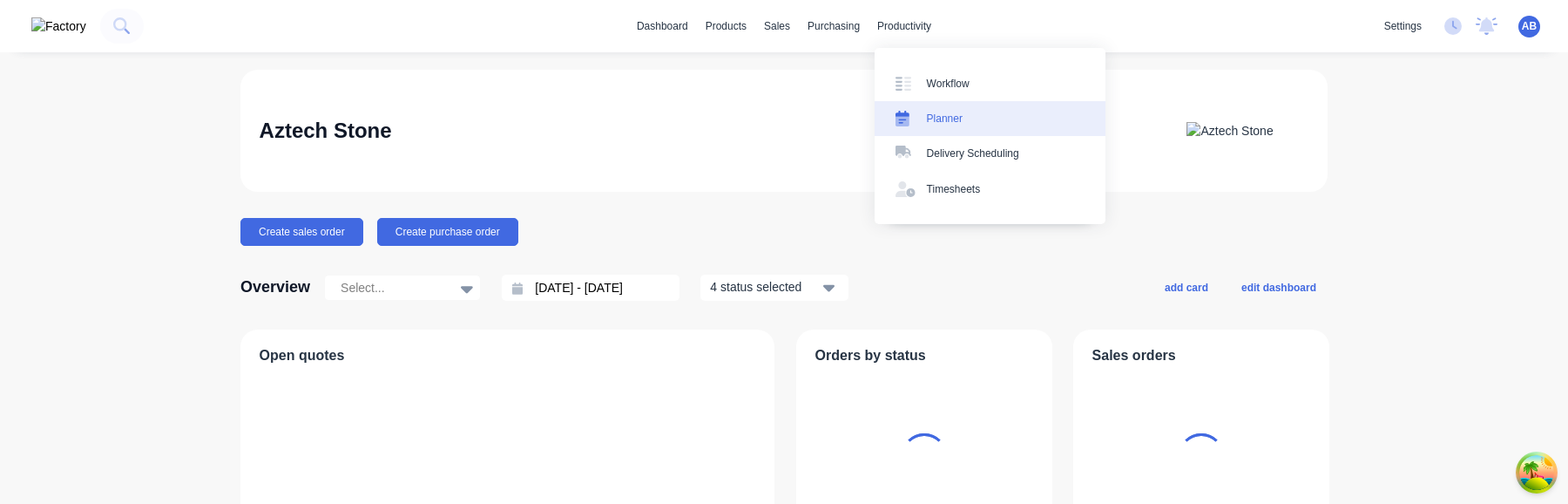
click at [953, 114] on div "Planner" at bounding box center [945, 118] width 35 height 16
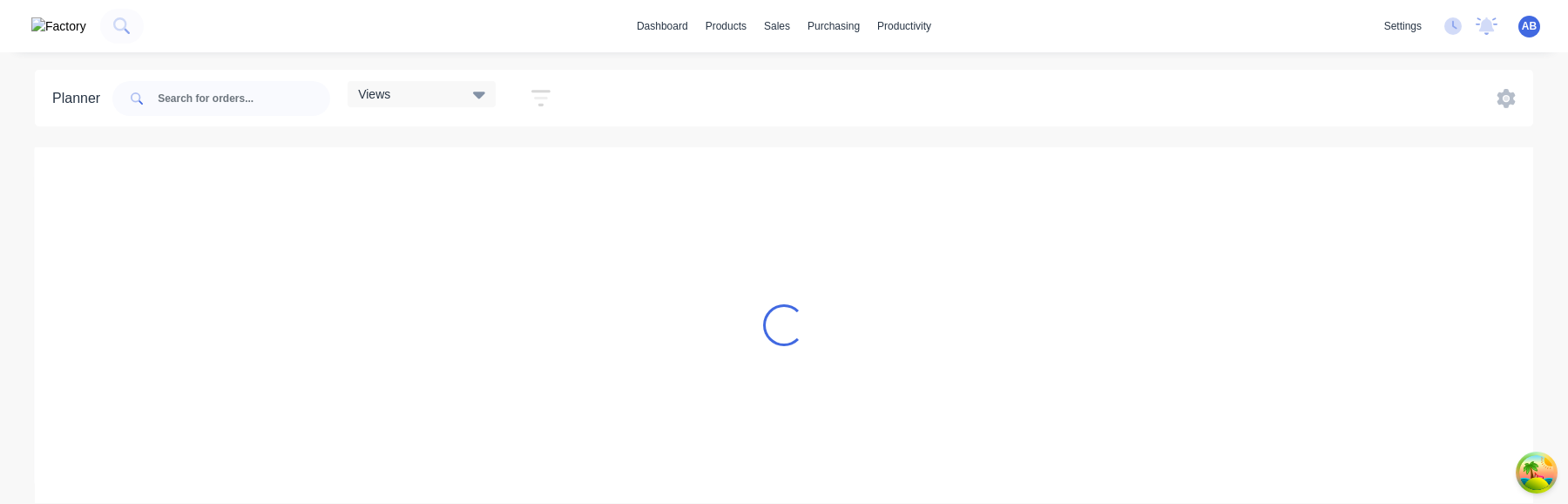
scroll to position [0, 1]
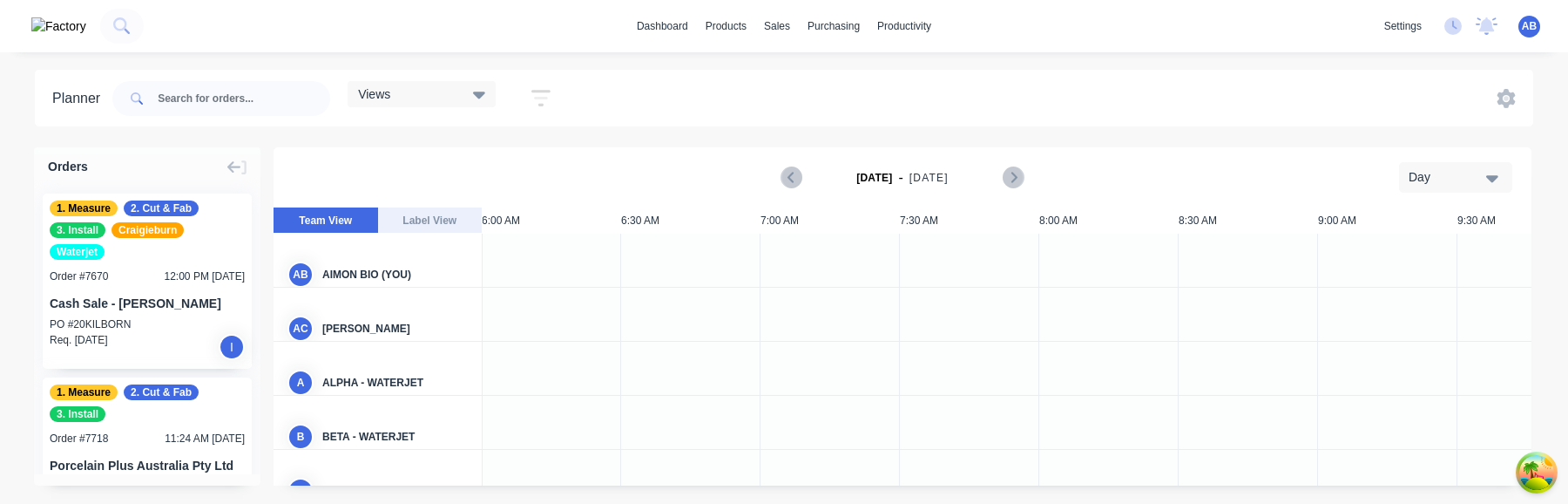
click at [490, 100] on div "Views" at bounding box center [422, 94] width 148 height 26
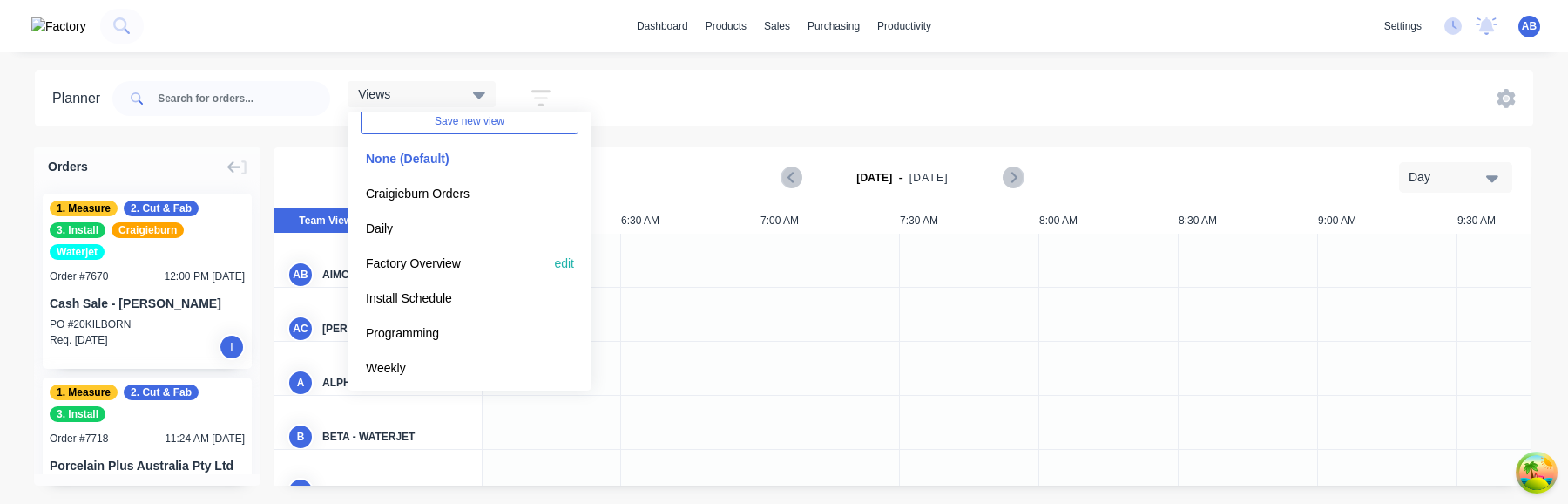
scroll to position [70, 0]
click at [458, 293] on button "Install Schedule" at bounding box center [453, 293] width 185 height 20
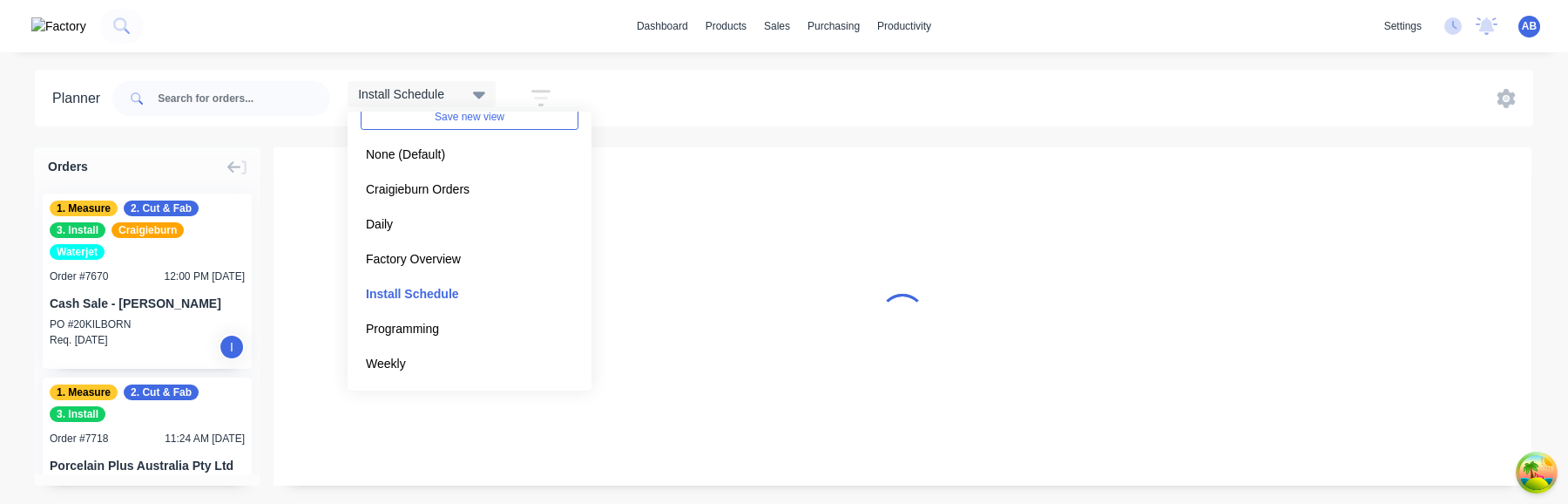
scroll to position [0, 1]
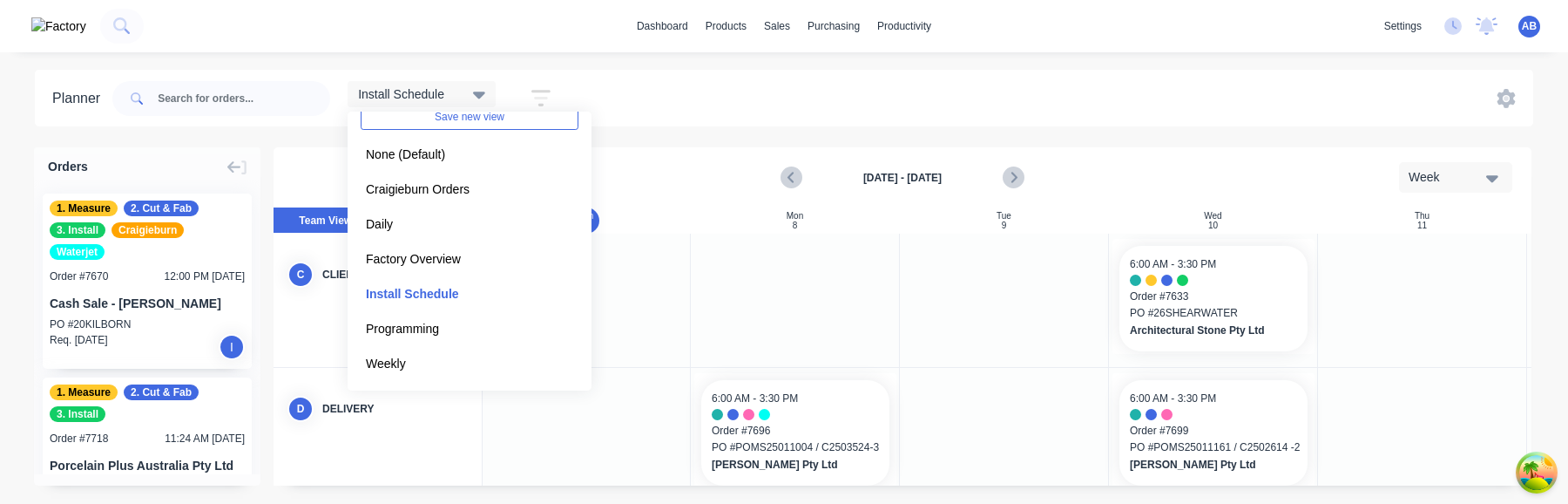
click at [537, 96] on icon "button" at bounding box center [541, 98] width 19 height 22
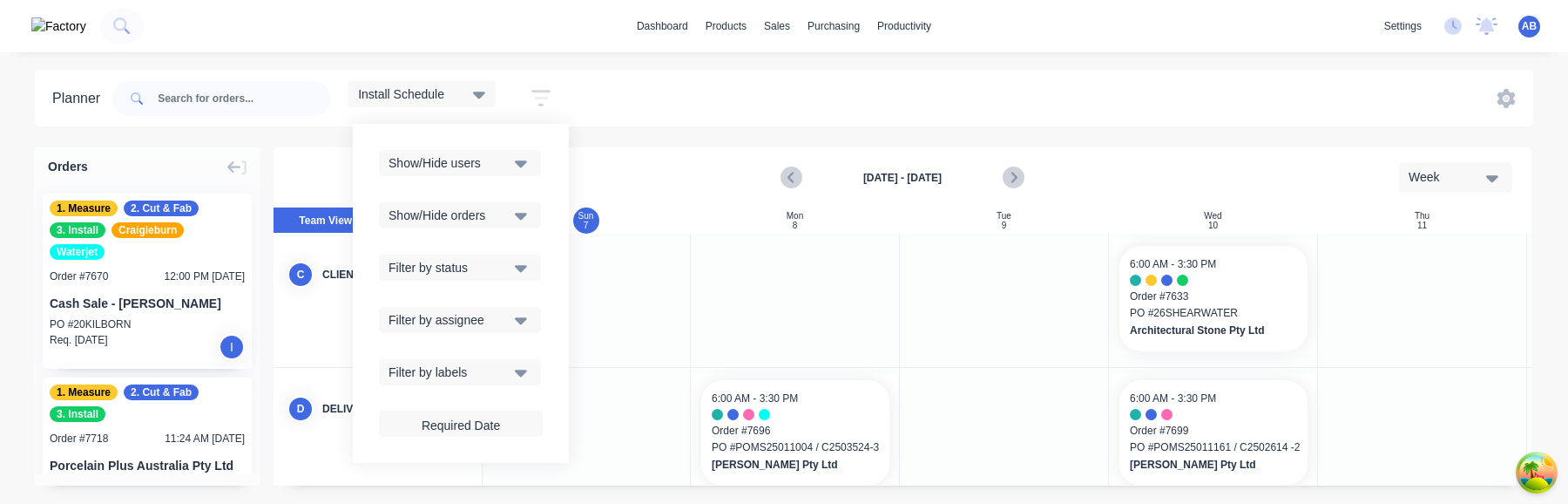
click at [496, 162] on div "Show/Hide users" at bounding box center [449, 163] width 121 height 19
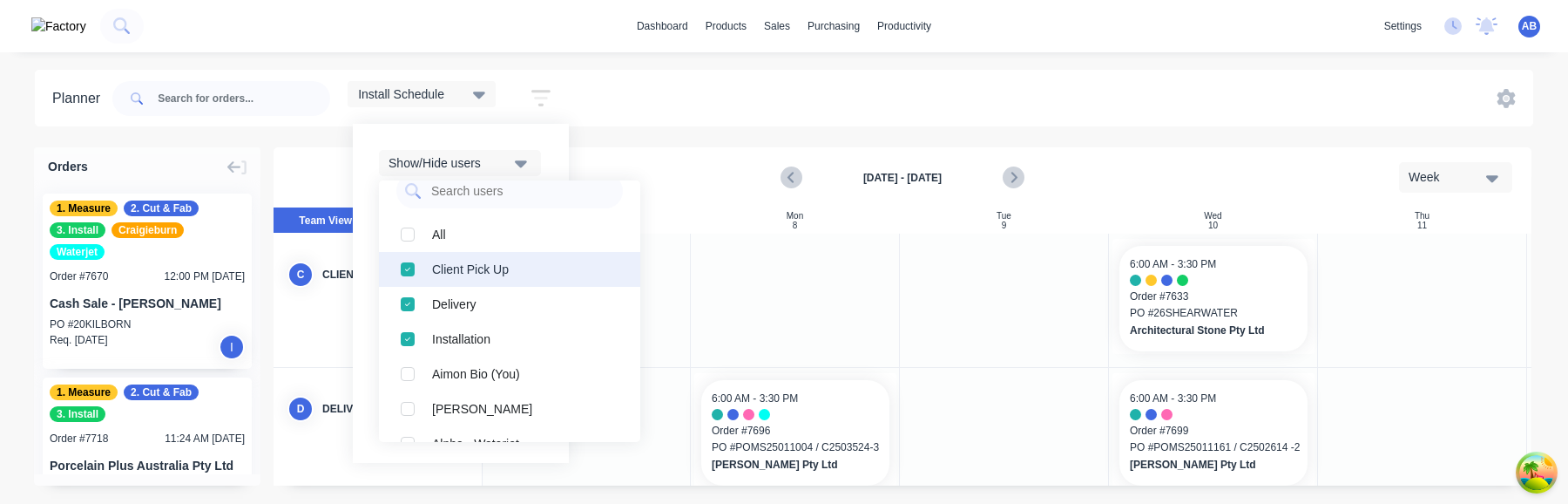
scroll to position [0, 0]
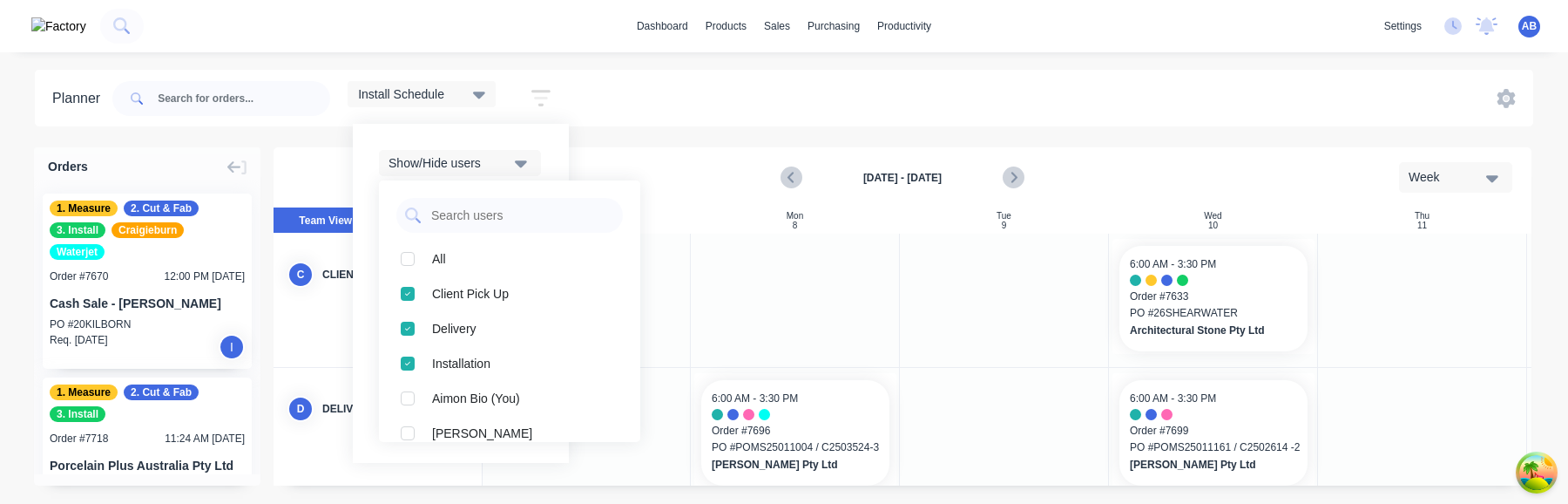
click at [815, 113] on div "Install Schedule Save new view None (Default) edit Craigieburn Orders edit Dail…" at bounding box center [820, 98] width 1424 height 52
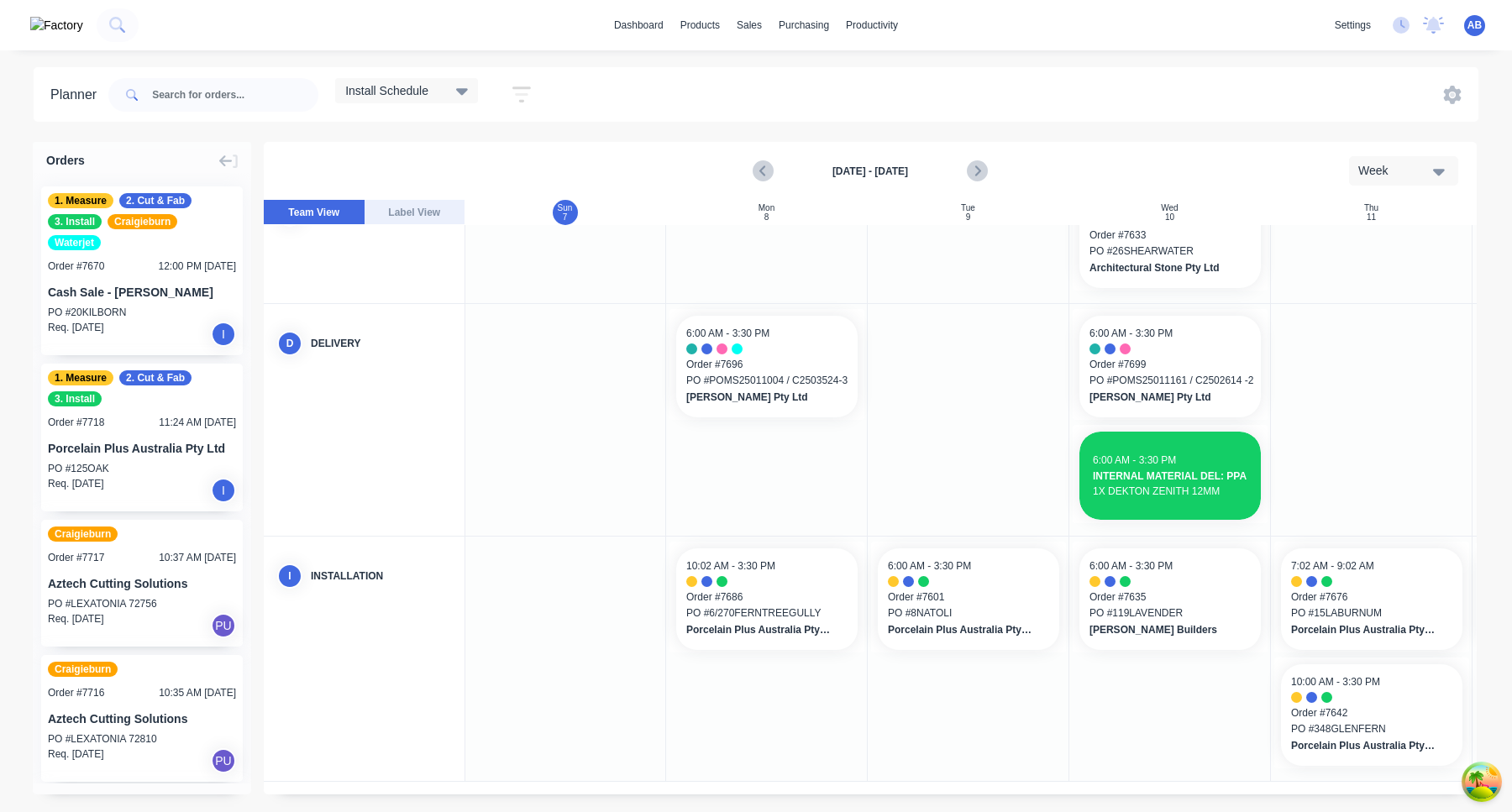
scroll to position [0, 1]
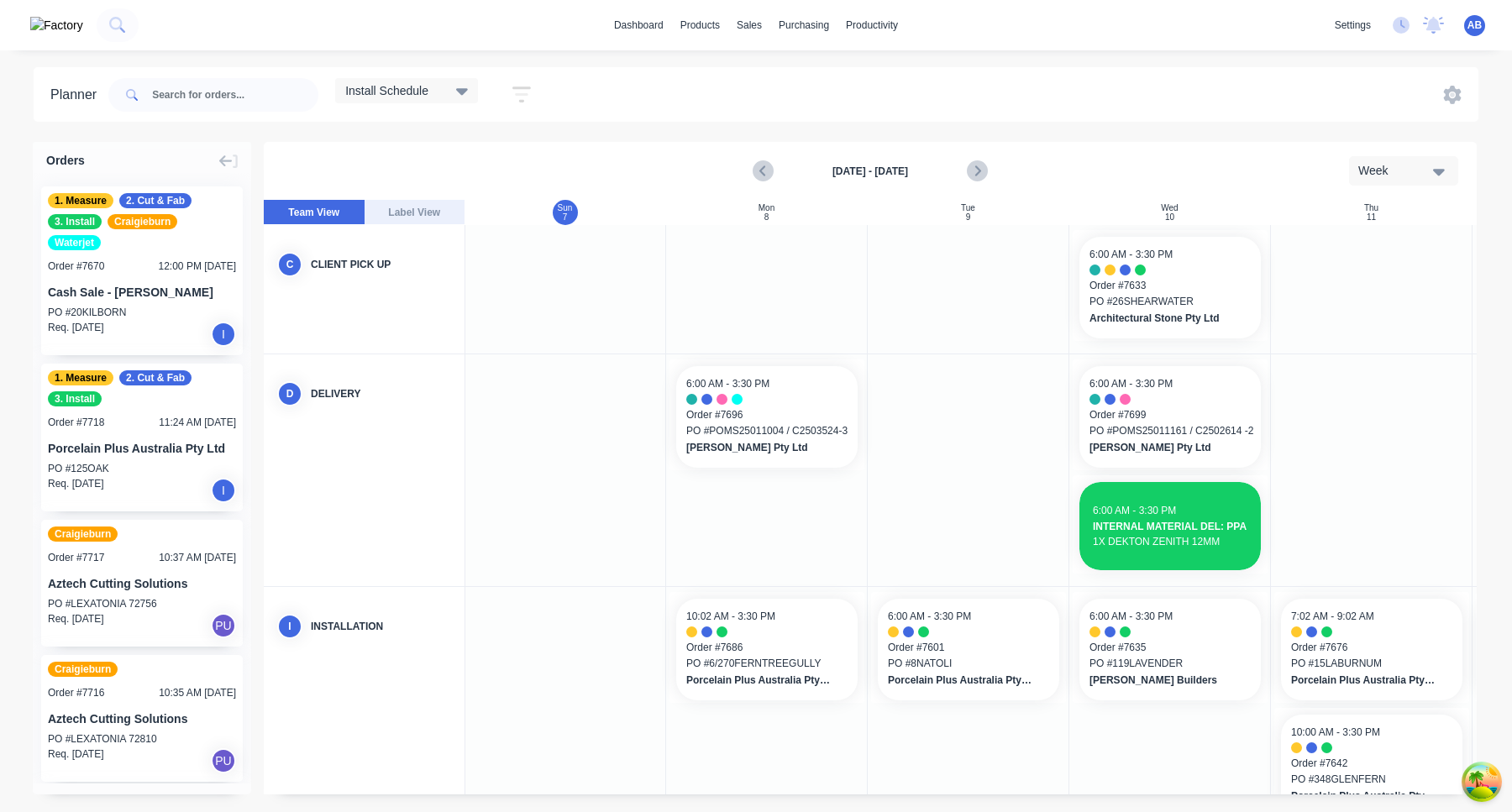
click at [520, 89] on icon "button" at bounding box center [522, 94] width 19 height 21
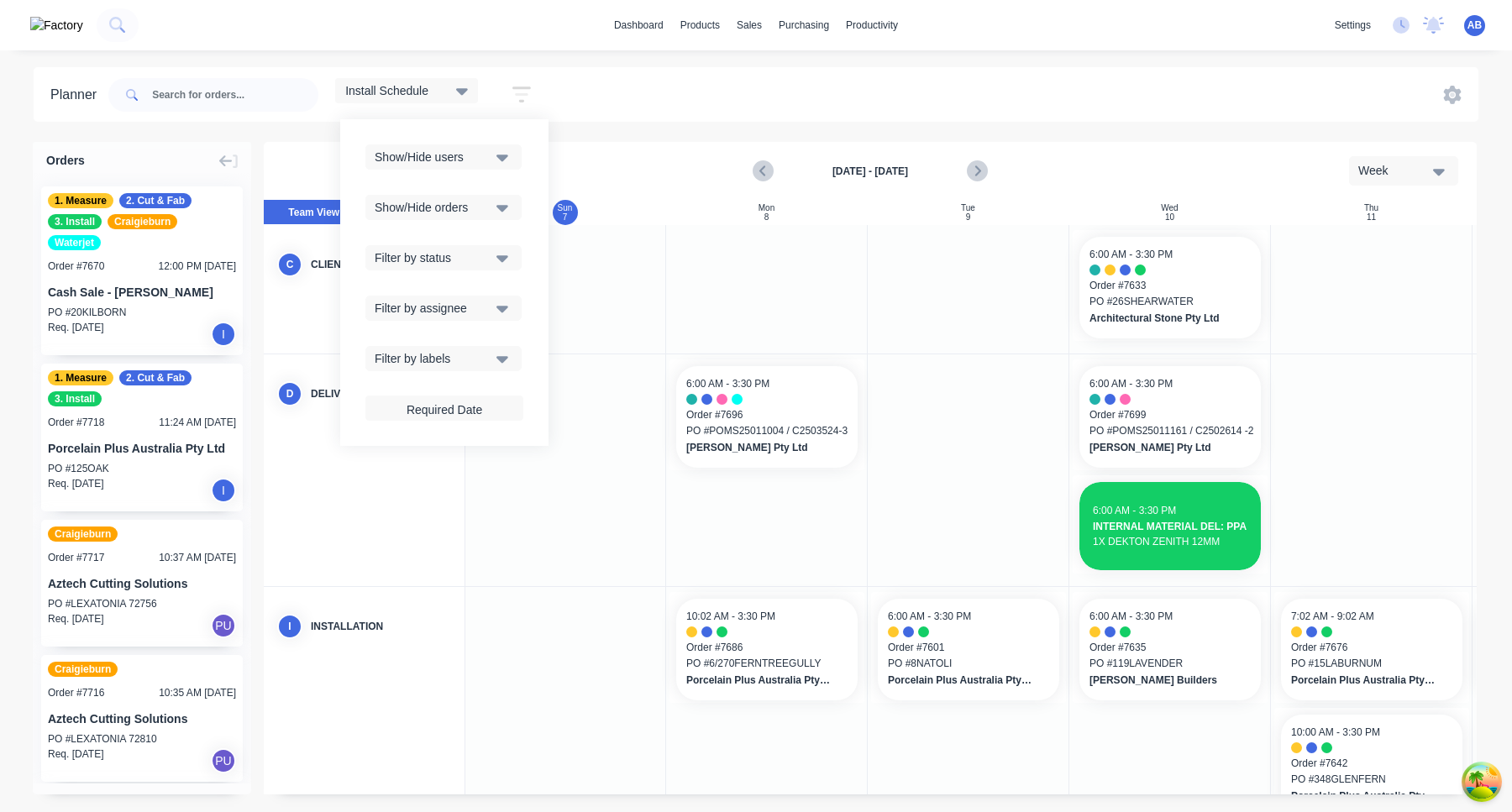
click at [466, 310] on div "Filter by assignee" at bounding box center [433, 309] width 117 height 18
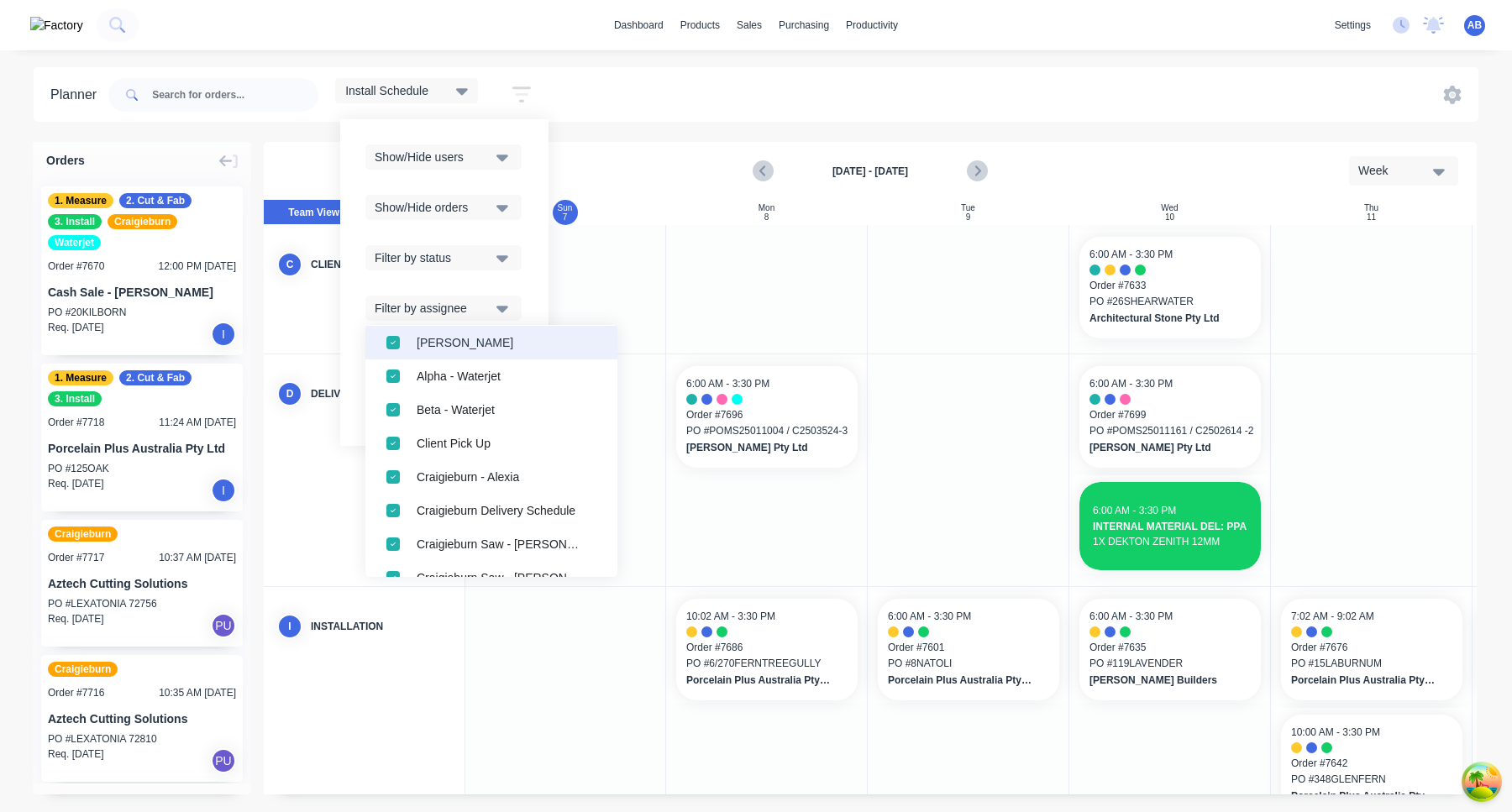
scroll to position [0, 0]
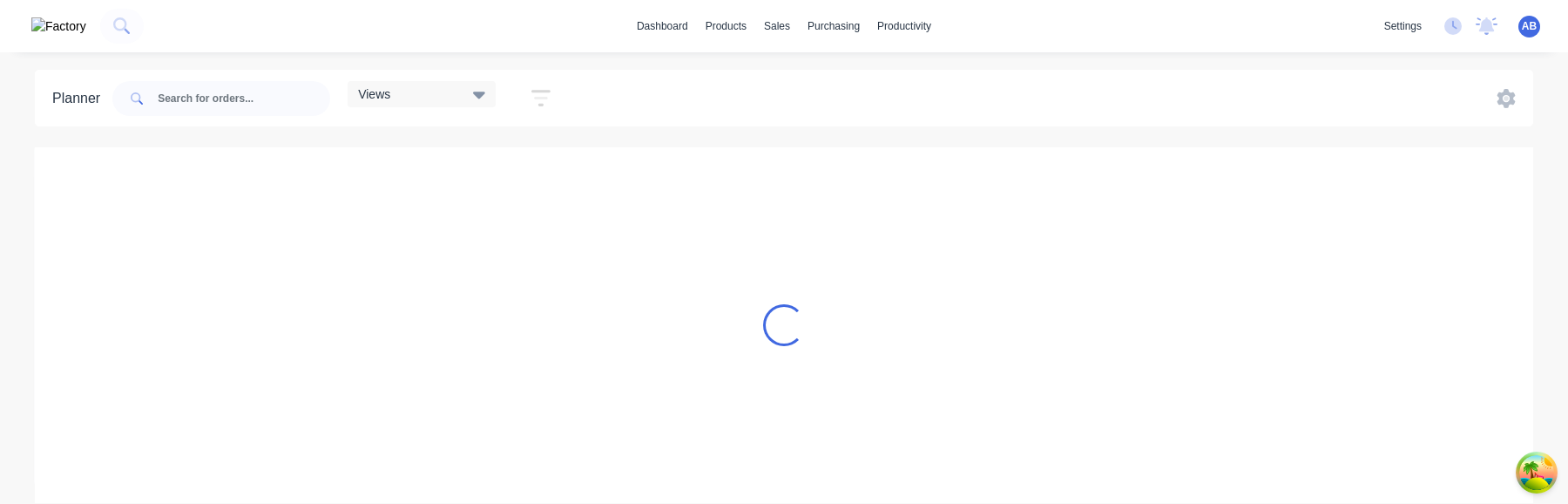
scroll to position [0, 1]
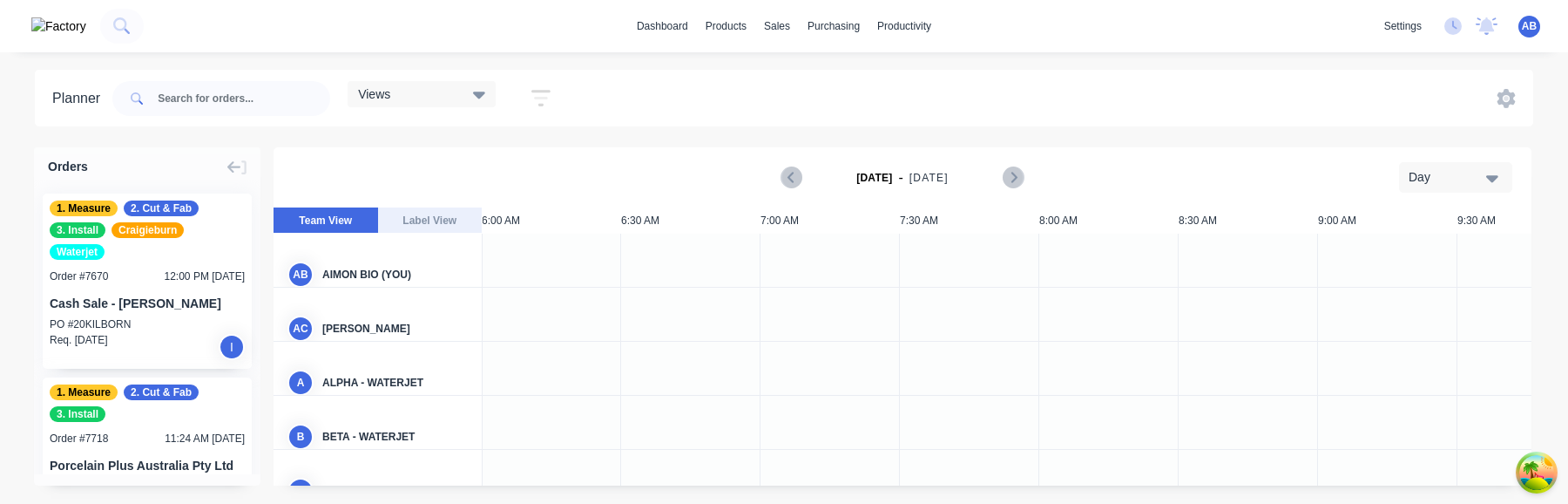
click at [555, 90] on button "button" at bounding box center [541, 98] width 56 height 34
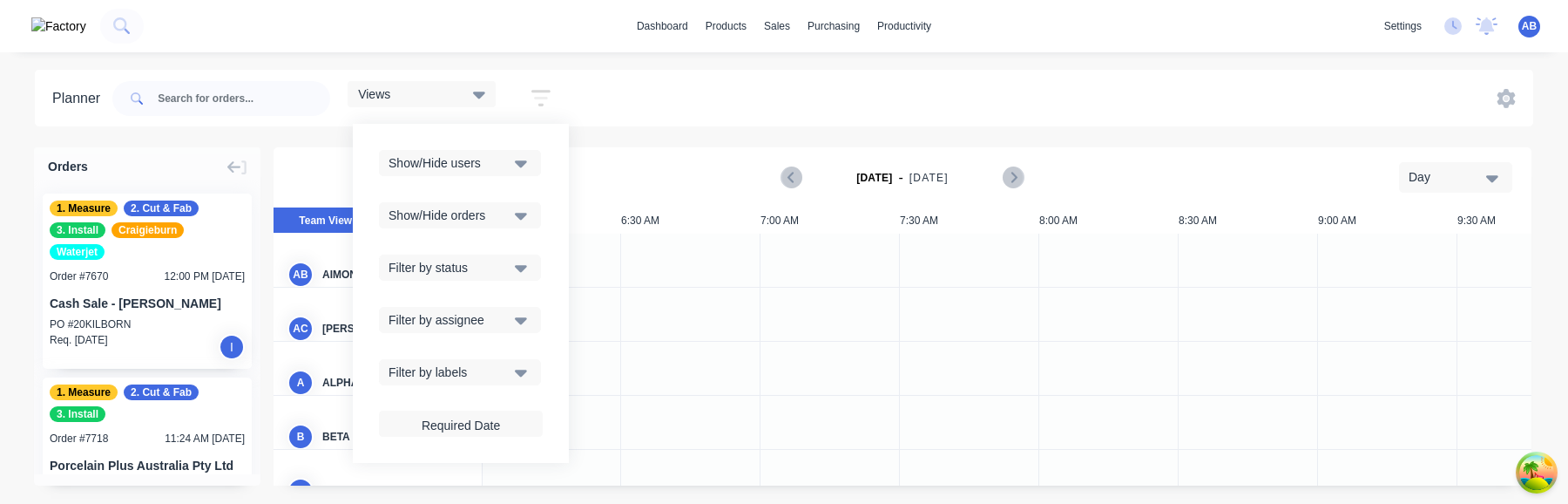
click at [516, 169] on button "Show/Hide users" at bounding box center [460, 163] width 162 height 26
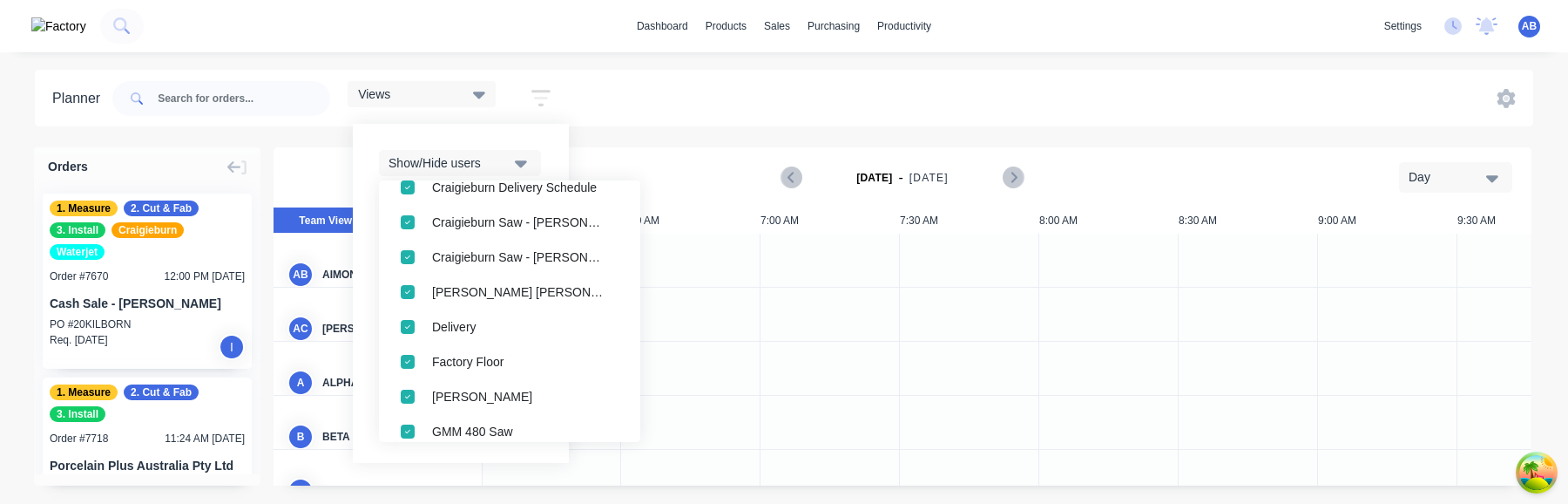
scroll to position [324, 0]
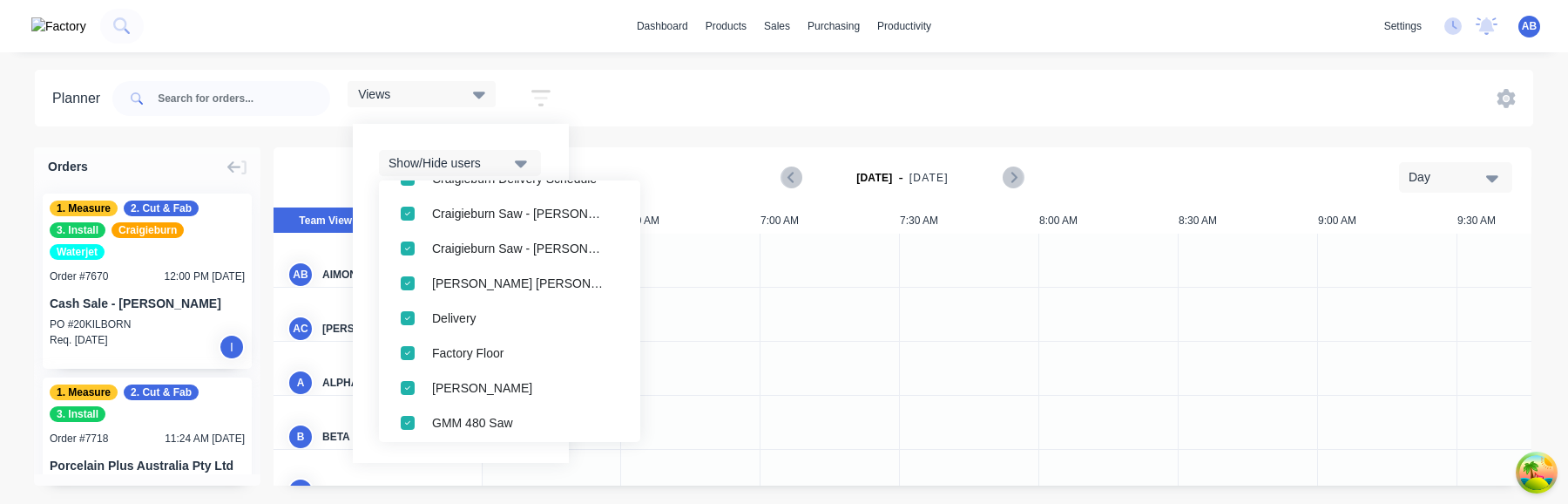
click at [462, 89] on div "Views" at bounding box center [422, 94] width 127 height 16
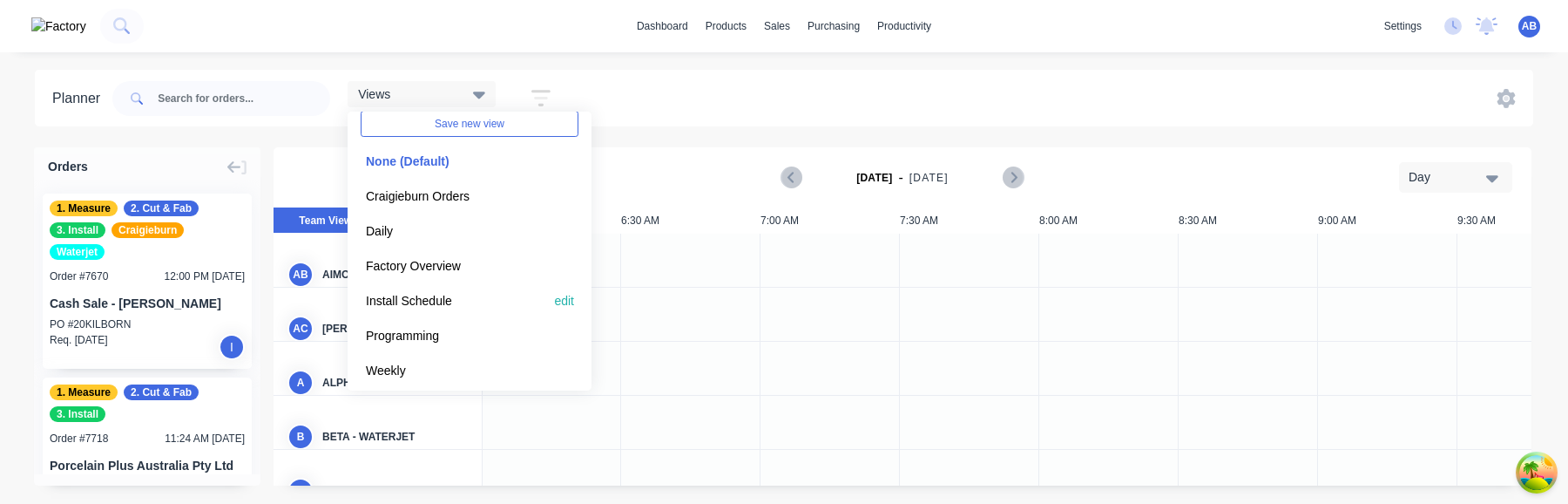
scroll to position [66, 0]
click at [459, 293] on button "Install Schedule" at bounding box center [453, 297] width 185 height 20
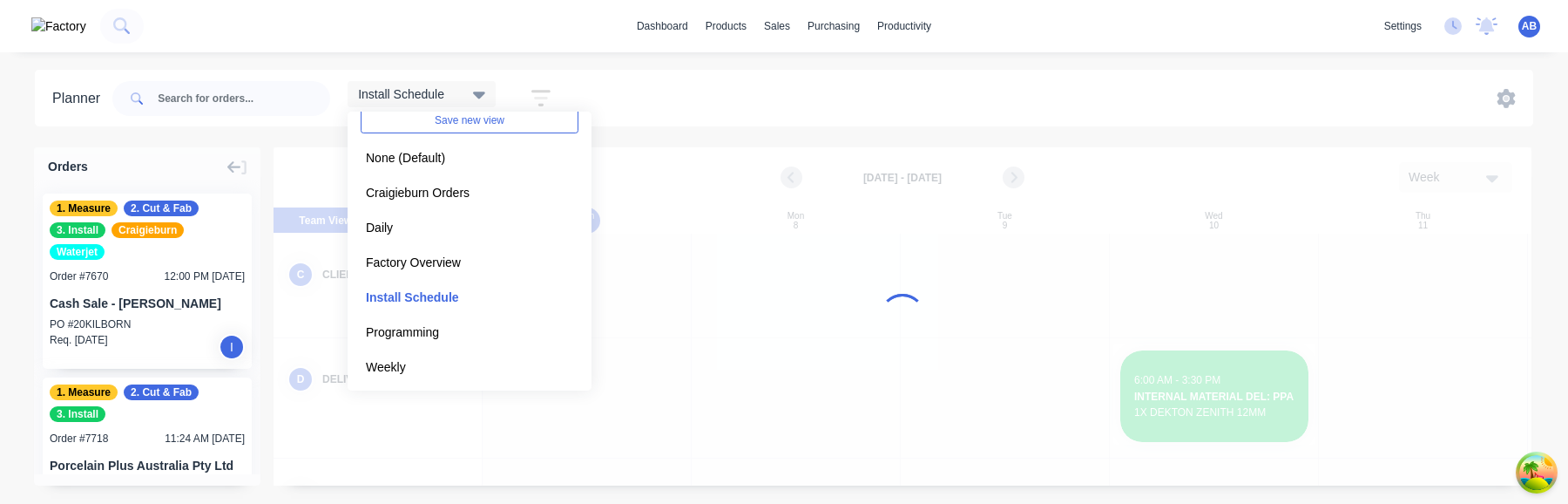
scroll to position [0, 1]
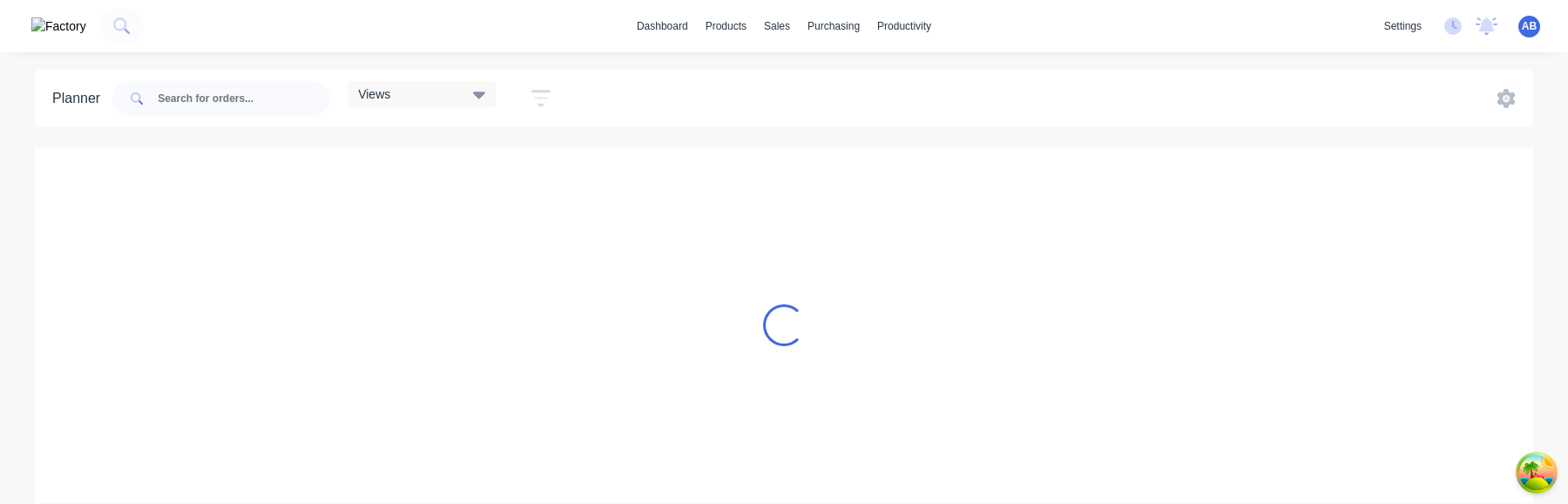
scroll to position [0, 1]
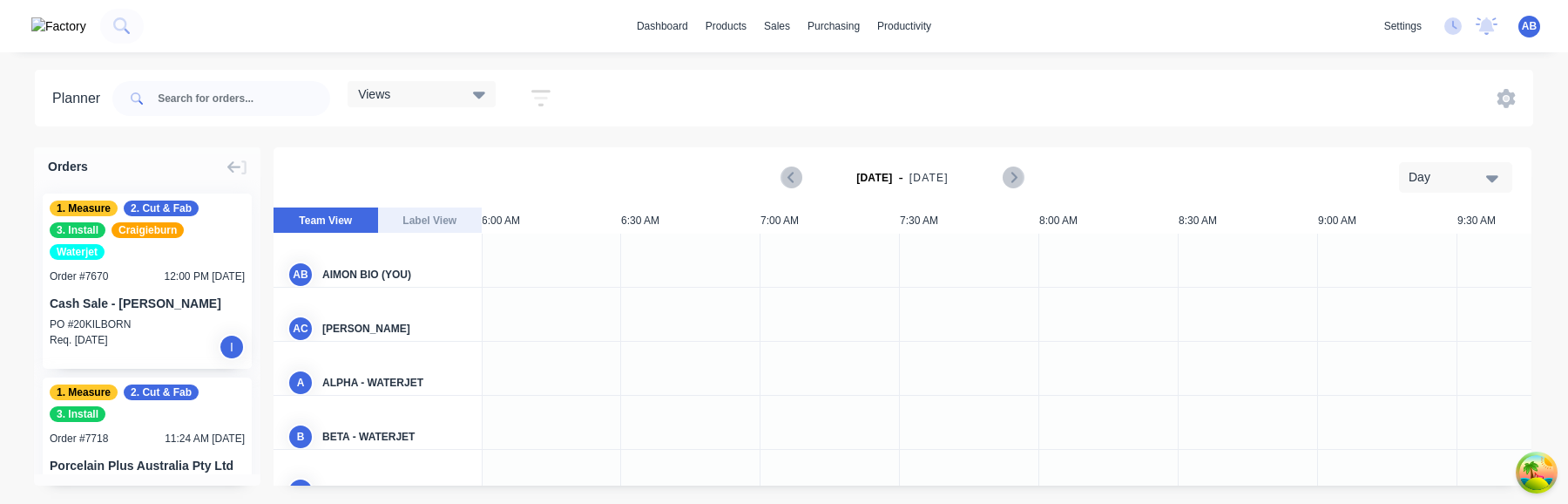
click at [470, 92] on div "Views" at bounding box center [422, 94] width 127 height 16
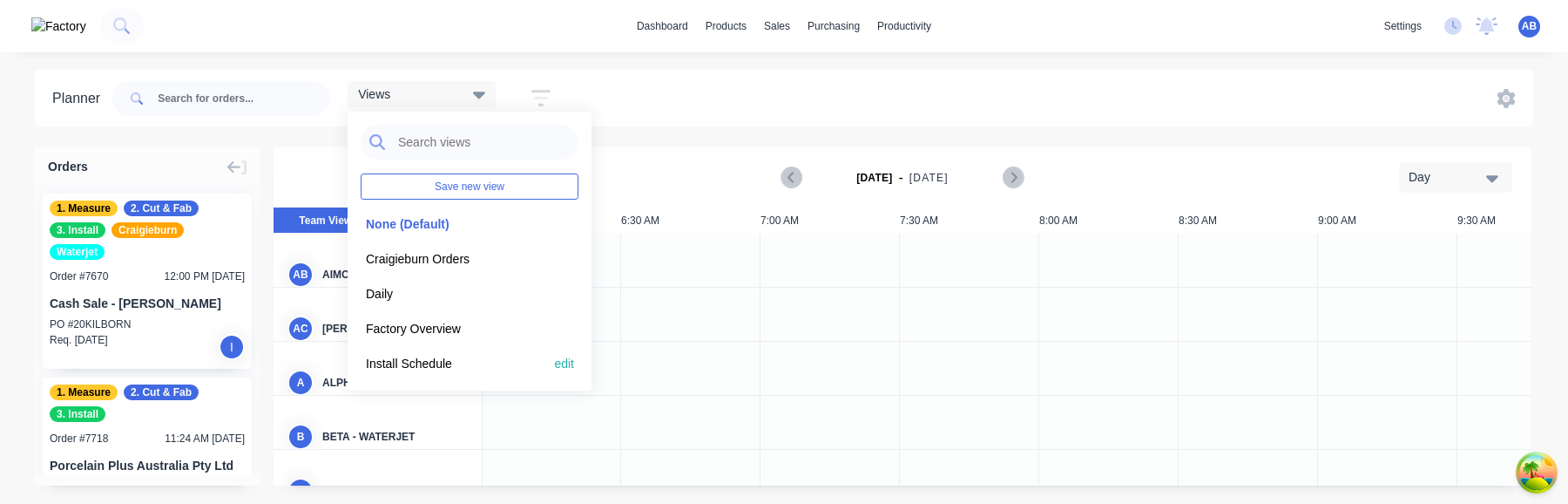
click at [464, 357] on button "Install Schedule" at bounding box center [453, 363] width 185 height 20
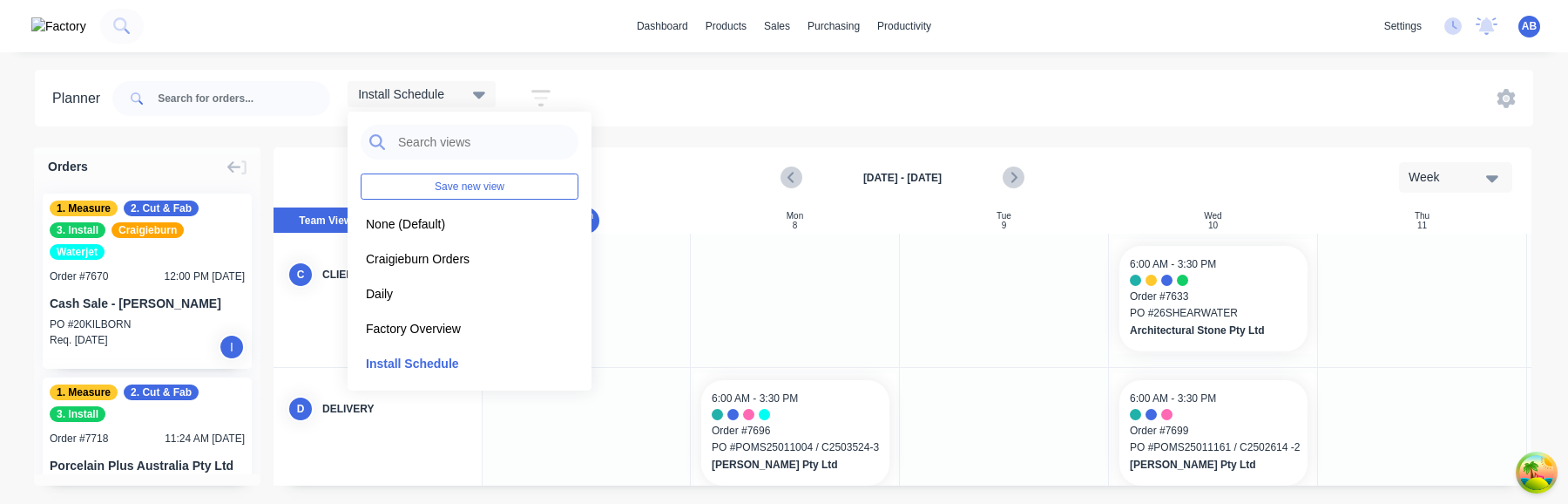
click at [550, 94] on icon "button" at bounding box center [541, 98] width 19 height 22
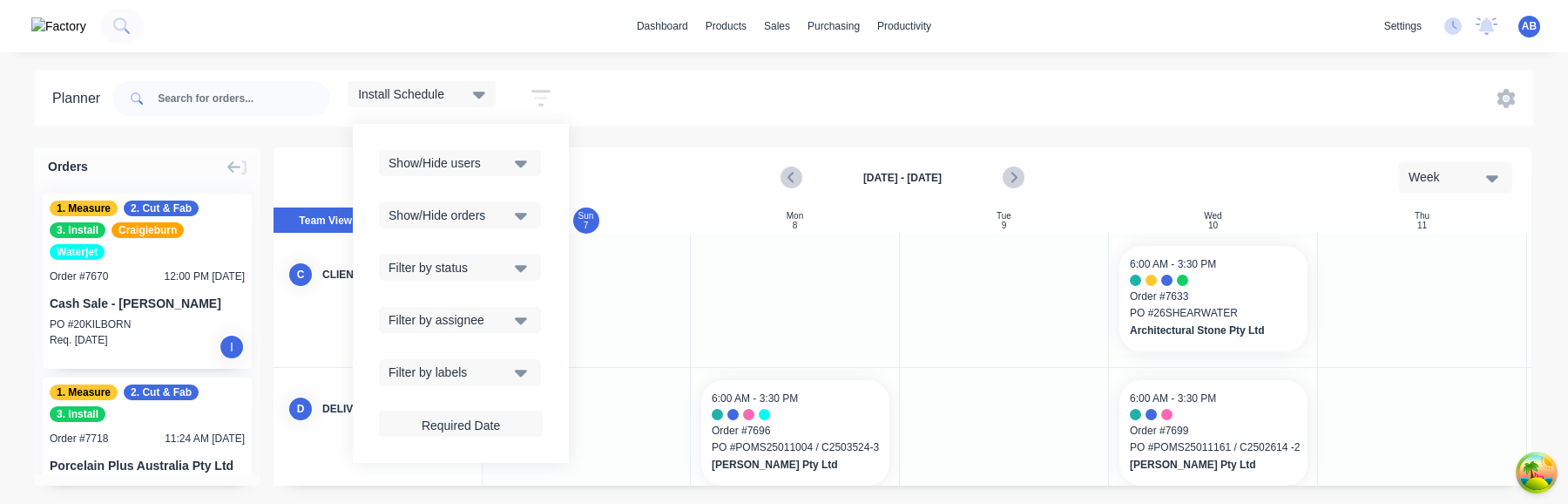
click at [510, 166] on div "Show/Hide users" at bounding box center [449, 163] width 121 height 19
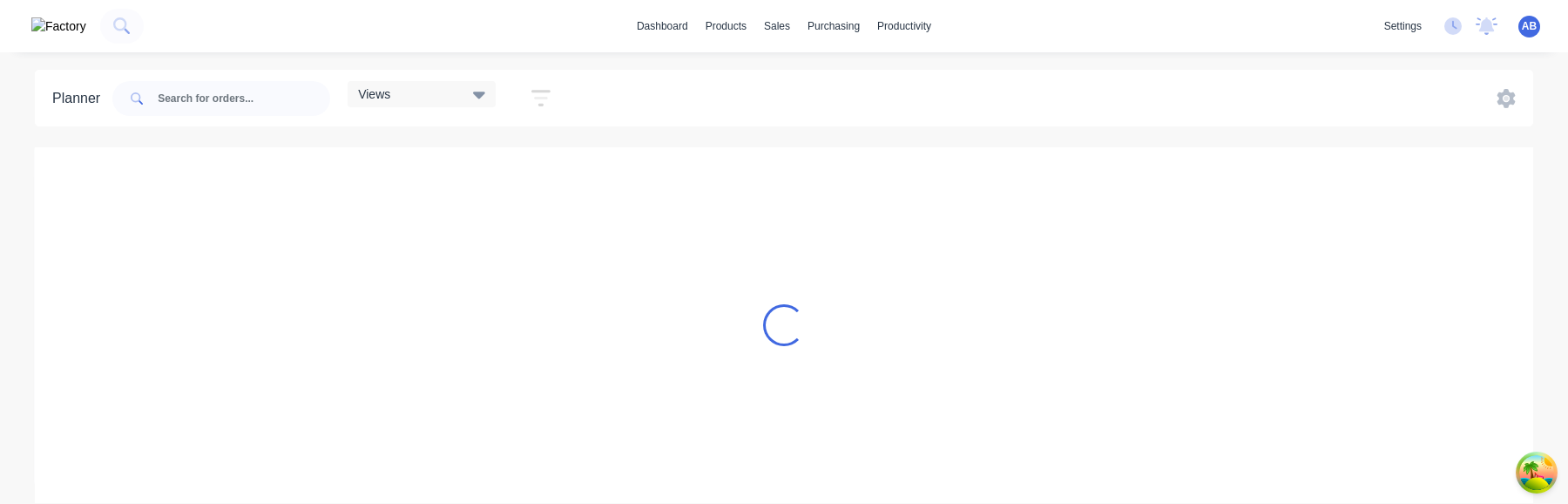
scroll to position [0, 1]
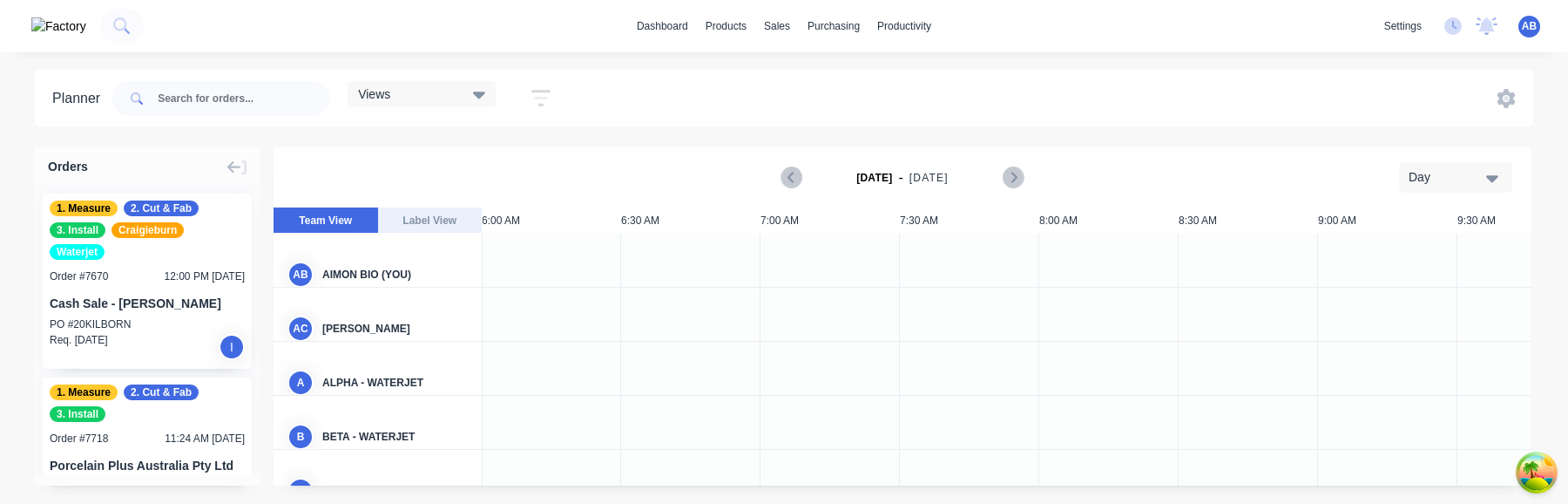
click at [453, 89] on div "Views" at bounding box center [422, 94] width 127 height 16
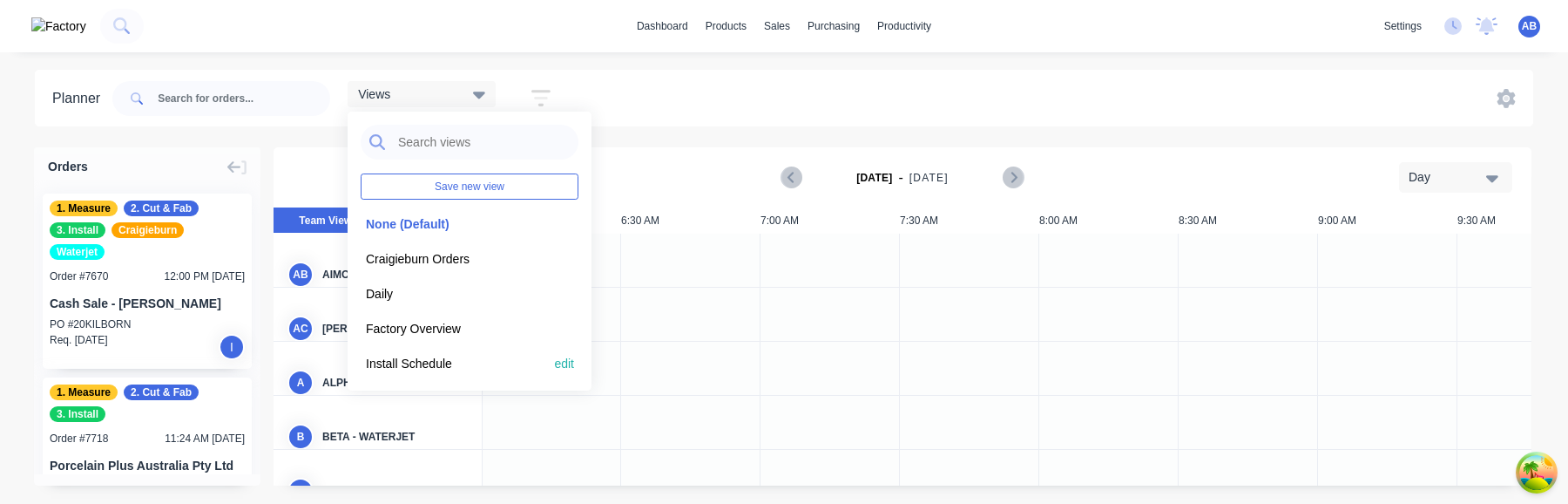
click at [466, 364] on button "Install Schedule" at bounding box center [453, 363] width 185 height 20
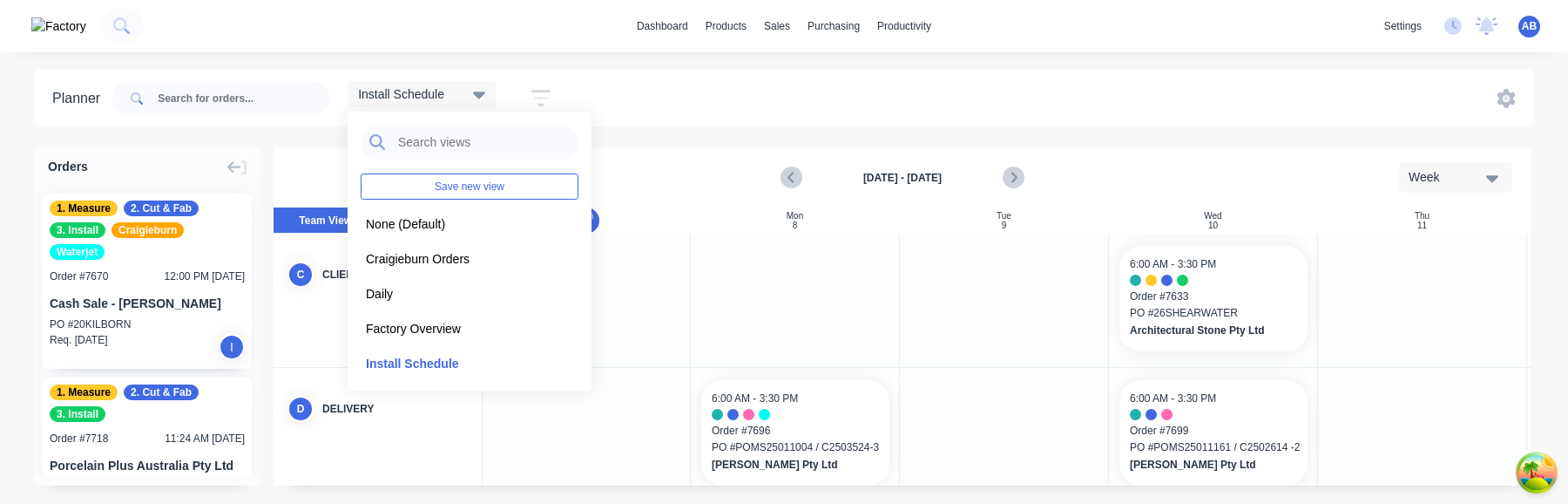
click at [547, 100] on icon "button" at bounding box center [541, 98] width 14 height 3
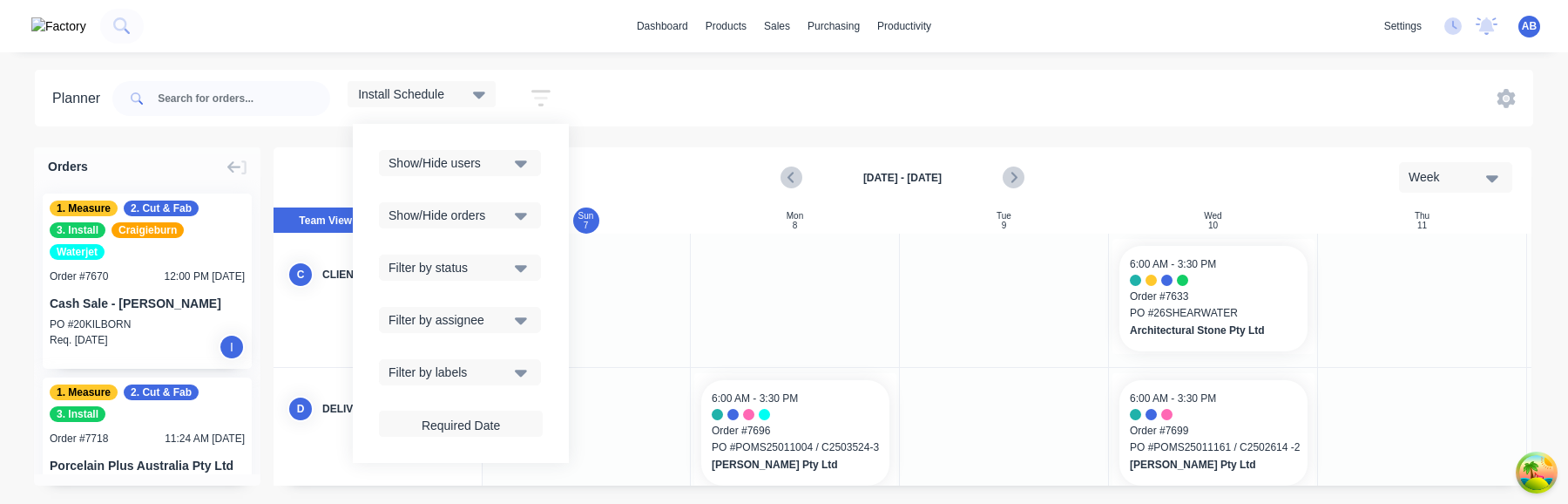
click at [496, 165] on div "Show/Hide users" at bounding box center [449, 163] width 121 height 19
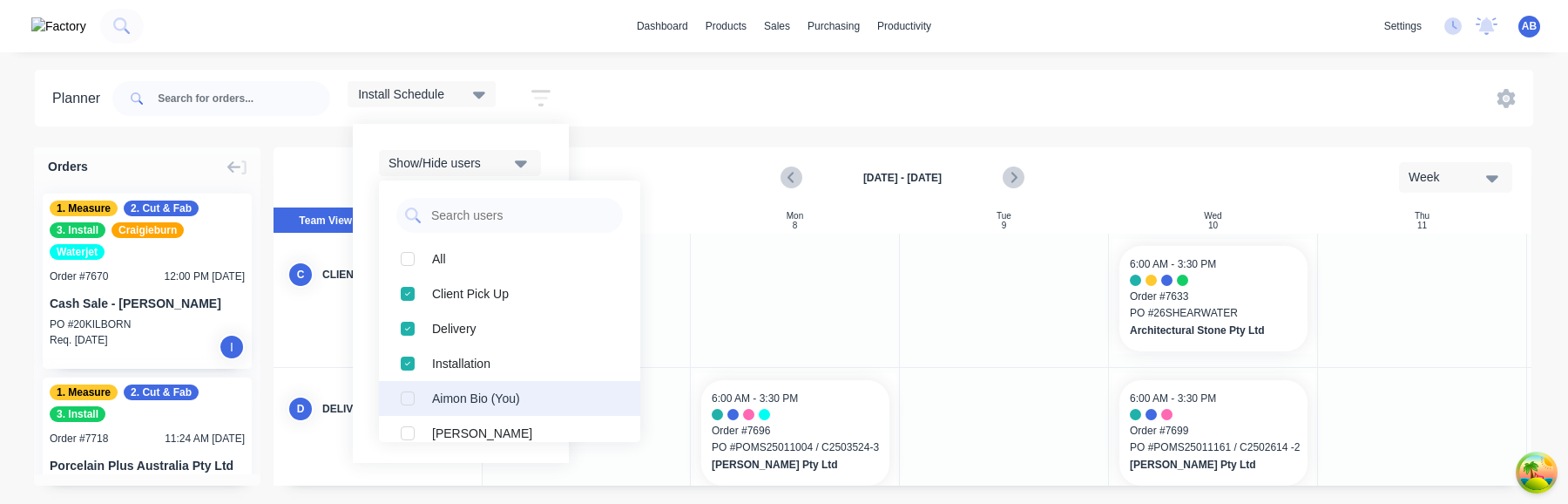
click at [420, 385] on div "button" at bounding box center [408, 399] width 35 height 35
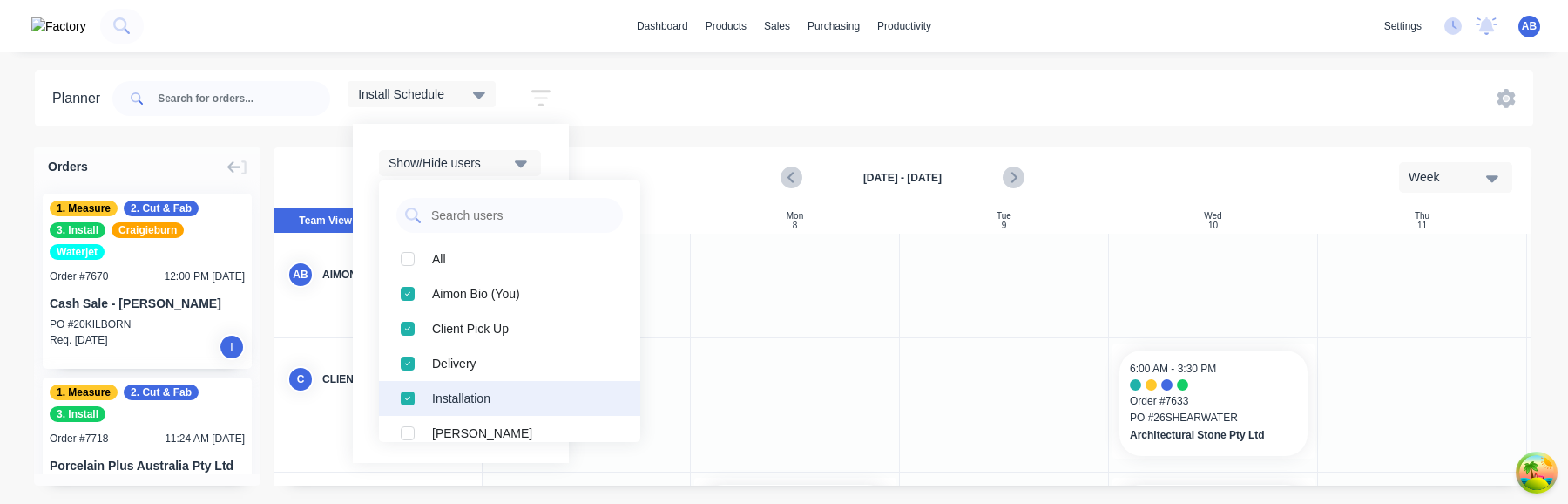
click at [419, 392] on div "button" at bounding box center [408, 399] width 35 height 35
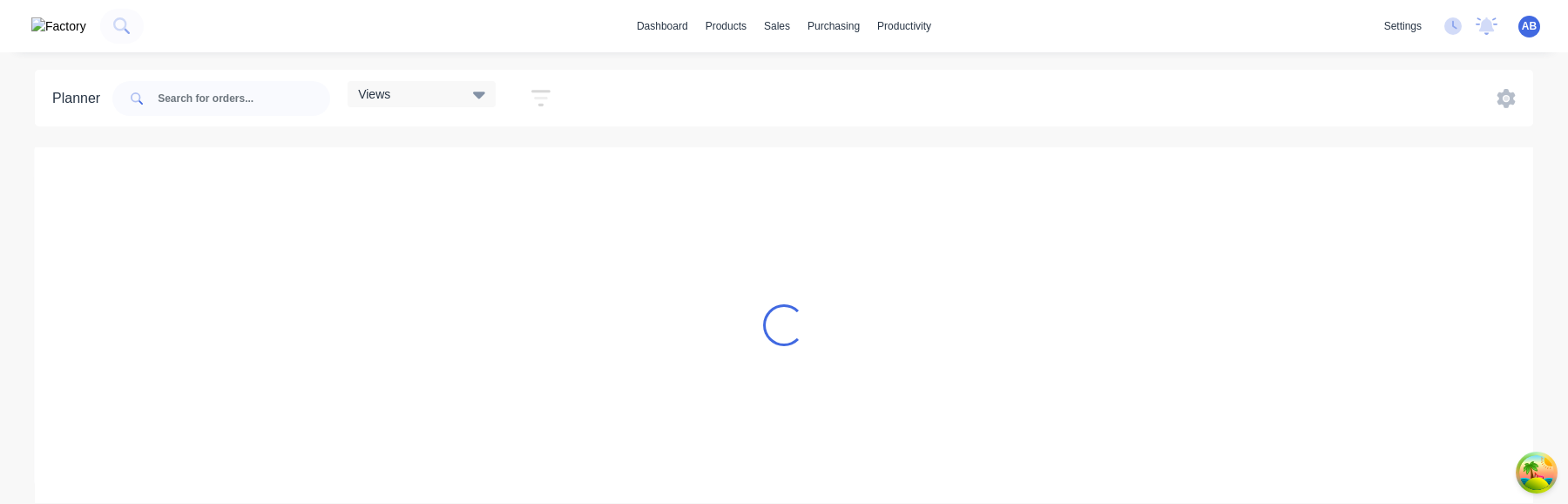
scroll to position [0, 1]
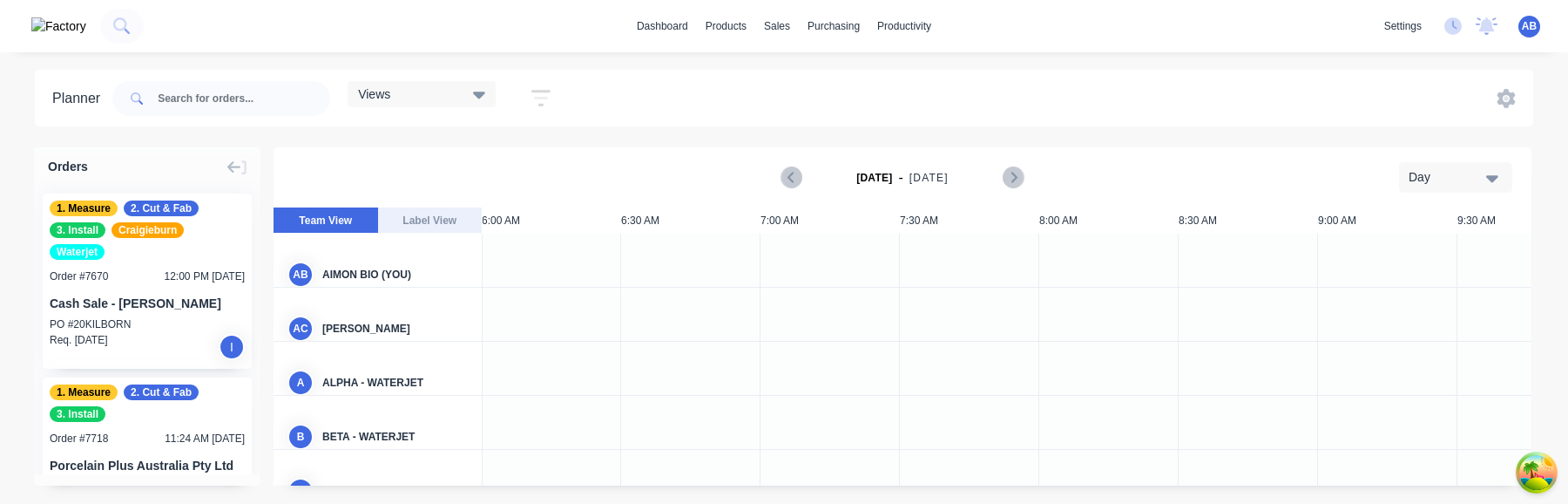
click at [483, 87] on icon at bounding box center [479, 94] width 12 height 19
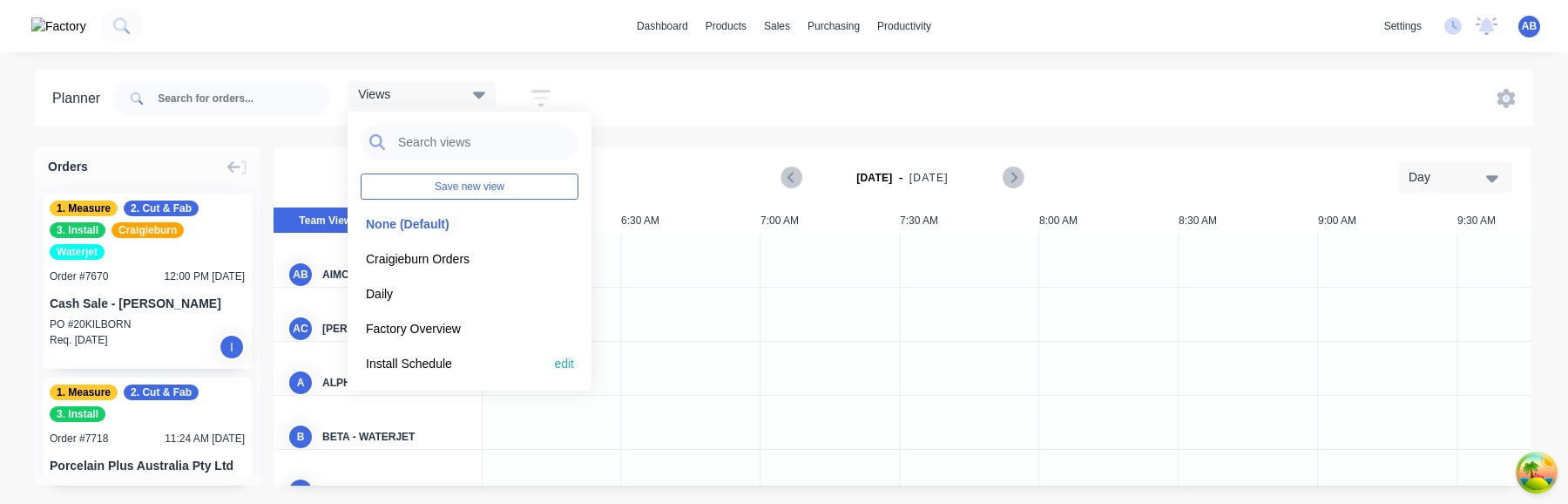
click at [452, 357] on button "Install Schedule" at bounding box center [453, 363] width 185 height 20
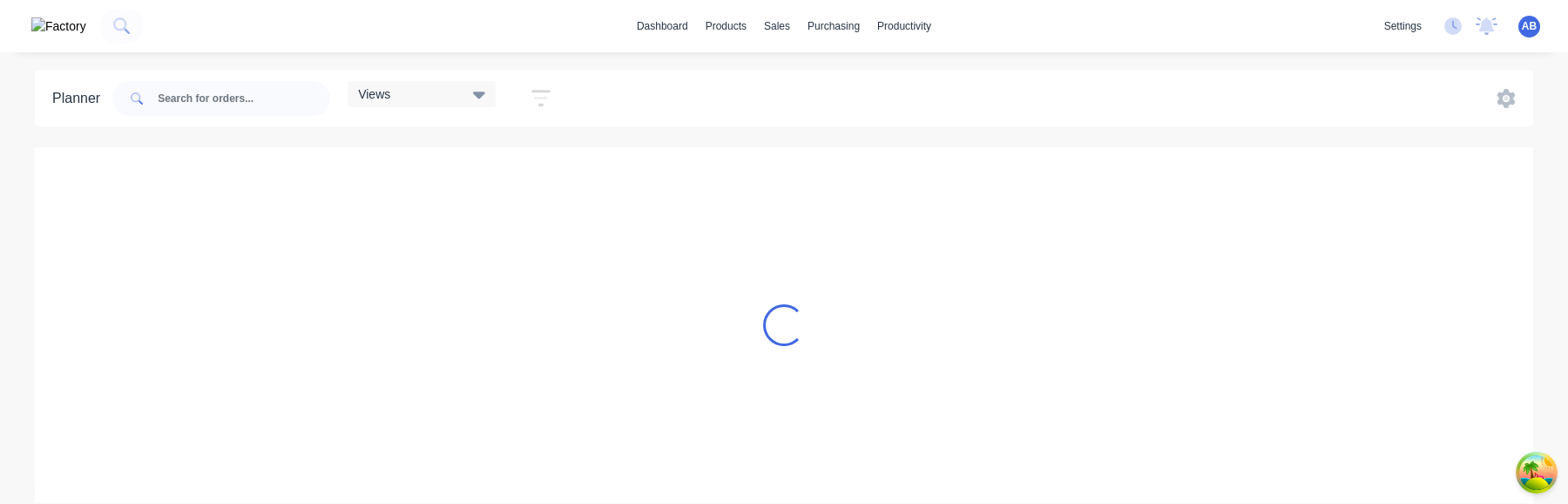
scroll to position [0, 1]
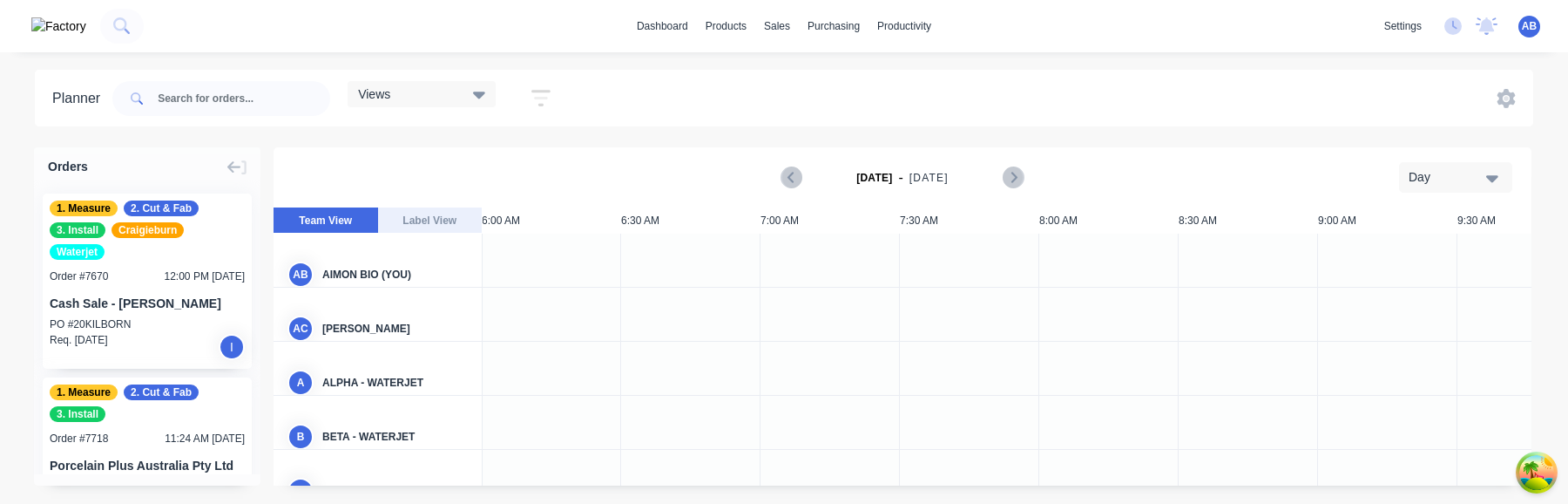
click at [468, 94] on div "Views" at bounding box center [422, 94] width 127 height 16
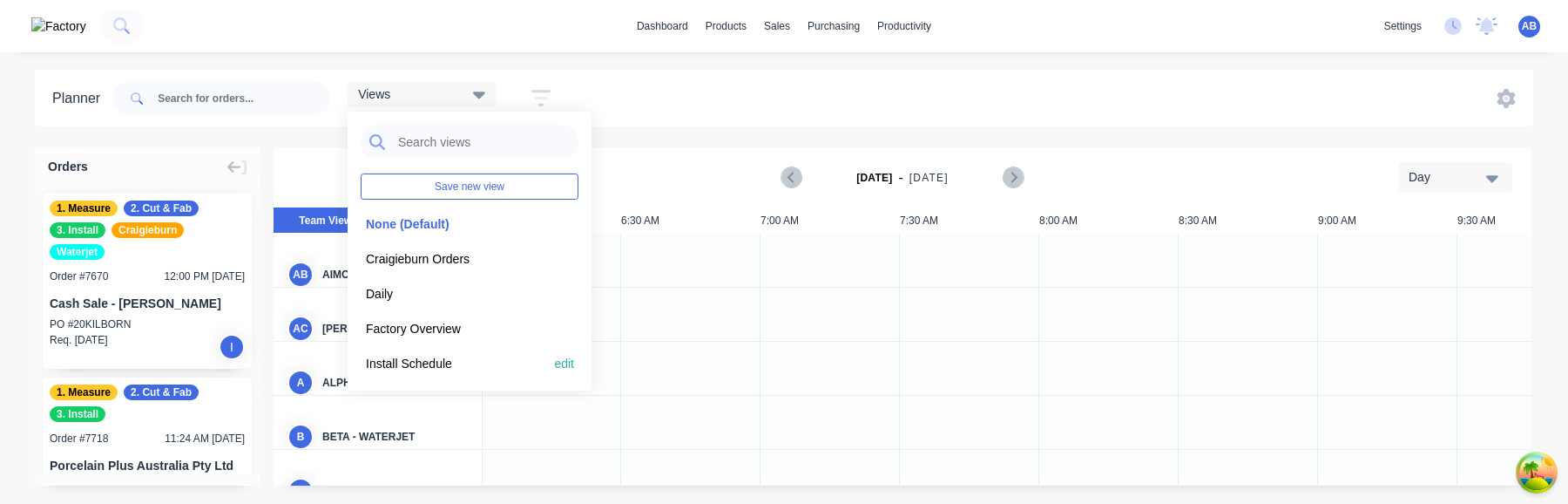
click at [423, 360] on button "Install Schedule" at bounding box center [453, 363] width 185 height 20
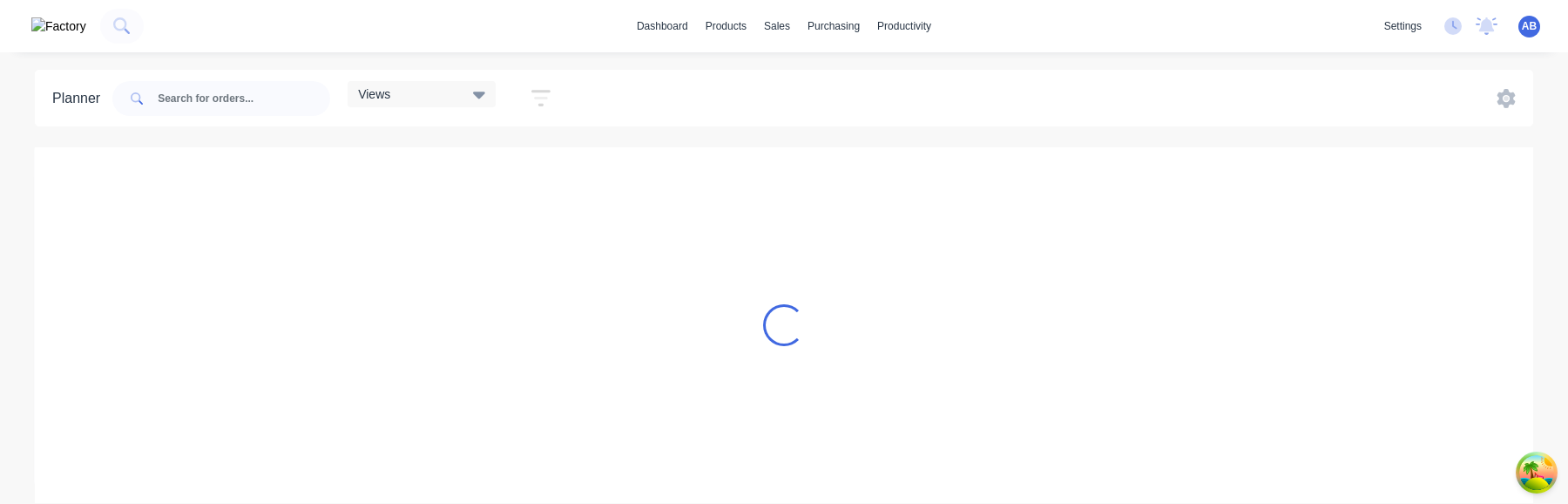
scroll to position [0, 1]
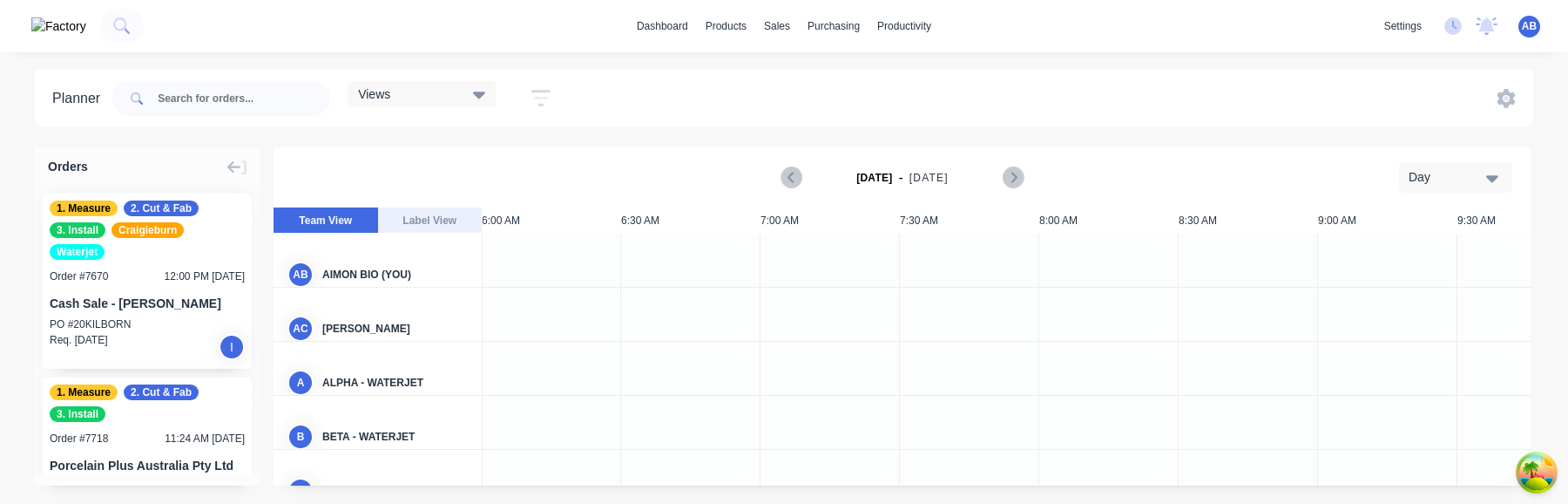
click at [482, 100] on icon at bounding box center [479, 94] width 12 height 19
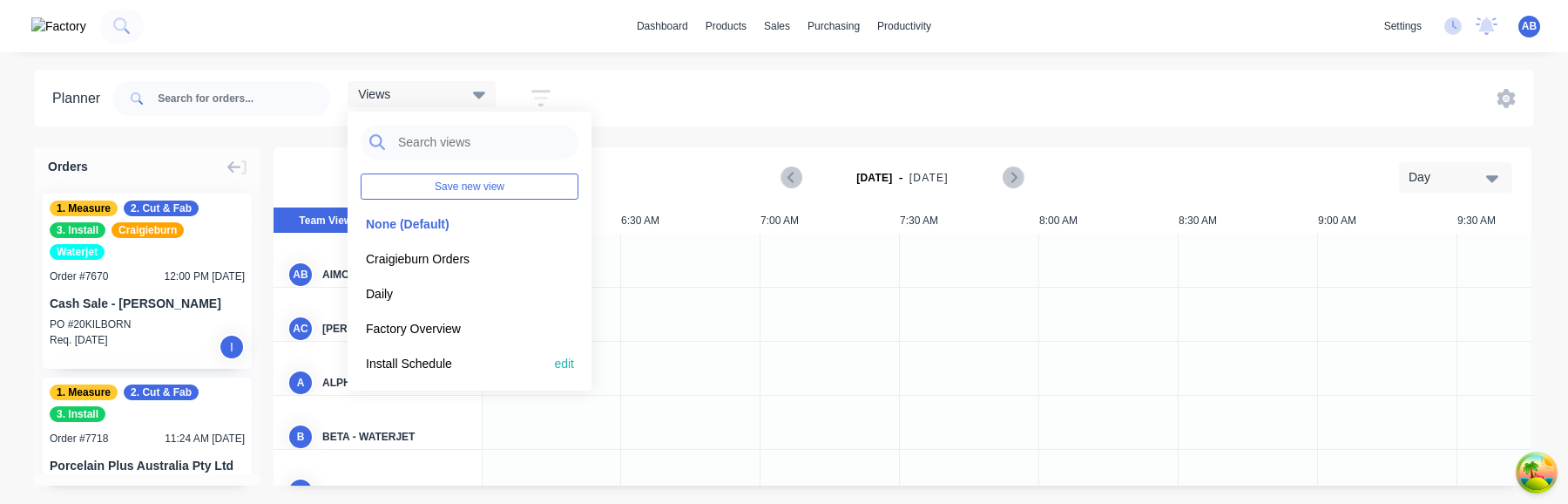
click at [430, 358] on button "Install Schedule" at bounding box center [453, 363] width 185 height 20
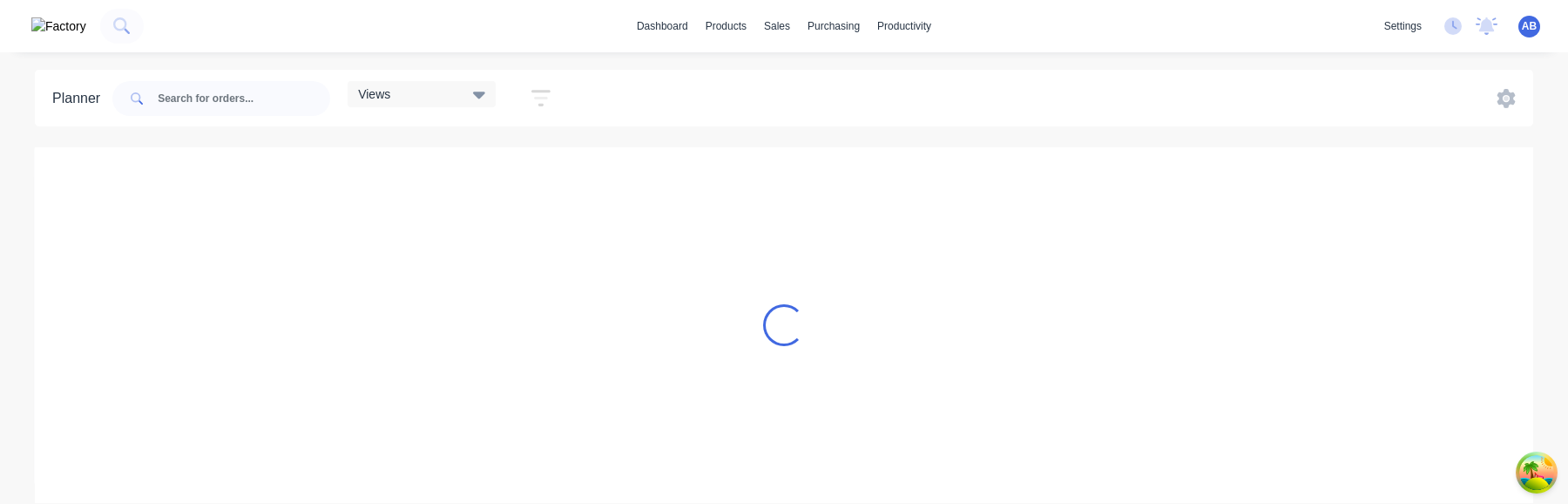
scroll to position [0, 1]
